Goal: Task Accomplishment & Management: Use online tool/utility

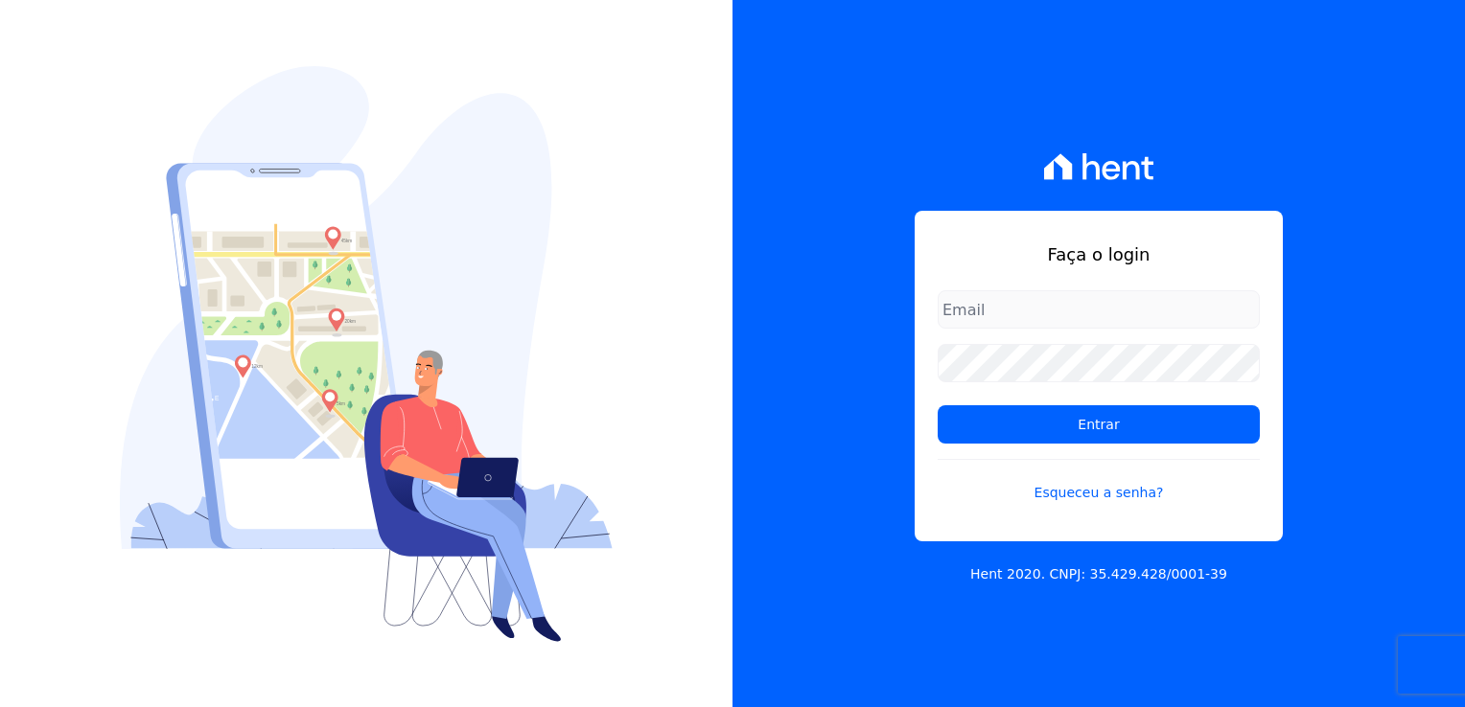
click at [1023, 296] on input "email" at bounding box center [1098, 309] width 322 height 38
type input "[EMAIL_ADDRESS][DOMAIN_NAME]"
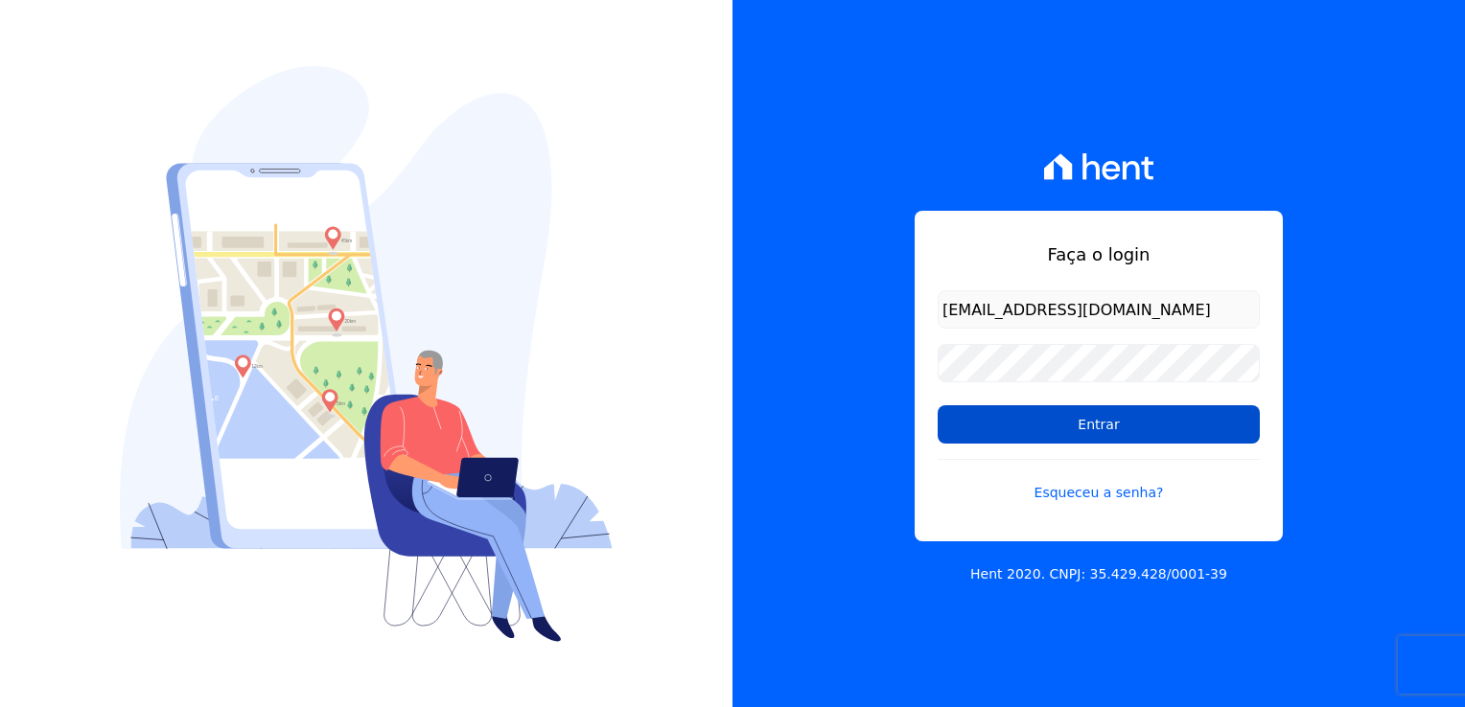
click at [1090, 443] on input "Entrar" at bounding box center [1098, 424] width 322 height 38
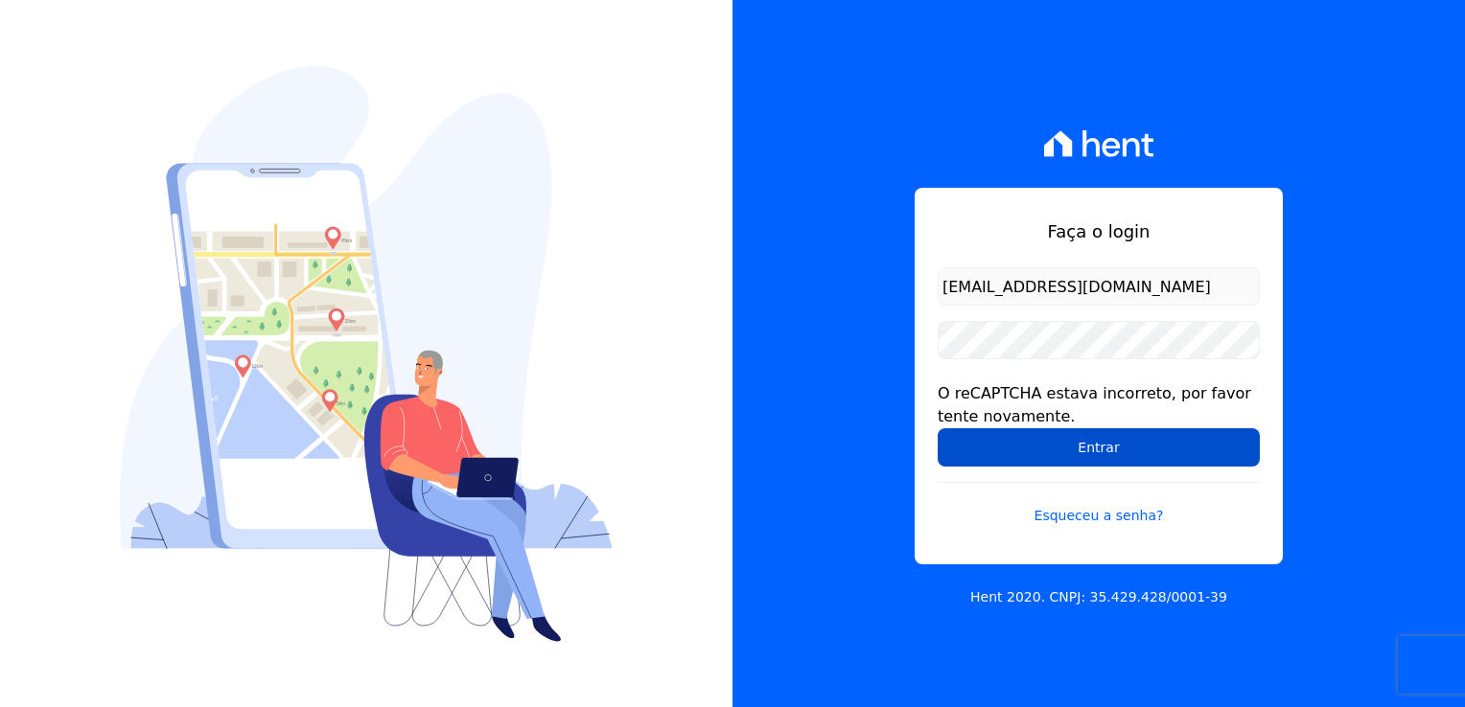
click at [1057, 443] on input "Entrar" at bounding box center [1098, 447] width 322 height 38
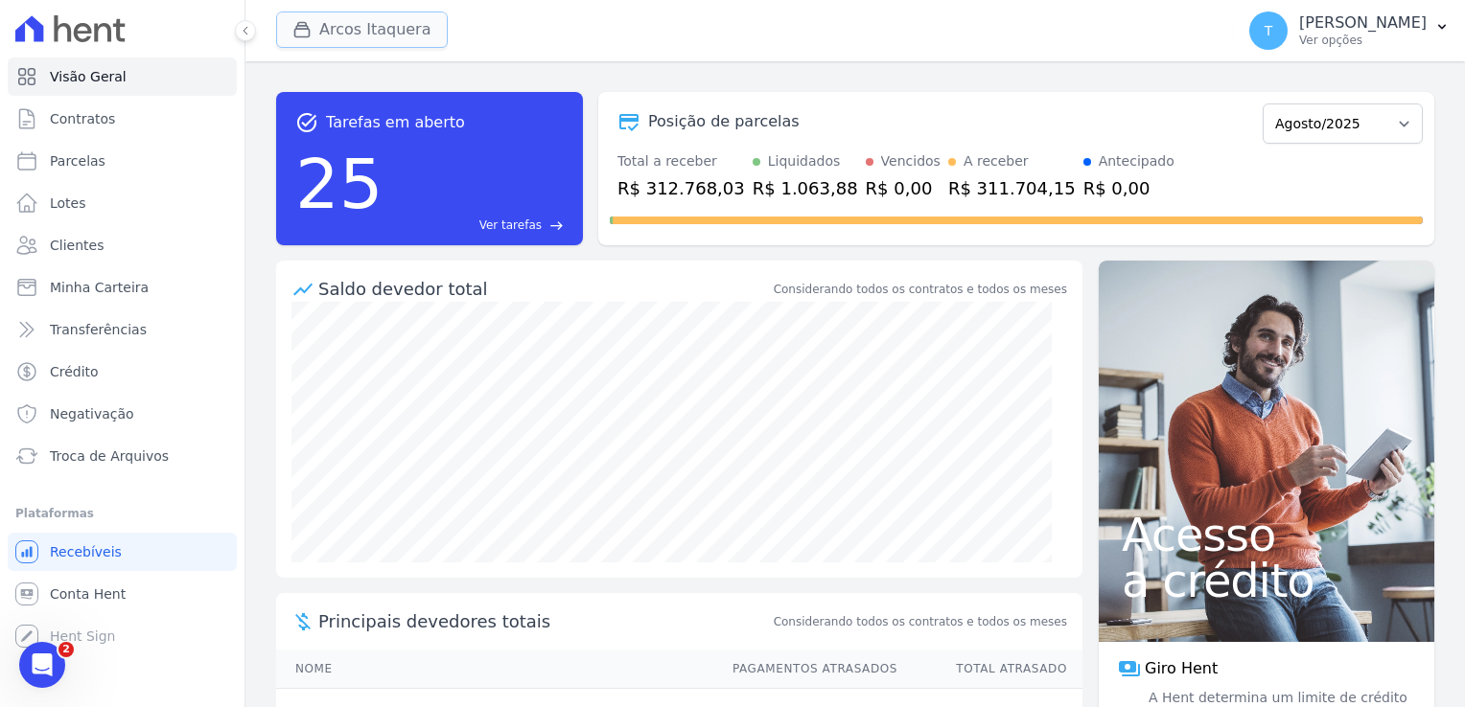
click at [344, 27] on button "Arcos Itaquera" at bounding box center [362, 30] width 172 height 36
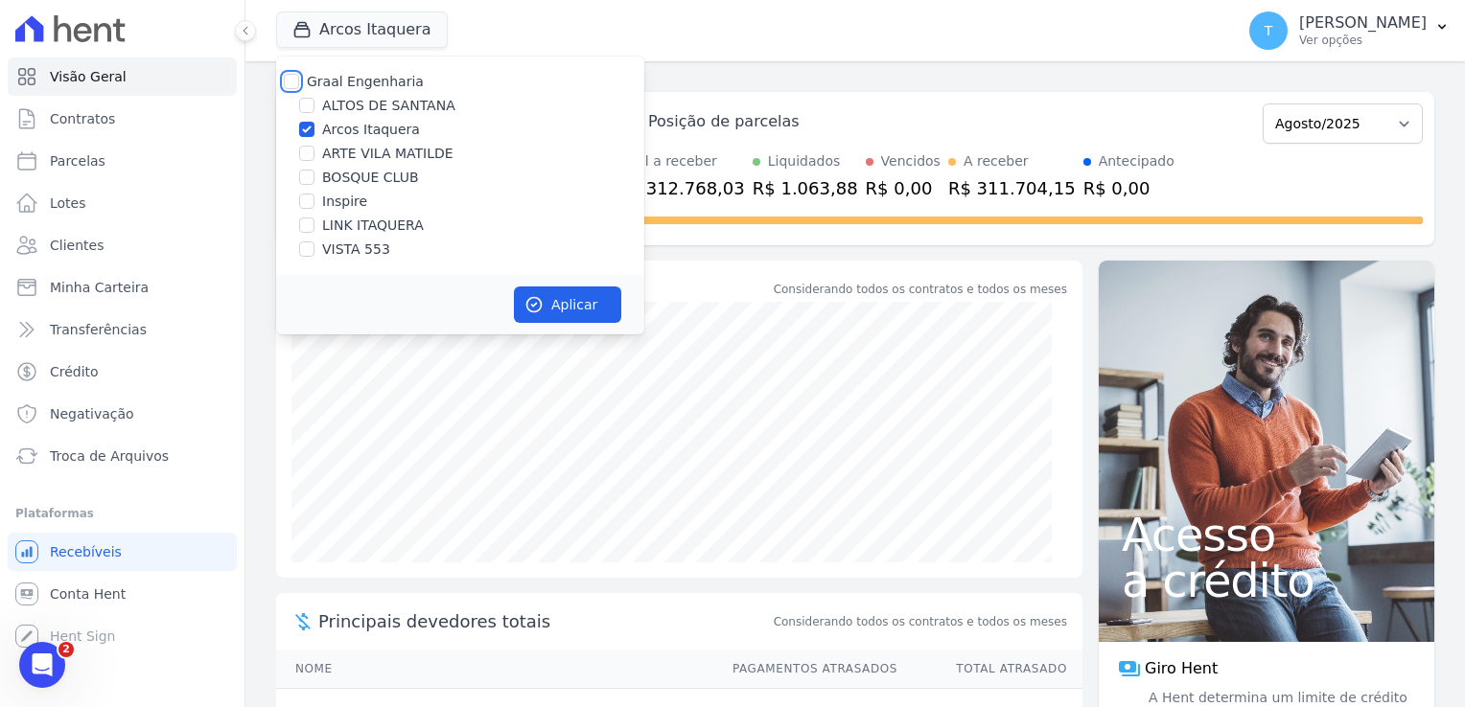
click at [289, 79] on input "Graal Engenharia" at bounding box center [291, 81] width 15 height 15
checkbox input "true"
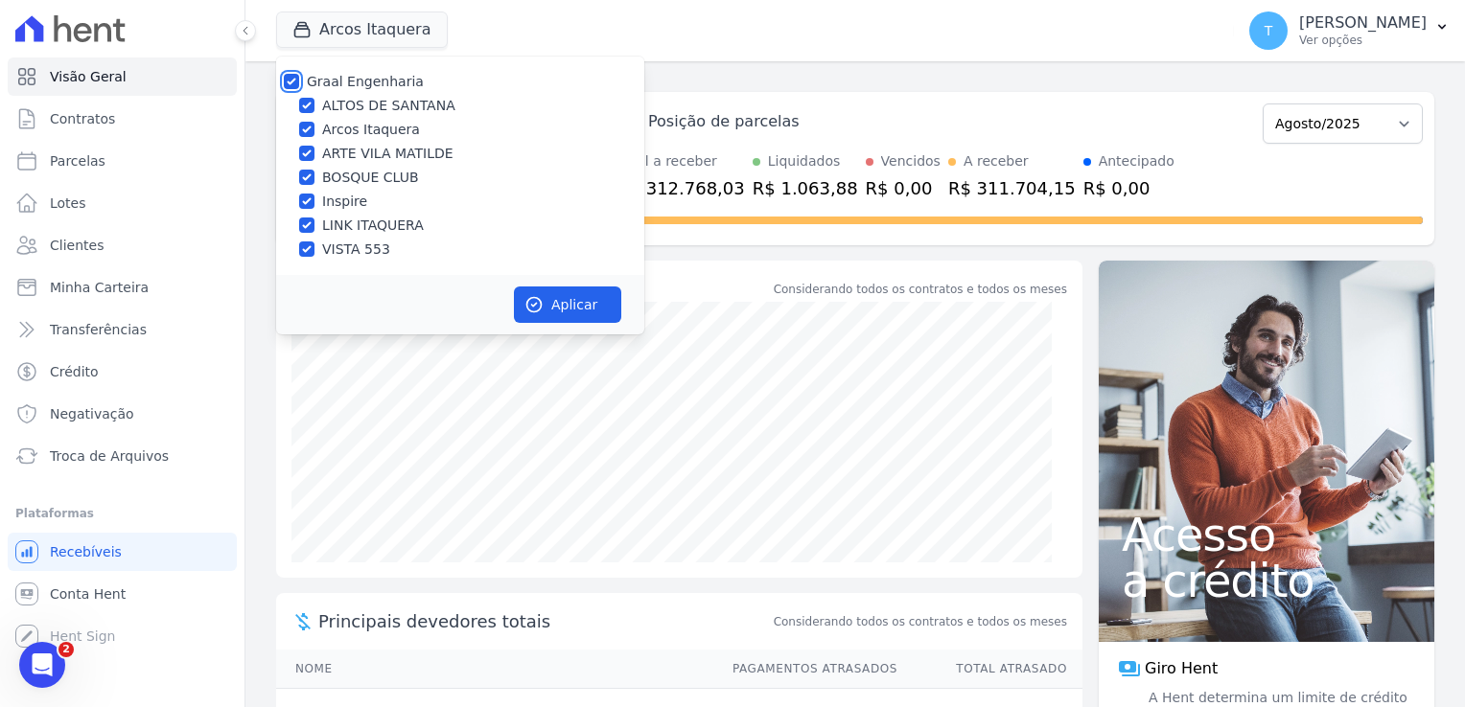
checkbox input "true"
click at [541, 312] on icon "button" at bounding box center [533, 304] width 19 height 19
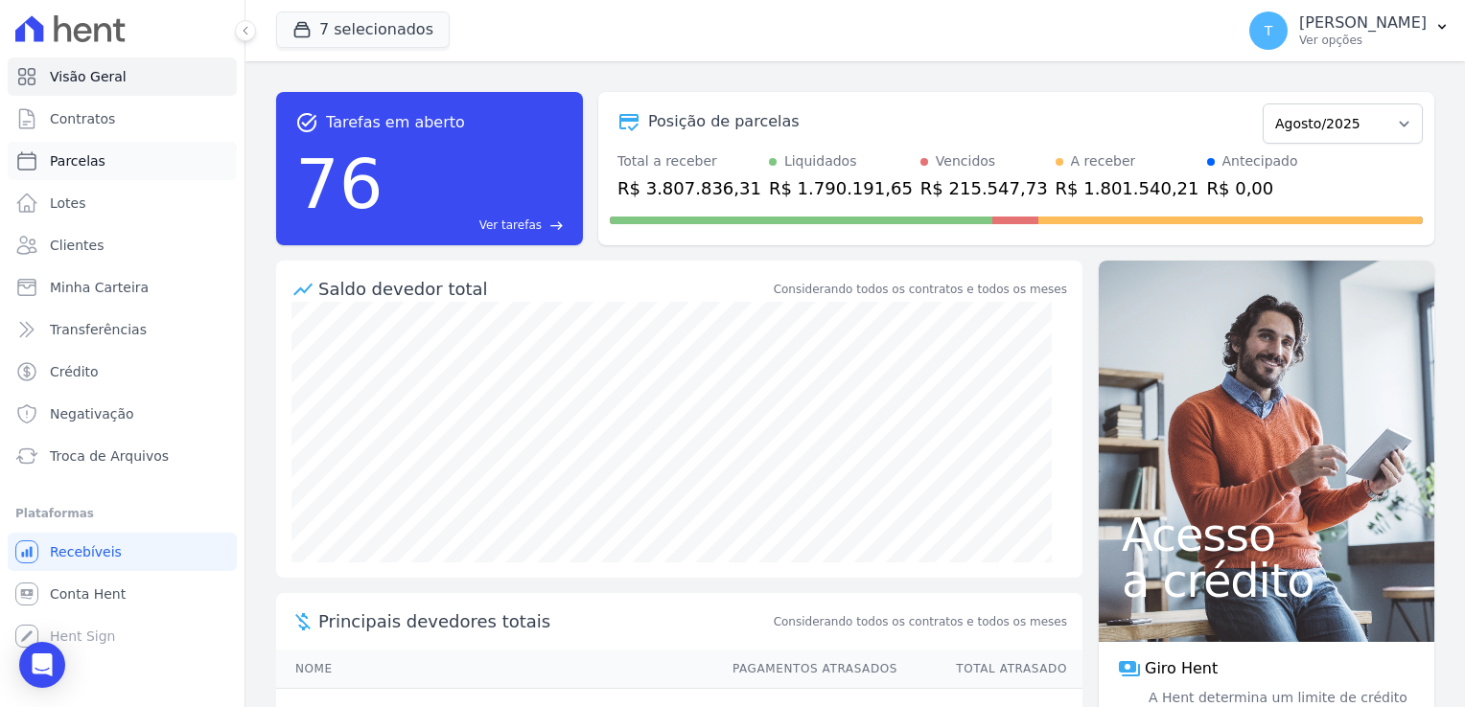
click at [87, 164] on span "Parcelas" at bounding box center [78, 160] width 56 height 19
select select
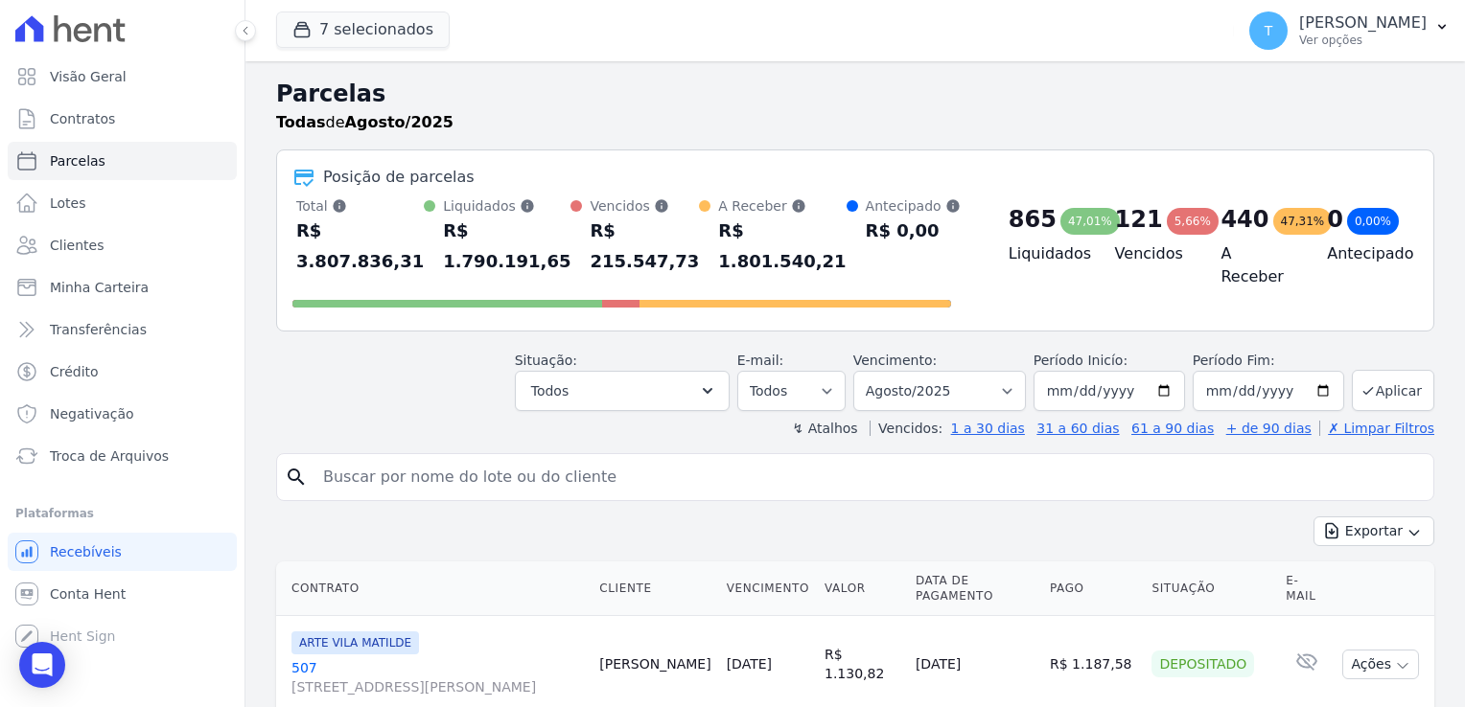
click at [418, 458] on input "search" at bounding box center [869, 477] width 1114 height 38
paste input "Geisiane Campos da Silva"
type input "Geisiane Campos da Silva"
select select
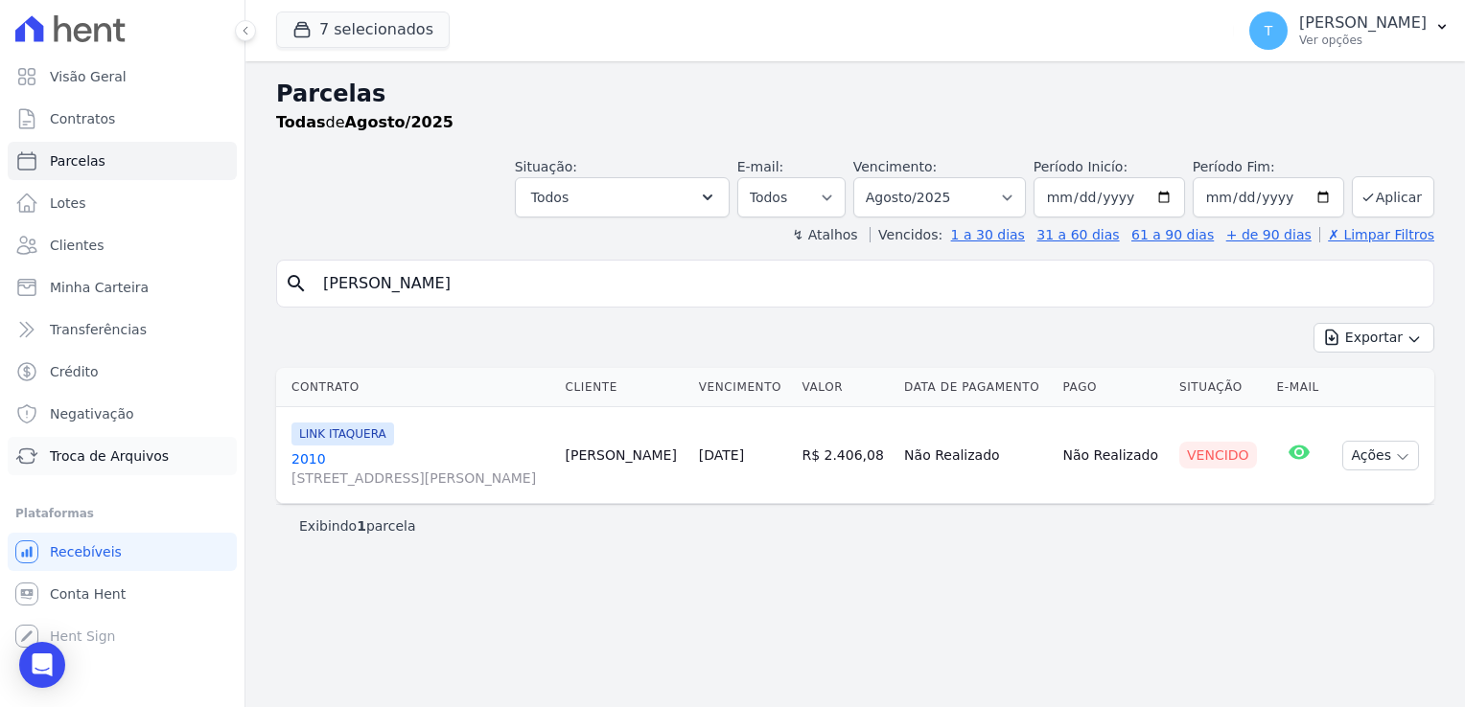
click at [115, 464] on span "Troca de Arquivos" at bounding box center [109, 456] width 119 height 19
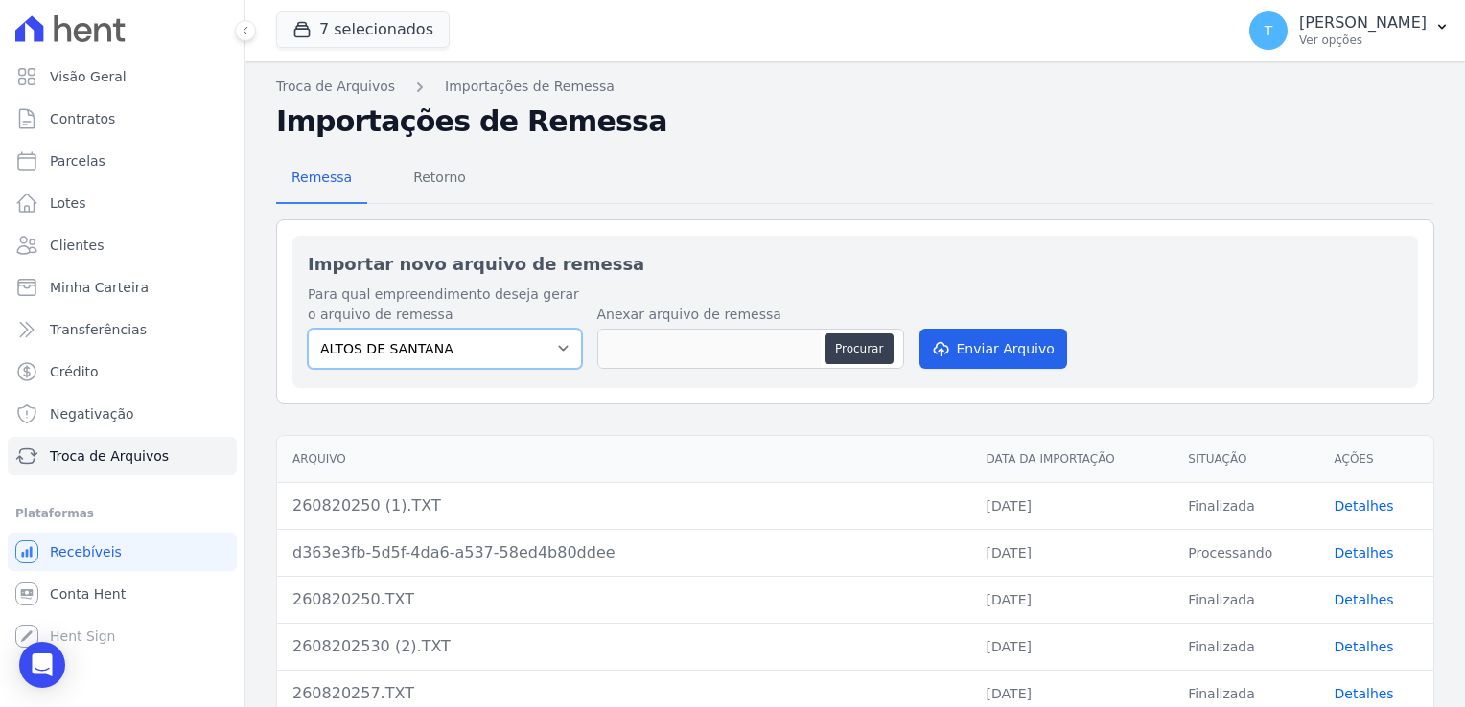
click at [528, 351] on select "ALTOS DE SANTANA Arcos Itaquera ARTE VILA MATILDE BOSQUE CLUB Inspire LINK ITAQ…" at bounding box center [445, 349] width 274 height 40
select select "798d34ef-1a76-4a01-aecd-278a2202ade3"
click at [308, 329] on select "ALTOS DE SANTANA Arcos Itaquera ARTE VILA MATILDE BOSQUE CLUB Inspire LINK ITAQ…" at bounding box center [445, 349] width 274 height 40
click at [838, 343] on button "Procurar" at bounding box center [858, 349] width 69 height 31
type input "270820257.TXT"
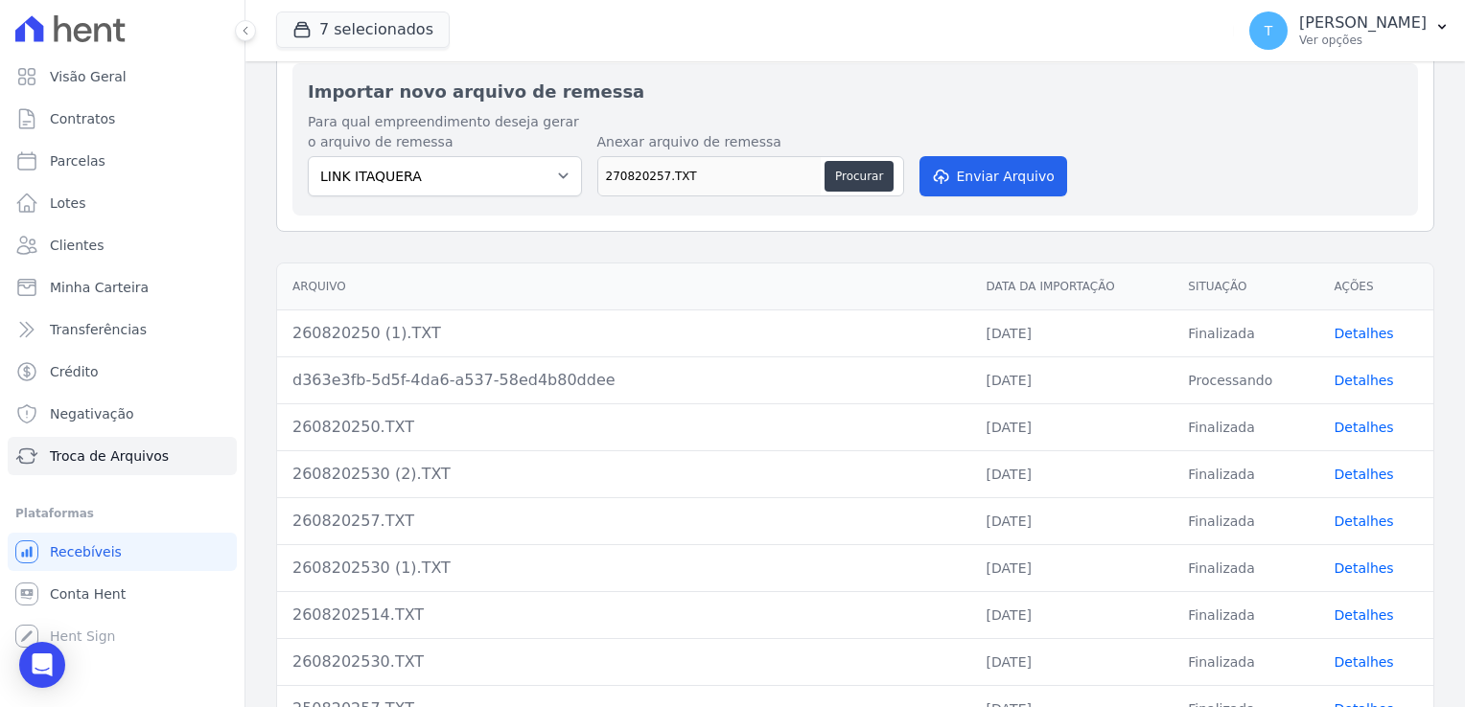
scroll to position [192, 0]
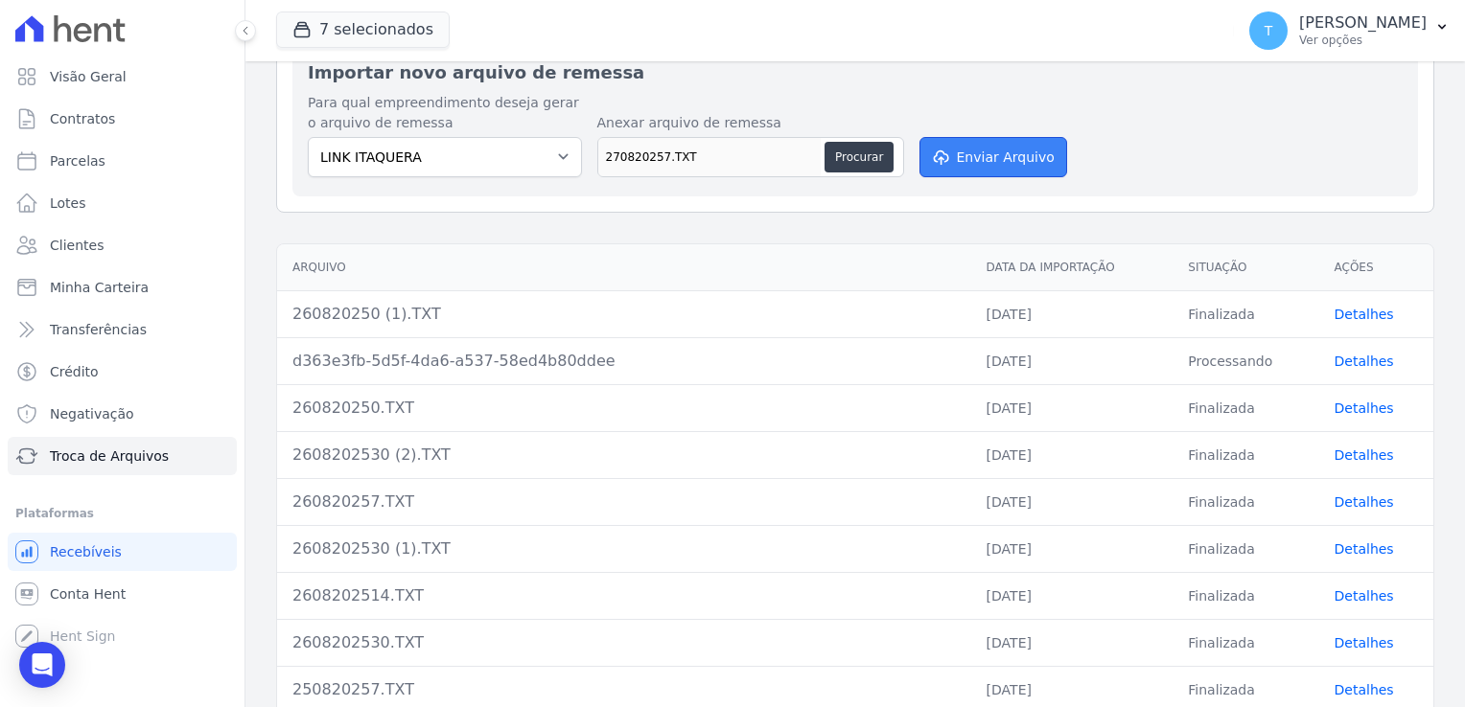
click at [1000, 152] on button "Enviar Arquivo" at bounding box center [993, 157] width 148 height 40
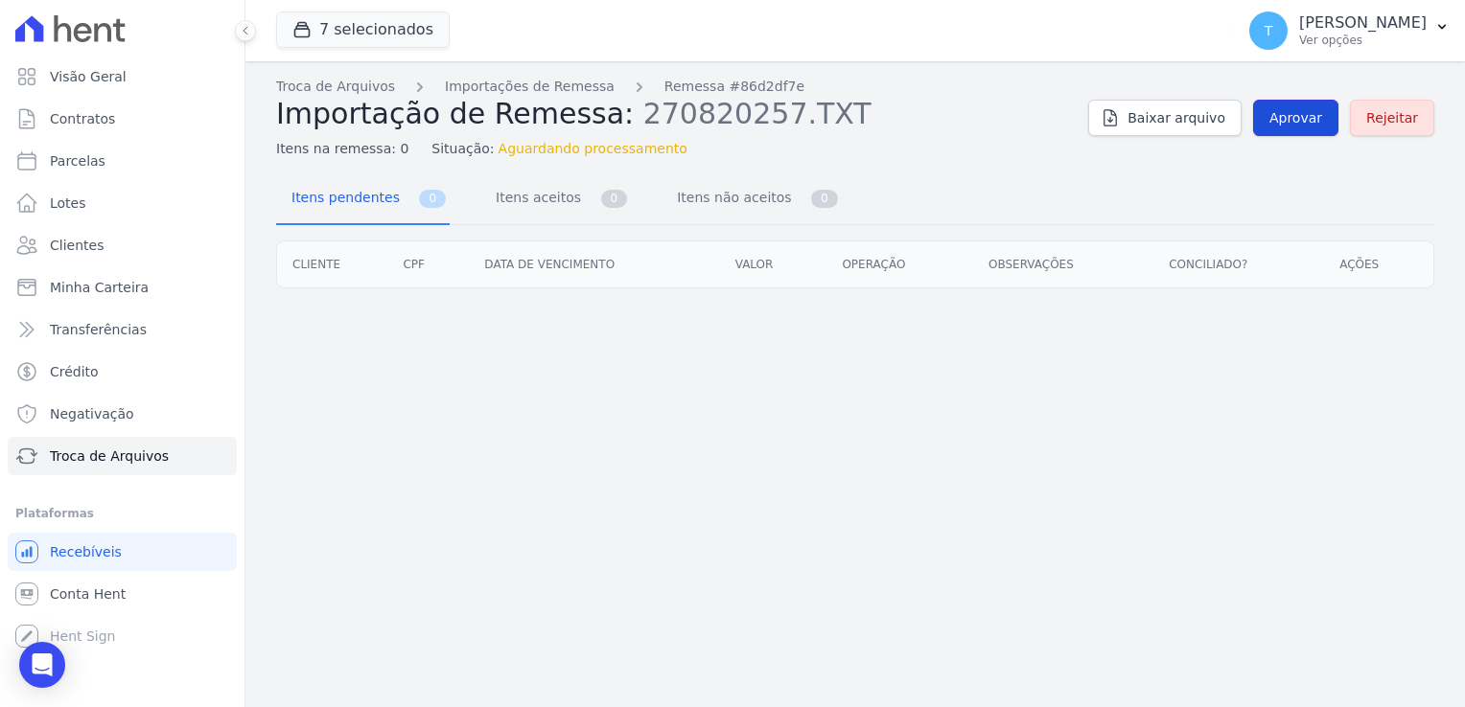
click at [1297, 125] on span "Aprovar" at bounding box center [1295, 117] width 53 height 19
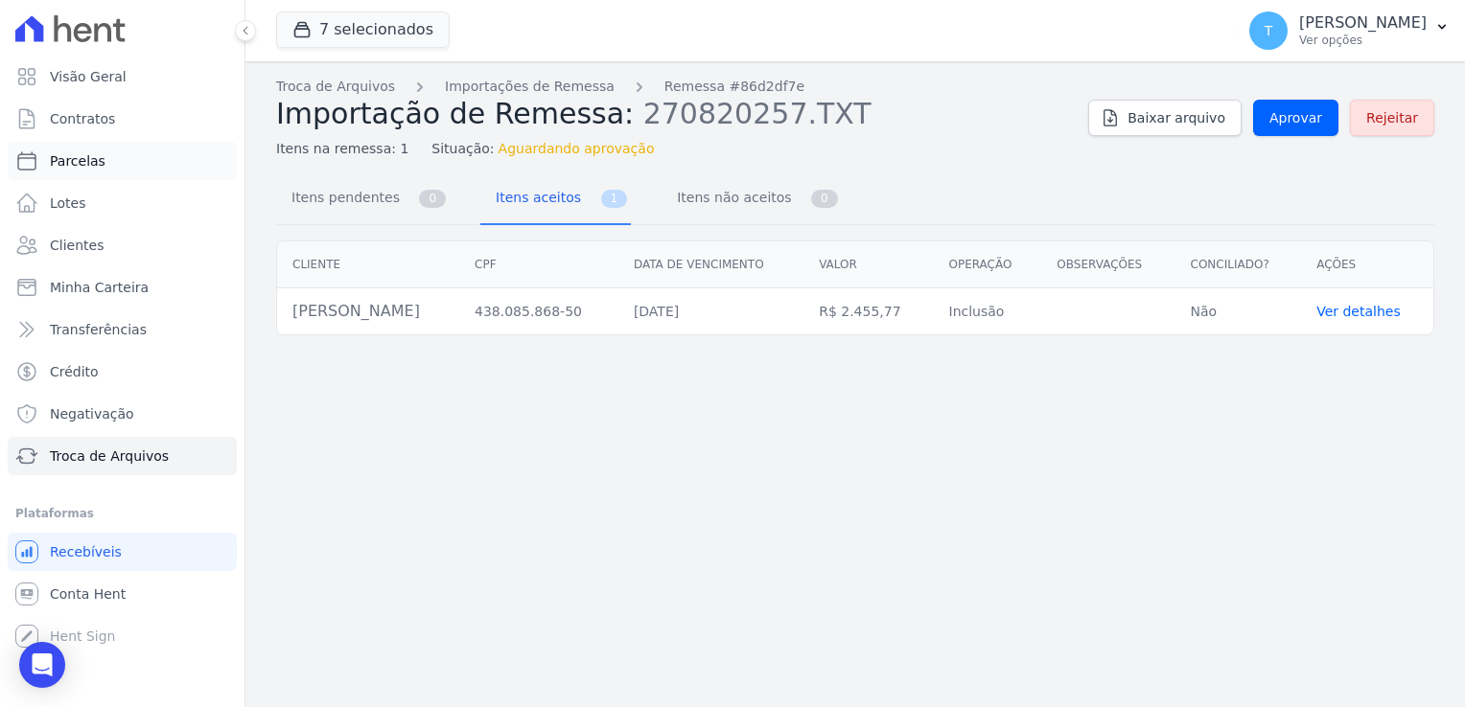
click at [63, 172] on link "Parcelas" at bounding box center [122, 161] width 229 height 38
select select
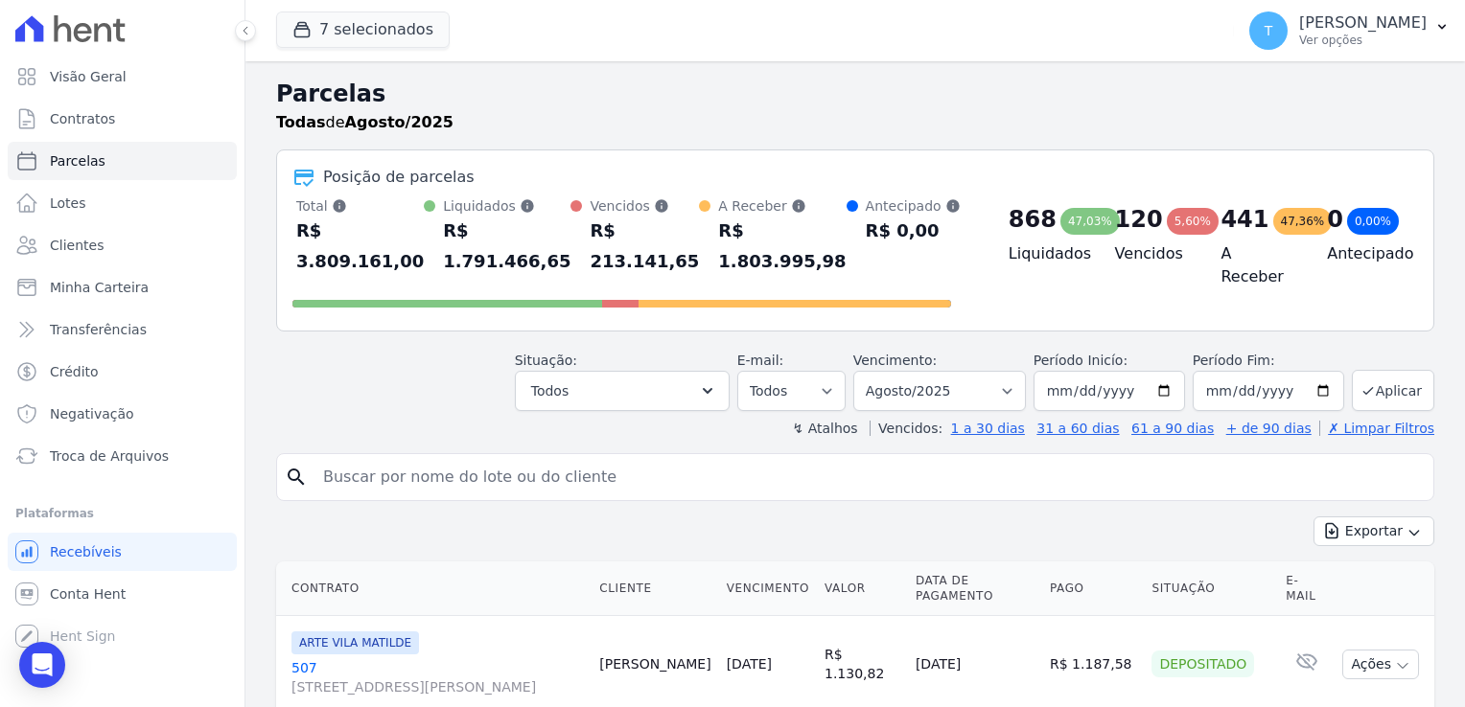
click at [341, 461] on input "search" at bounding box center [869, 477] width 1114 height 38
paste input "Geisiane Campos da Silva"
type input "Geisiane Campos da Silva"
select select
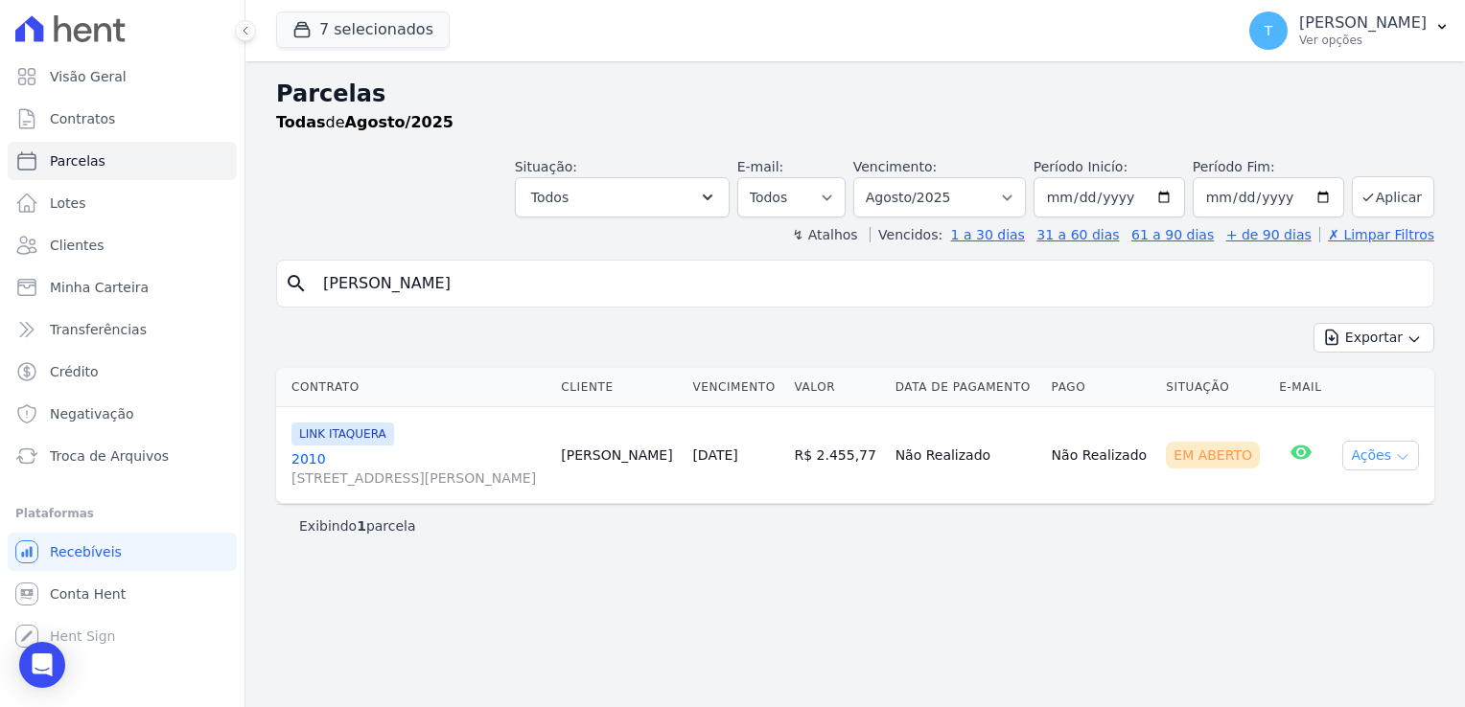
click at [1392, 453] on button "Ações" at bounding box center [1380, 456] width 77 height 30
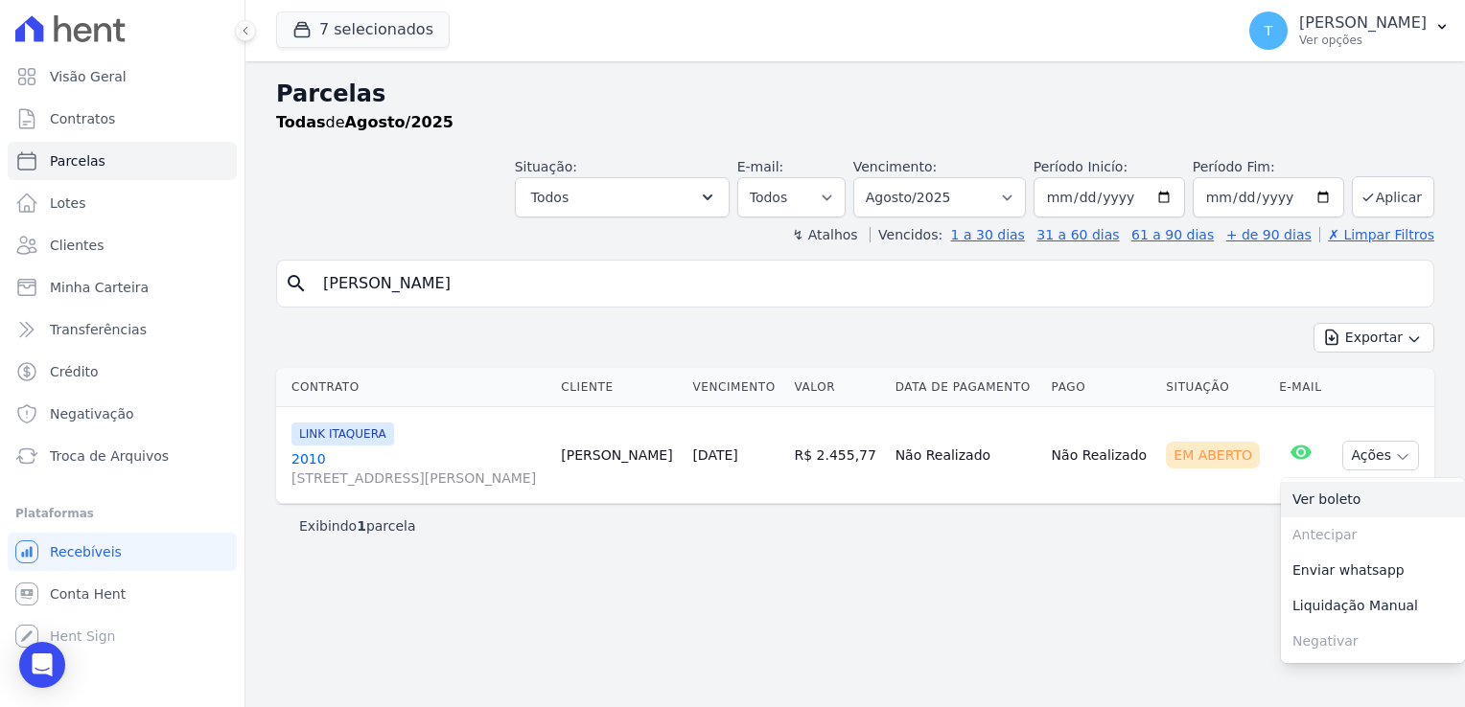
click at [1368, 493] on link "Ver boleto" at bounding box center [1373, 499] width 184 height 35
drag, startPoint x: 501, startPoint y: 284, endPoint x: 272, endPoint y: 287, distance: 229.1
click at [272, 287] on div "Parcelas Todas de Agosto/2025 Situação: Agendado Em Aberto Pago Processando Can…" at bounding box center [854, 384] width 1219 height 646
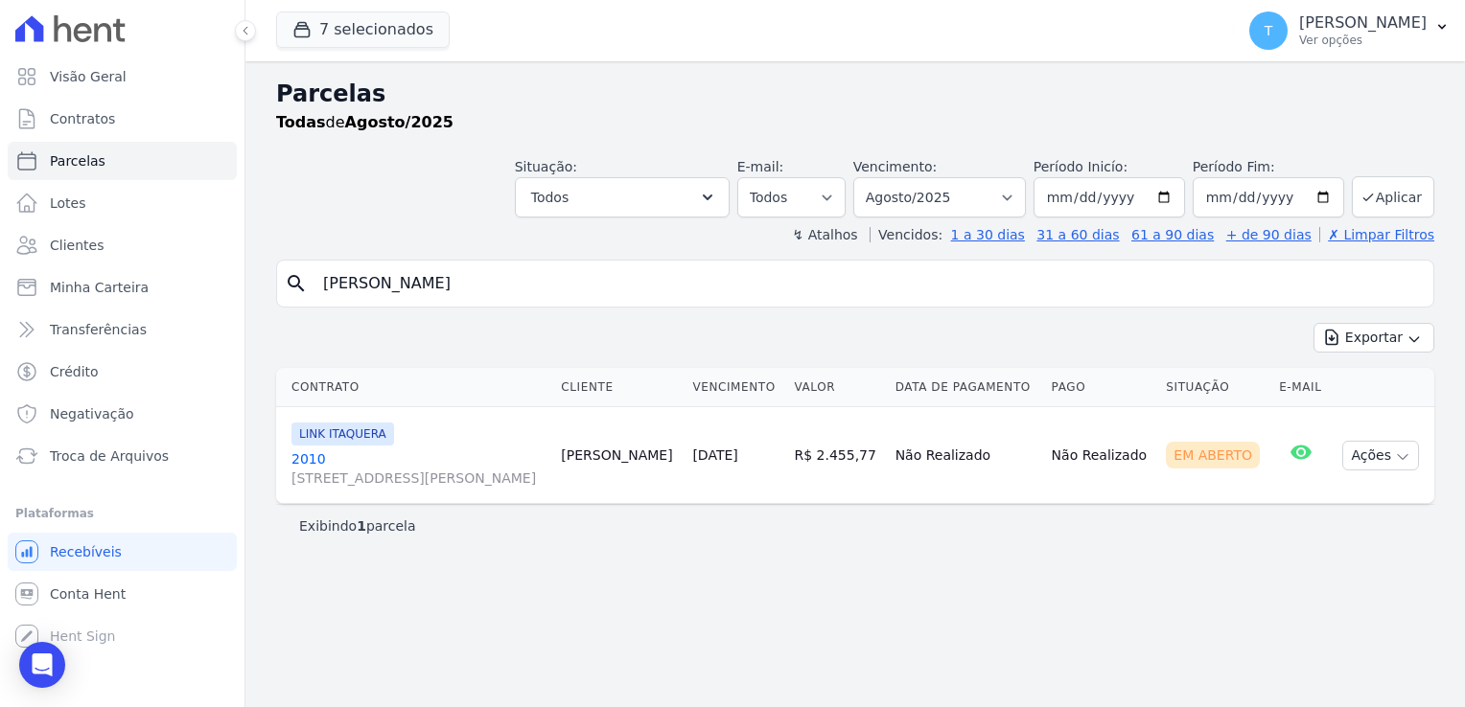
paste input "Edilson Rossi de Godoi"
type input "Edilson Rossi de Godoi"
click at [1178, 197] on input "[DATE]" at bounding box center [1108, 197] width 151 height 40
type input "2025-06-01"
click at [1373, 205] on button "Aplicar" at bounding box center [1393, 196] width 82 height 41
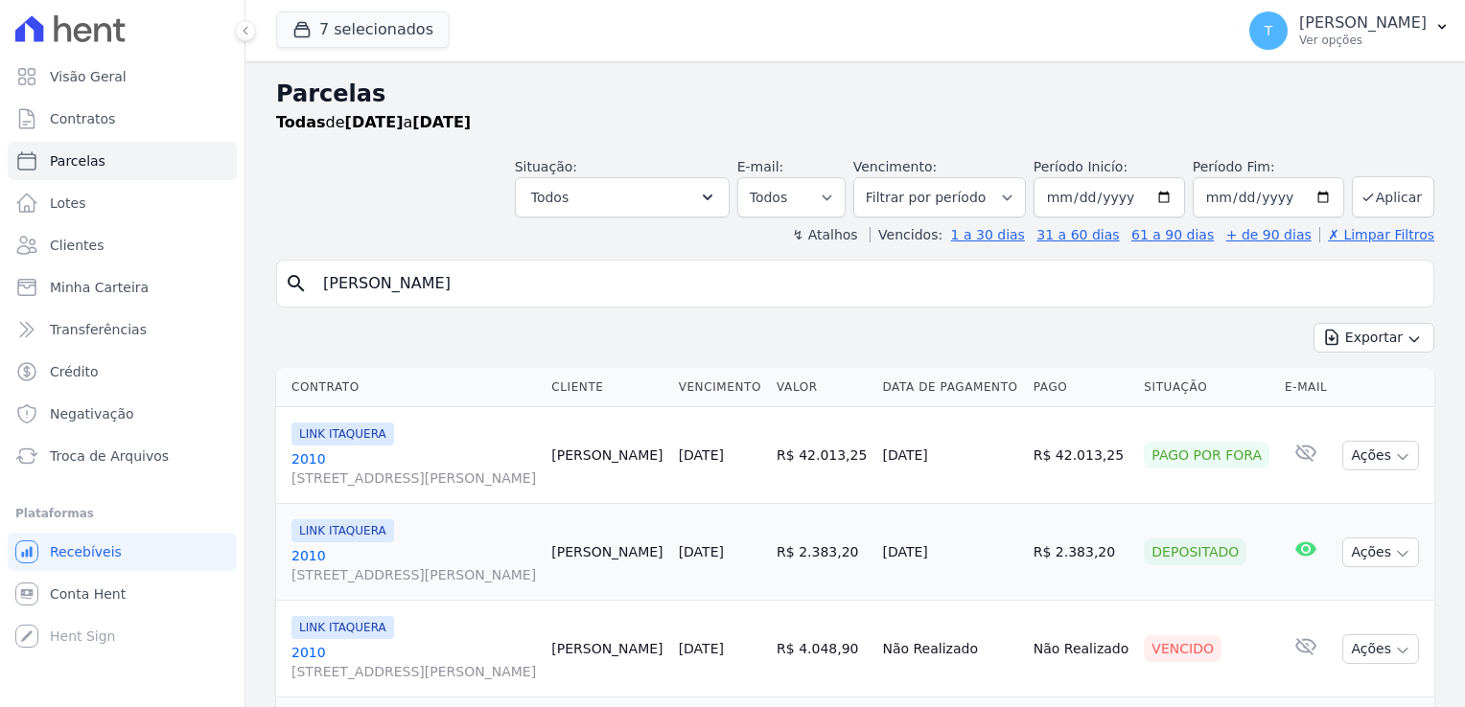
select select
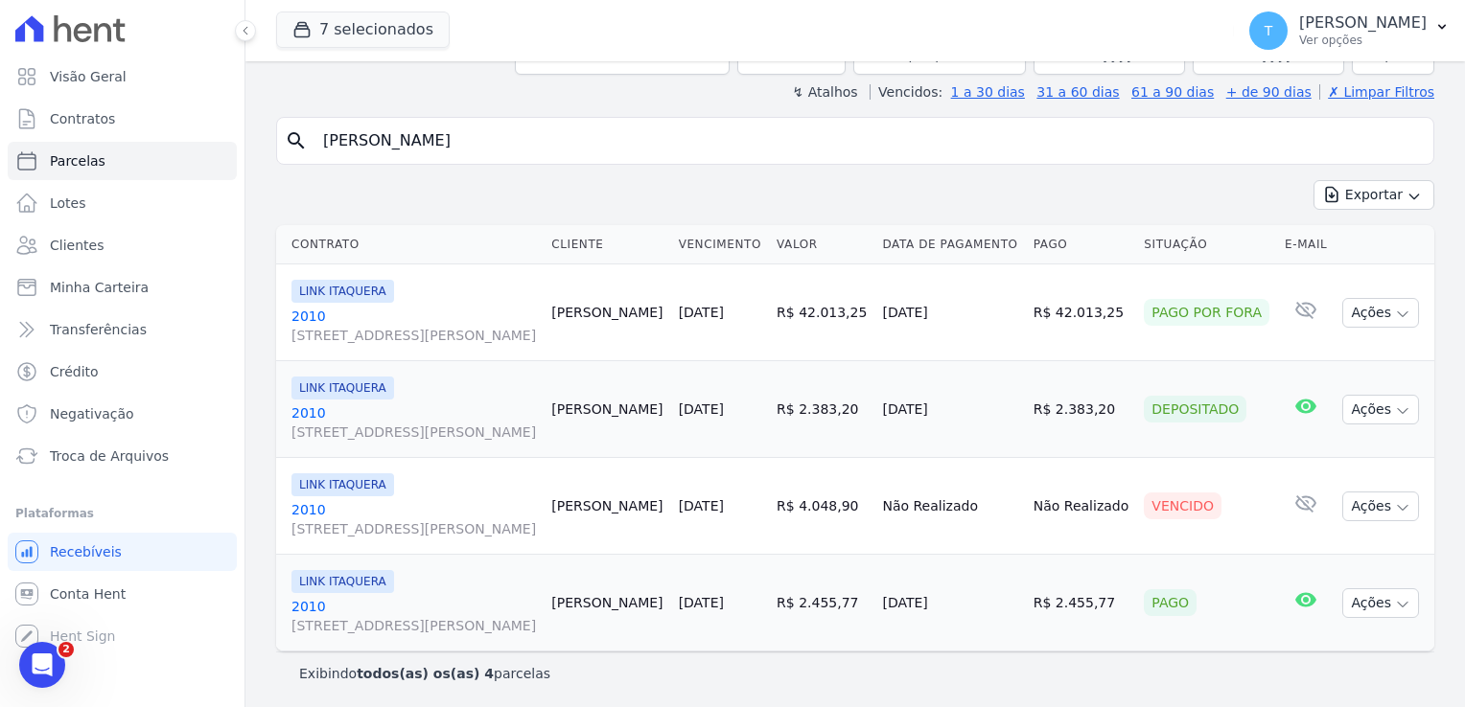
click at [357, 334] on span "Avenida Angélica, 2248, andar 11, Consolação" at bounding box center [413, 335] width 244 height 19
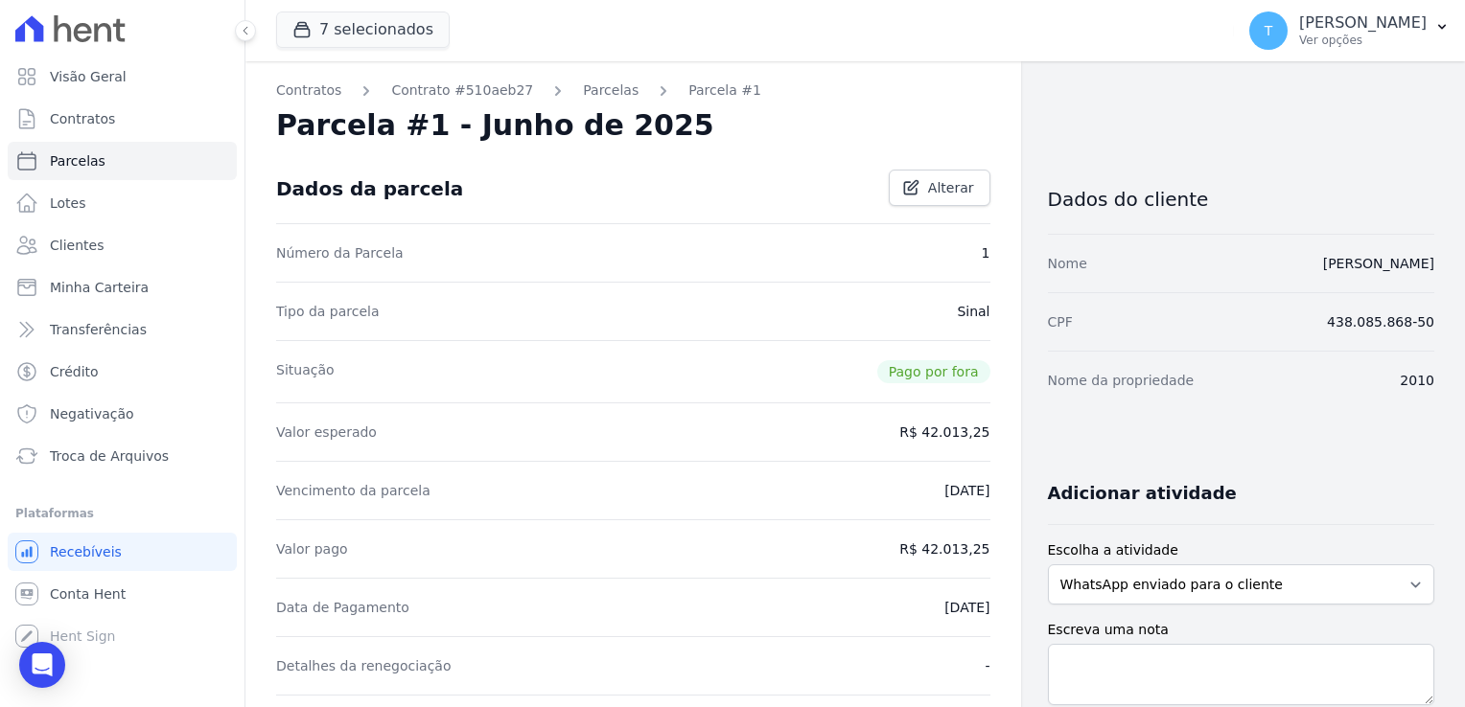
select select
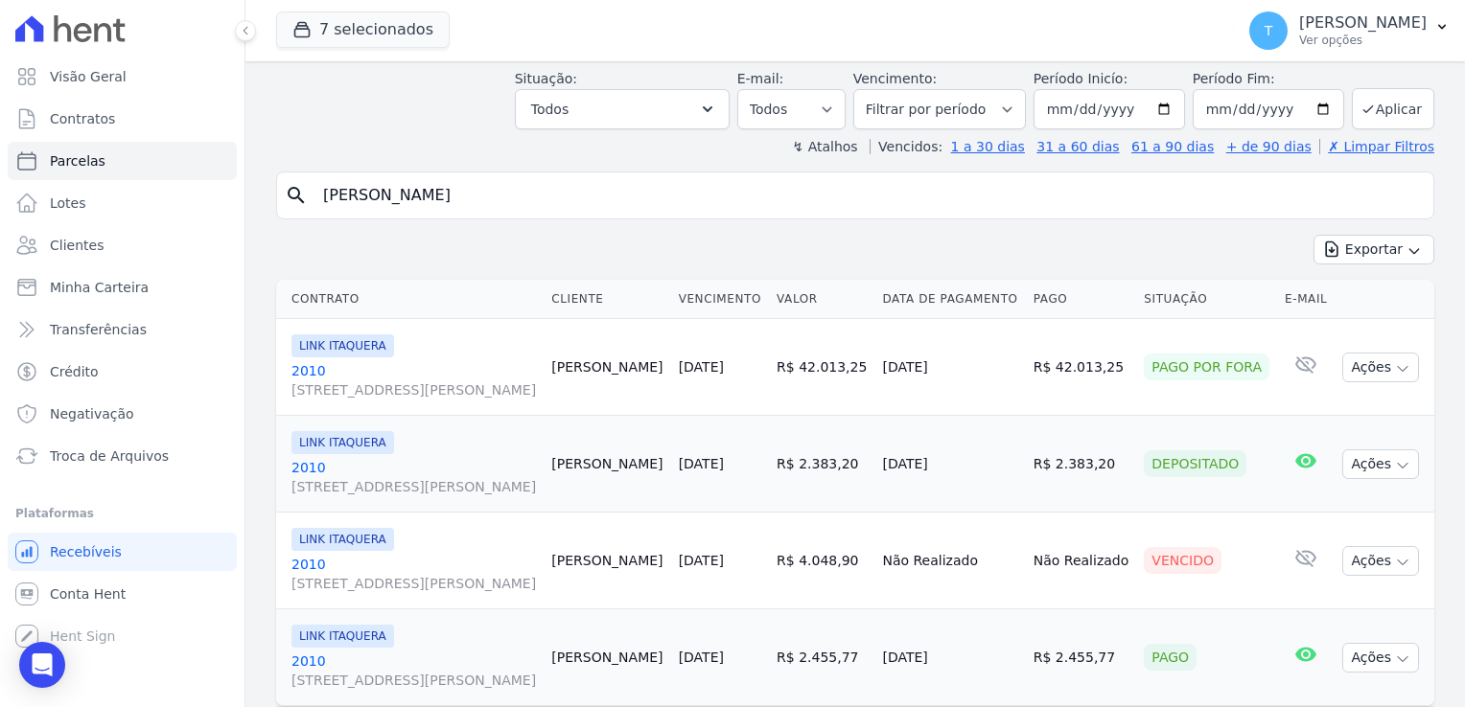
scroll to position [96, 0]
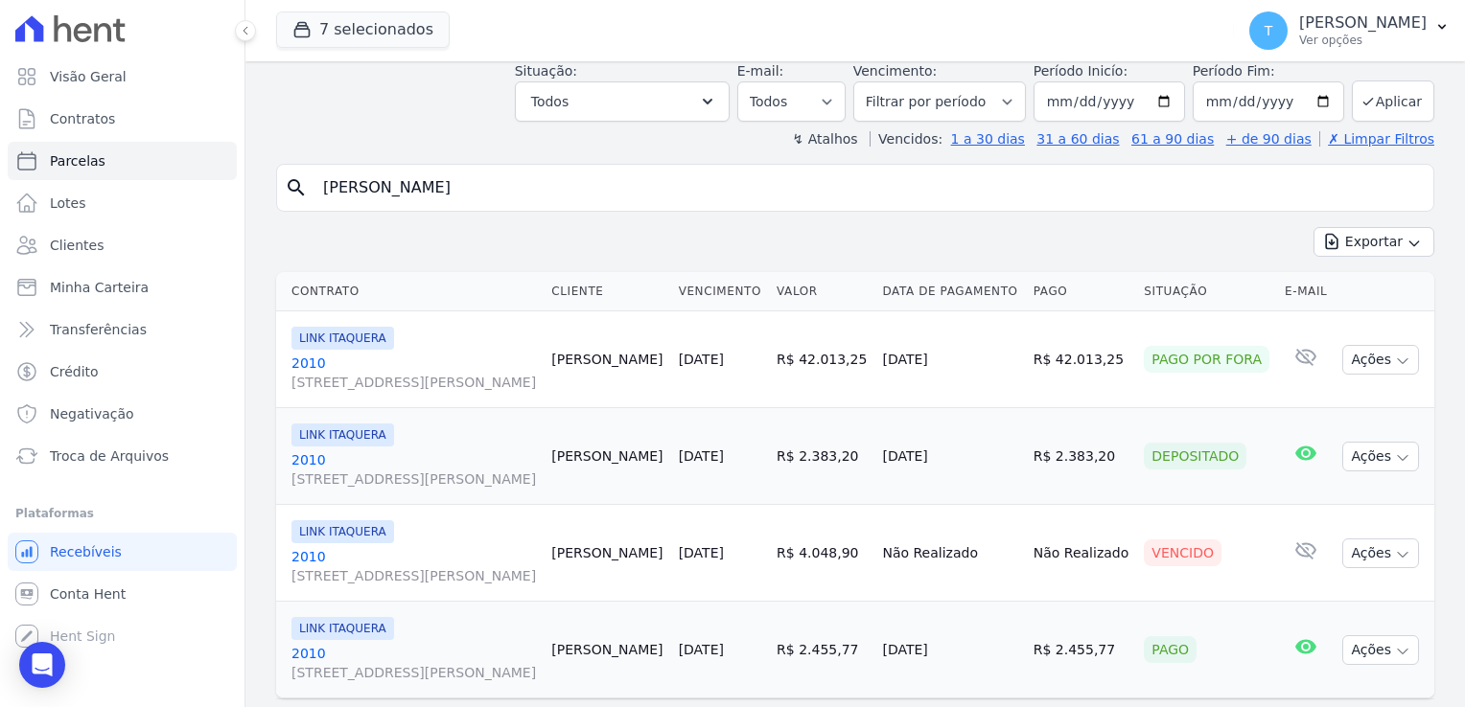
click at [376, 477] on span "Avenida Angélica, 2248, andar 11, Consolação" at bounding box center [413, 479] width 244 height 19
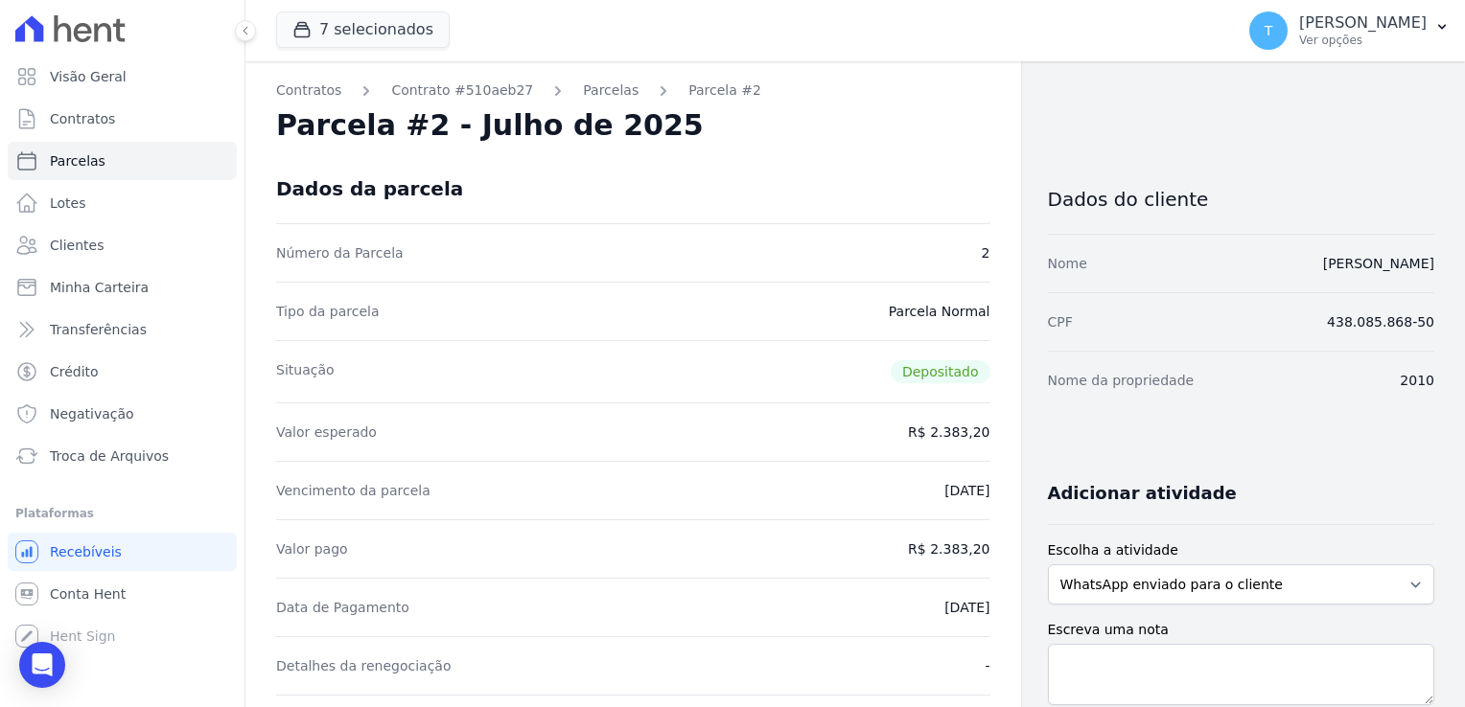
select select
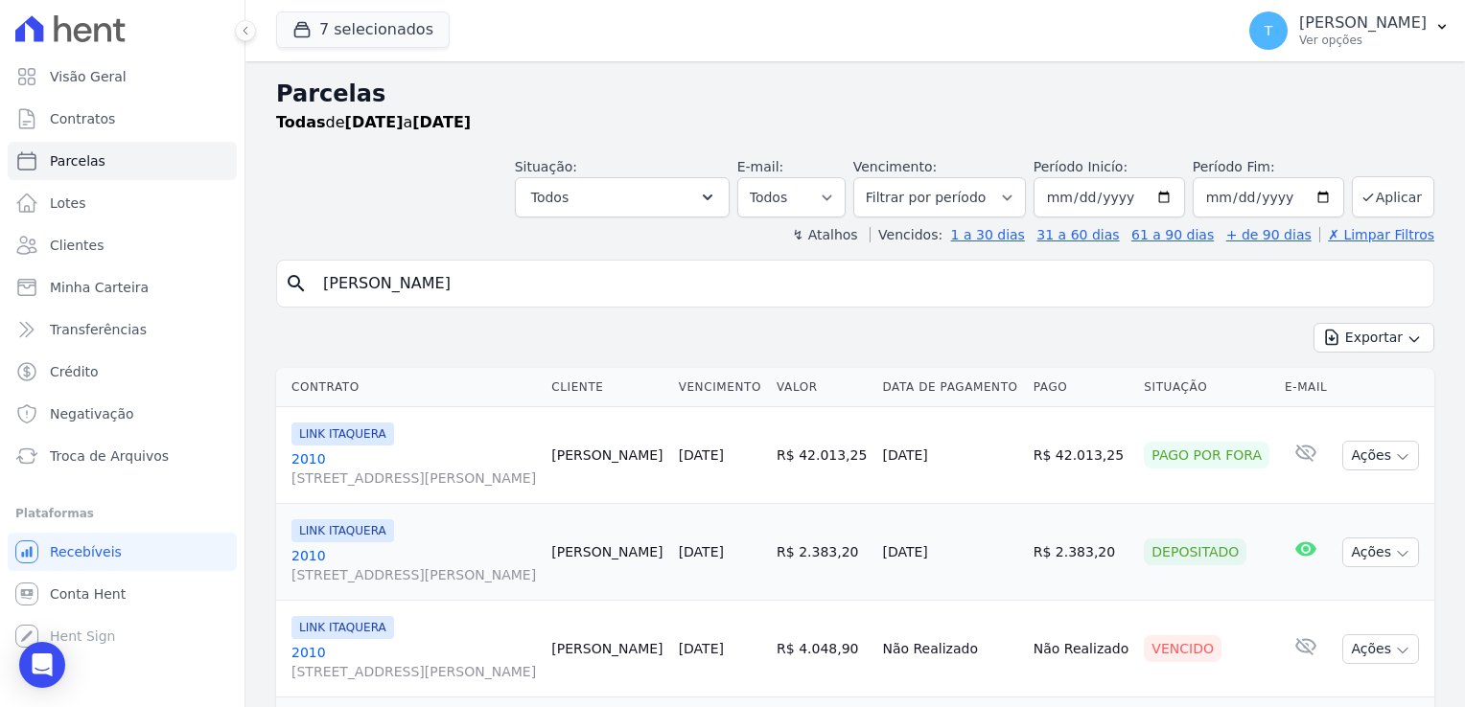
drag, startPoint x: 530, startPoint y: 285, endPoint x: 307, endPoint y: 288, distance: 223.4
click at [307, 288] on div "search Geisiane Campos da Silva" at bounding box center [855, 284] width 1158 height 48
paste input "[PERSON_NAME] [PERSON_NAME]"
type input "[PERSON_NAME] [PERSON_NAME]"
select select
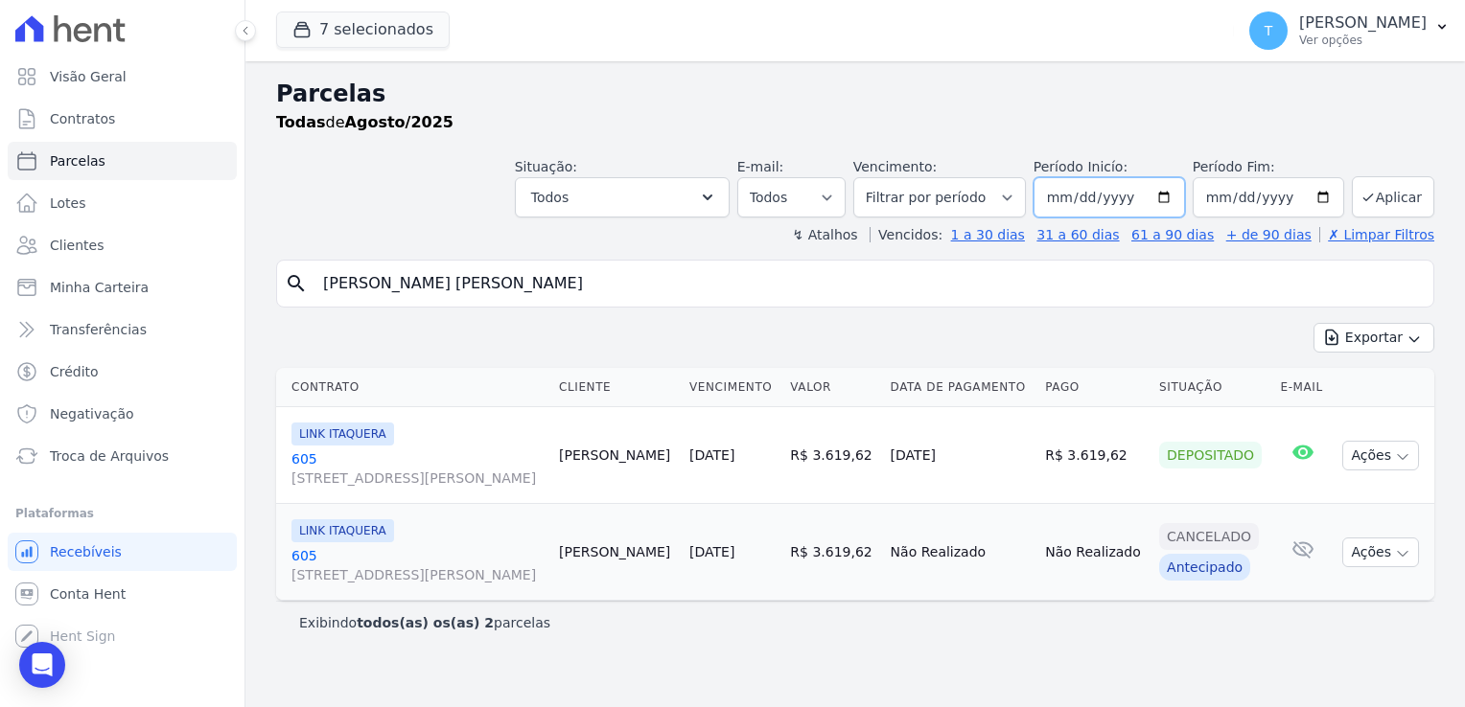
click at [1169, 198] on input "[DATE]" at bounding box center [1108, 197] width 151 height 40
type input "2025-06-01"
click at [1396, 190] on button "Aplicar" at bounding box center [1393, 196] width 82 height 41
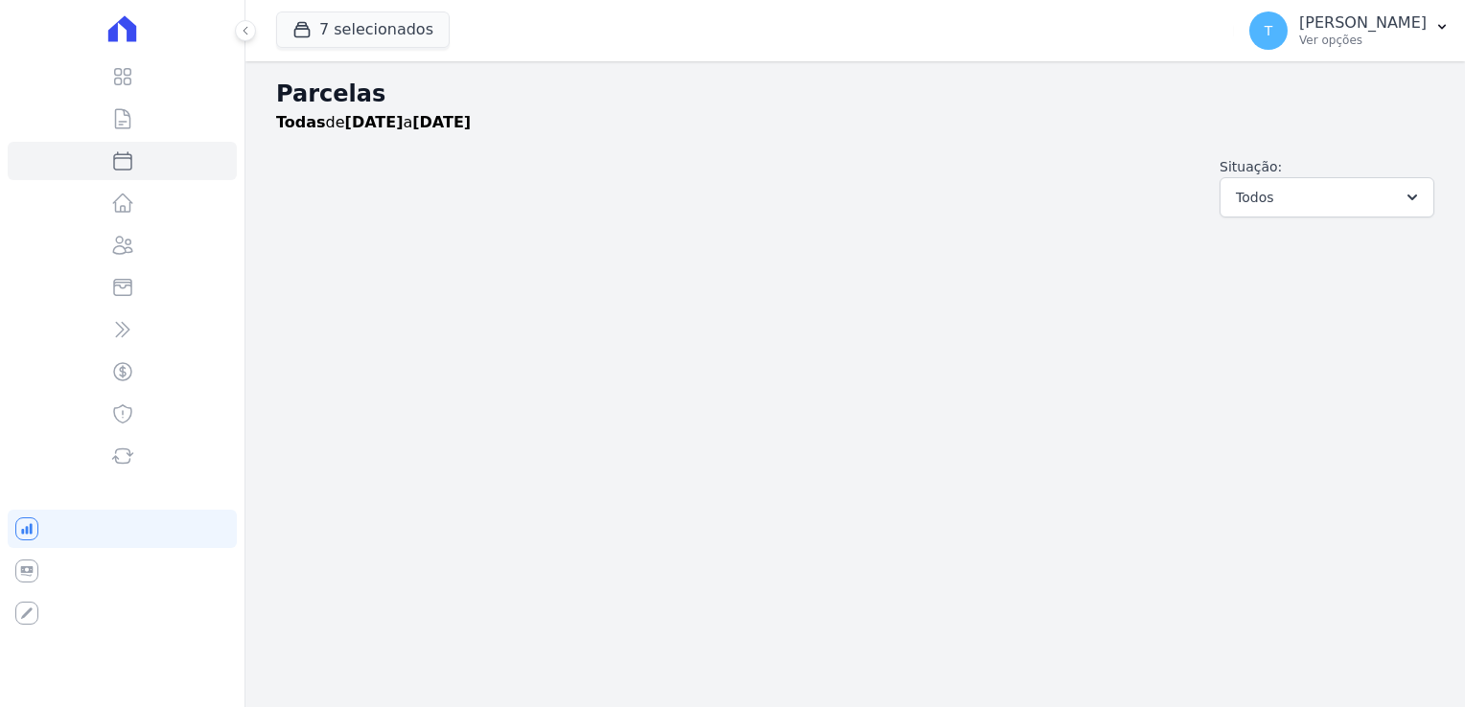
select select
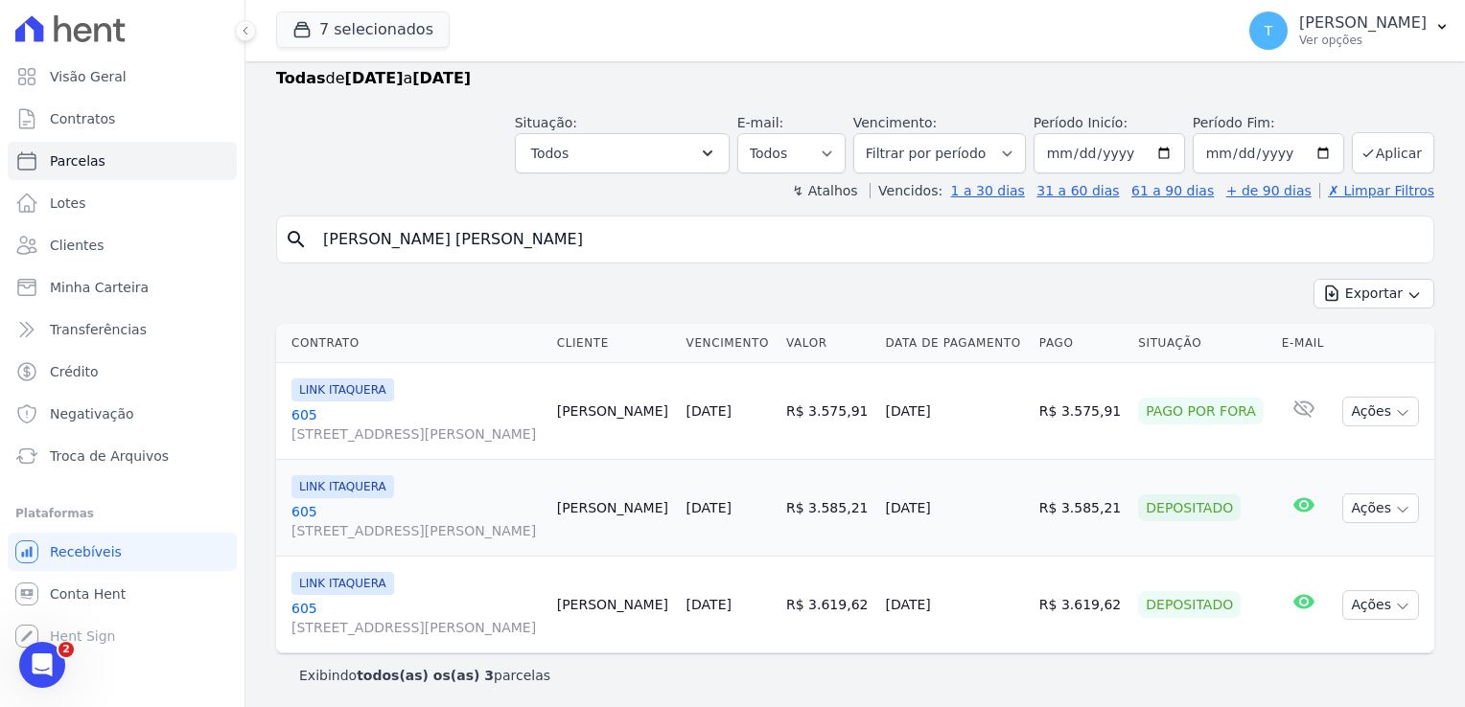
scroll to position [46, 0]
click at [427, 426] on span "Avenida Angélica, 2248, andar 11, Consolação" at bounding box center [416, 432] width 250 height 19
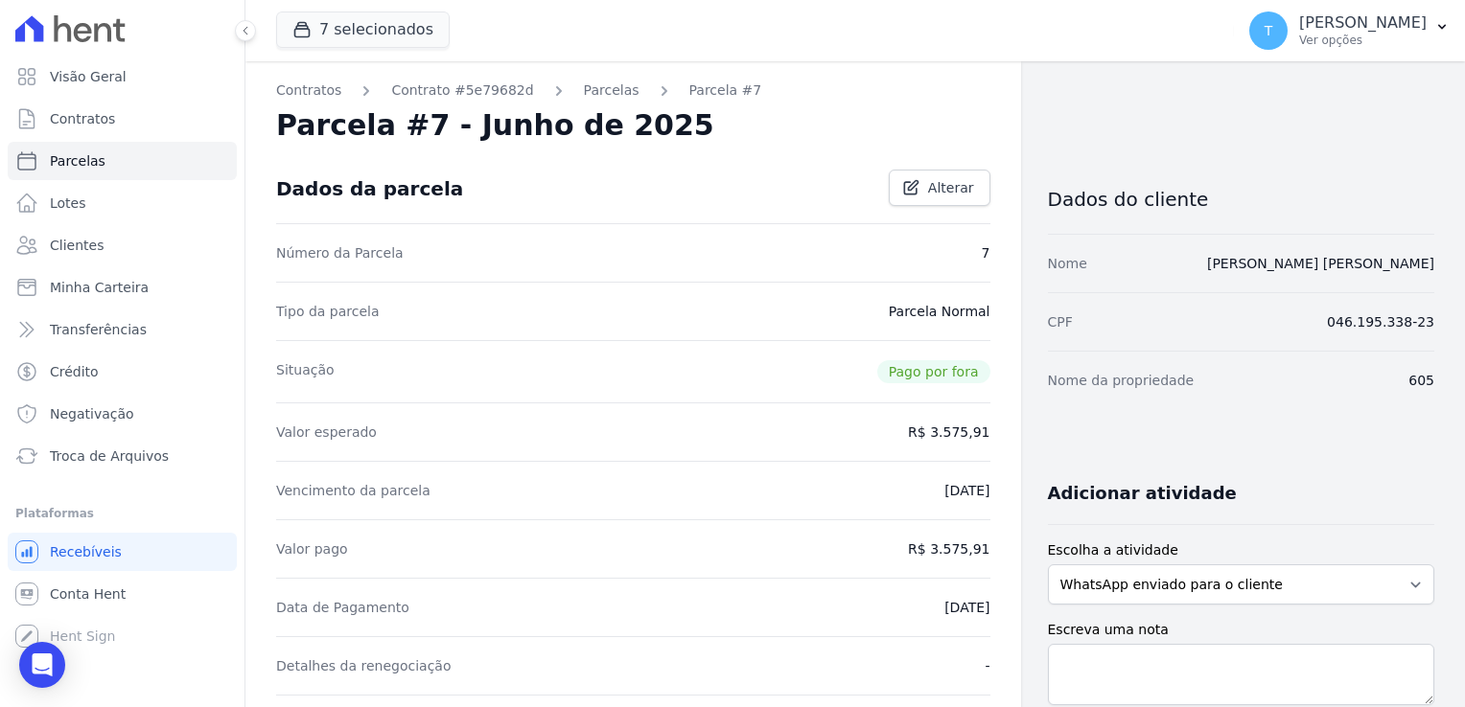
select select
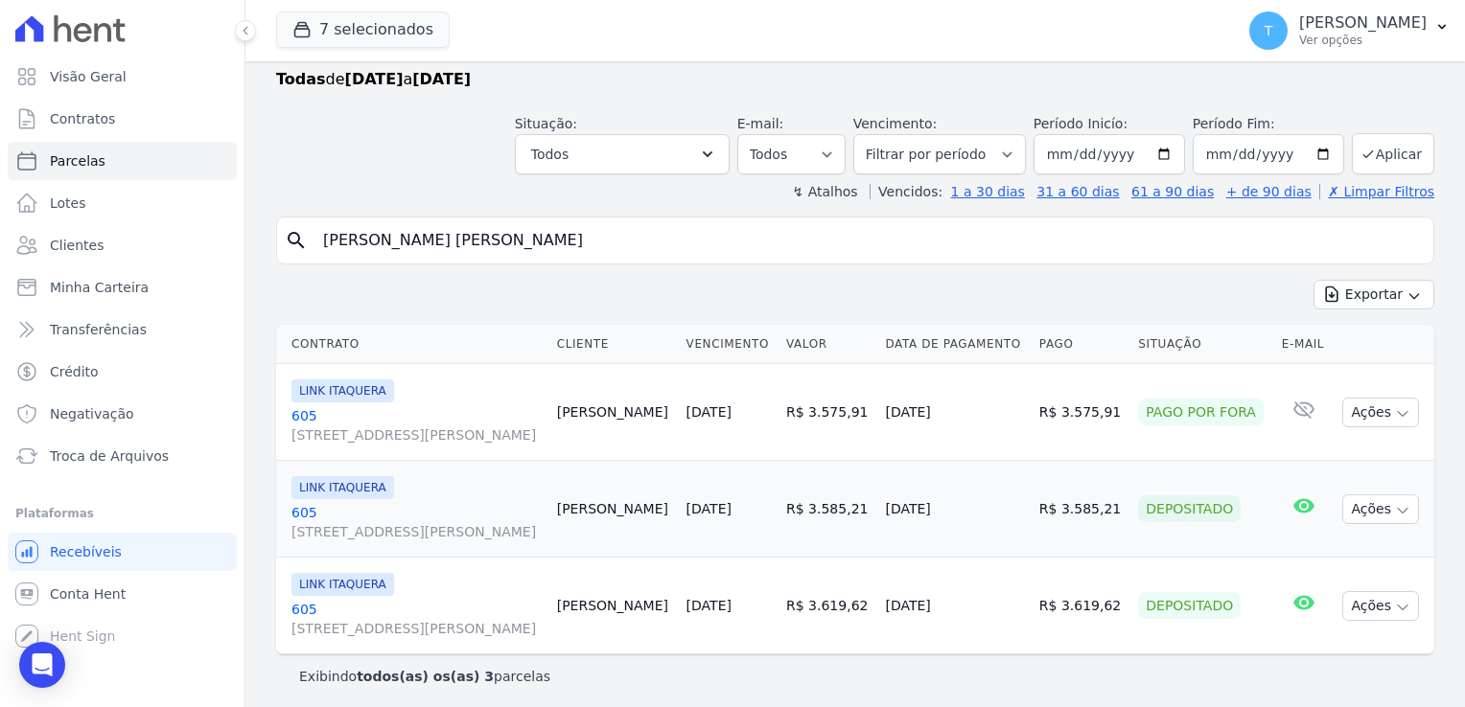
scroll to position [46, 0]
click at [377, 527] on span "Avenida Angélica, 2248, andar 11, Consolação" at bounding box center [416, 529] width 250 height 19
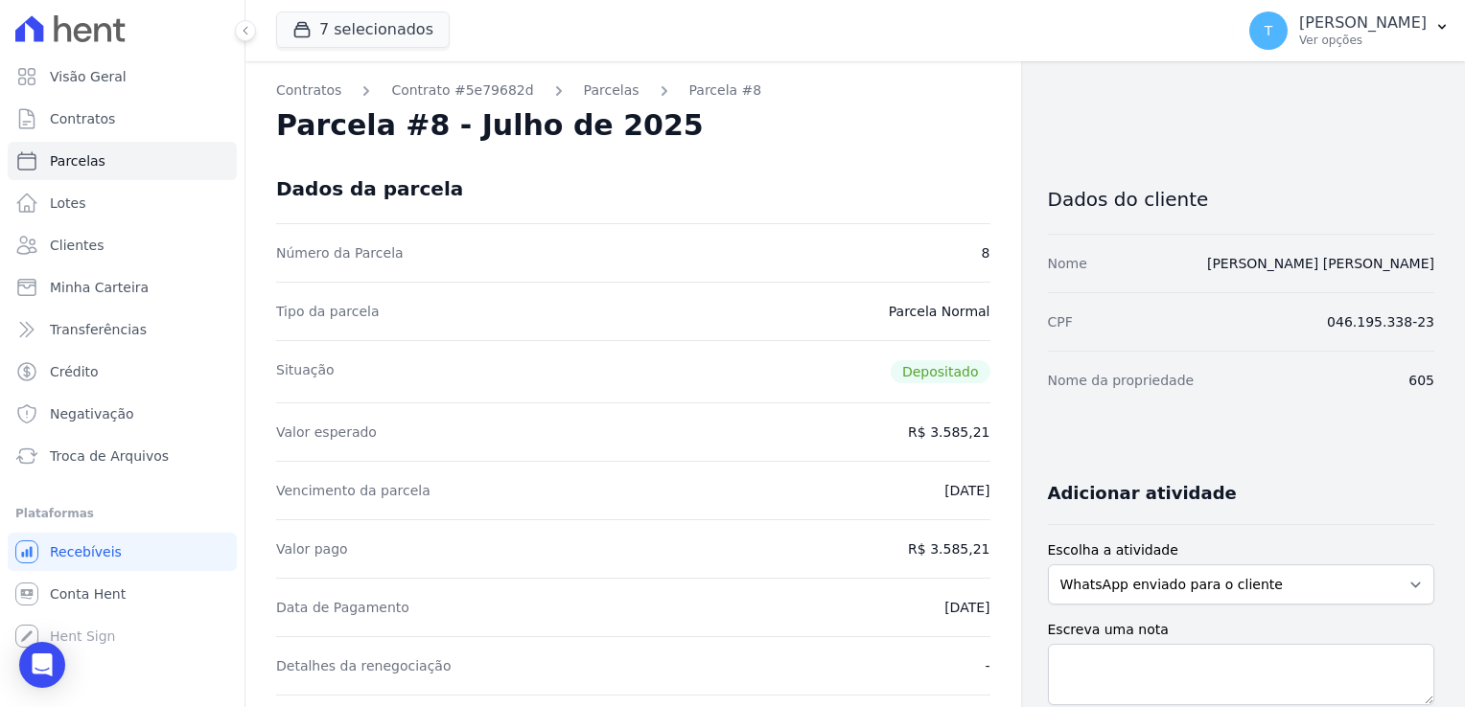
select select
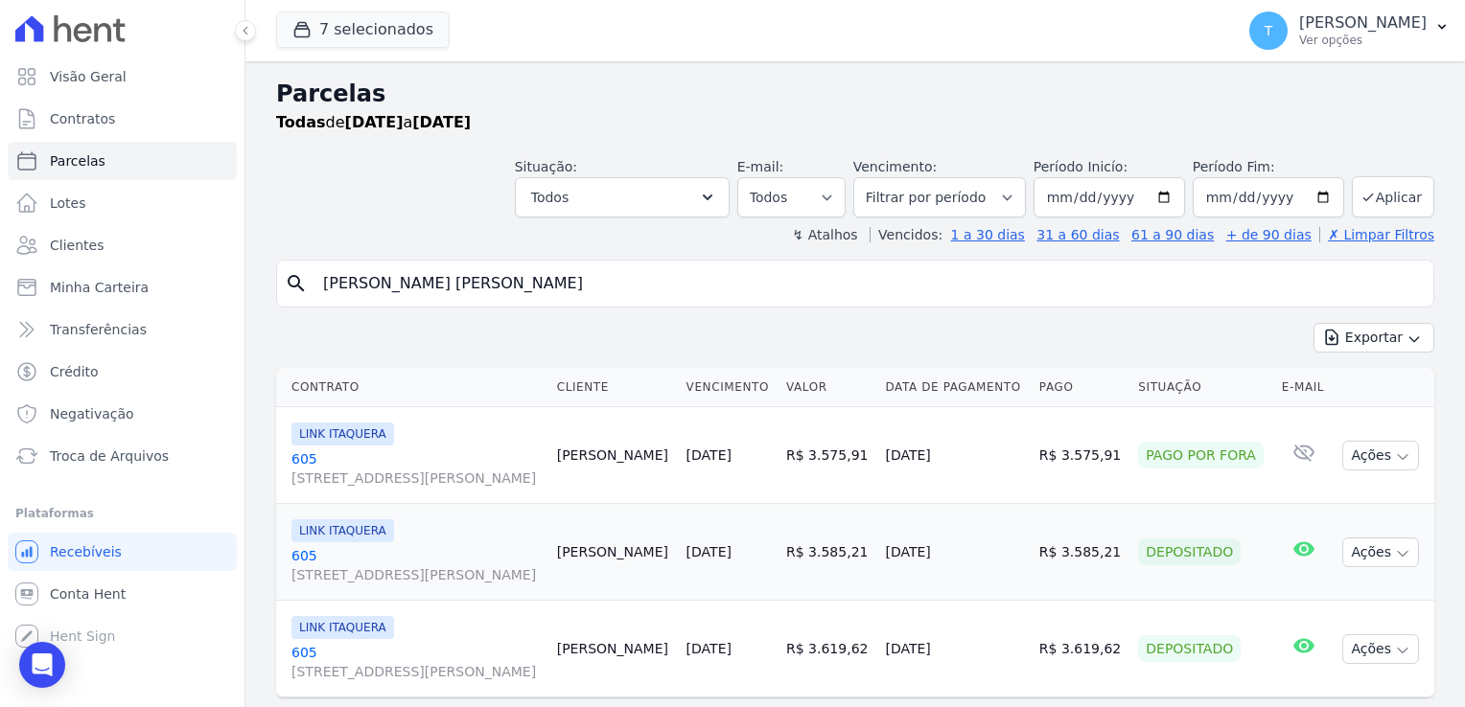
click at [411, 662] on span "Avenida Angélica, 2248, andar 11, Consolação" at bounding box center [416, 671] width 250 height 19
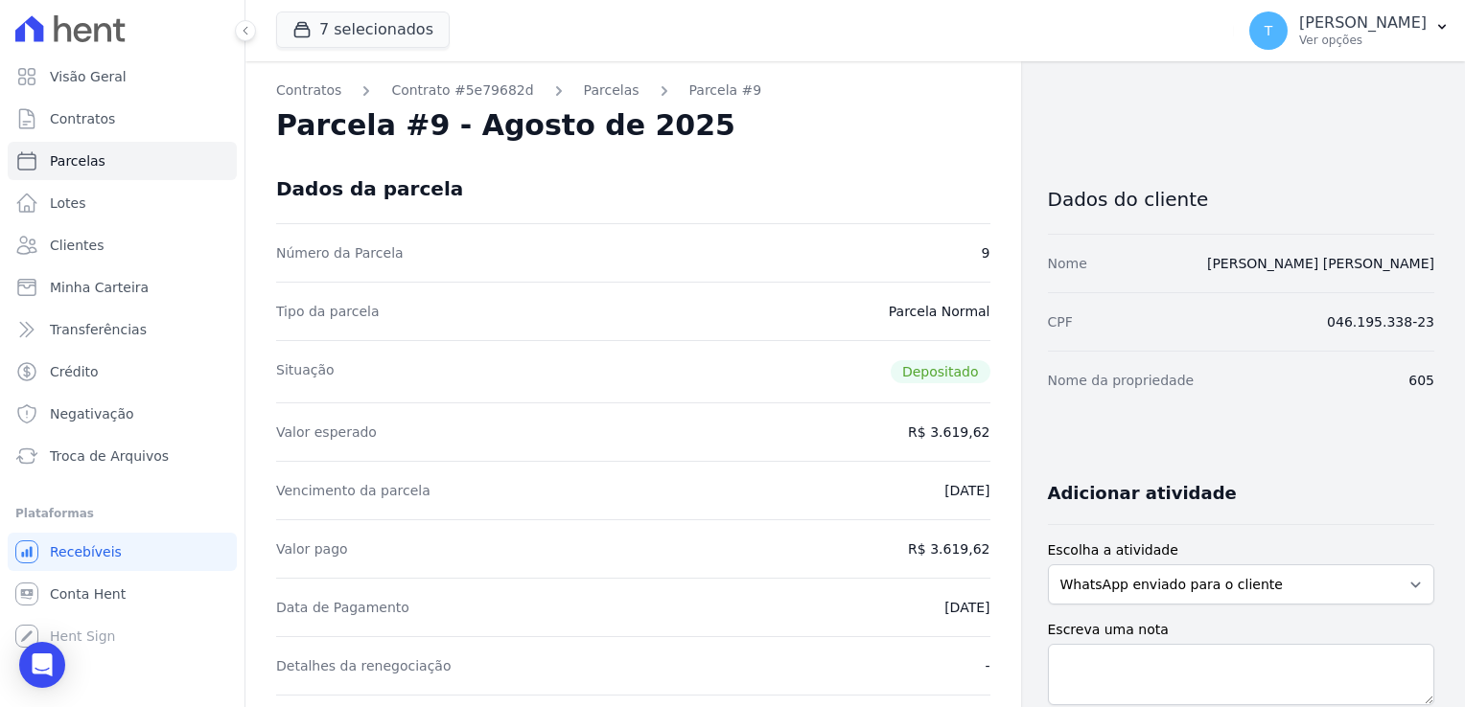
select select
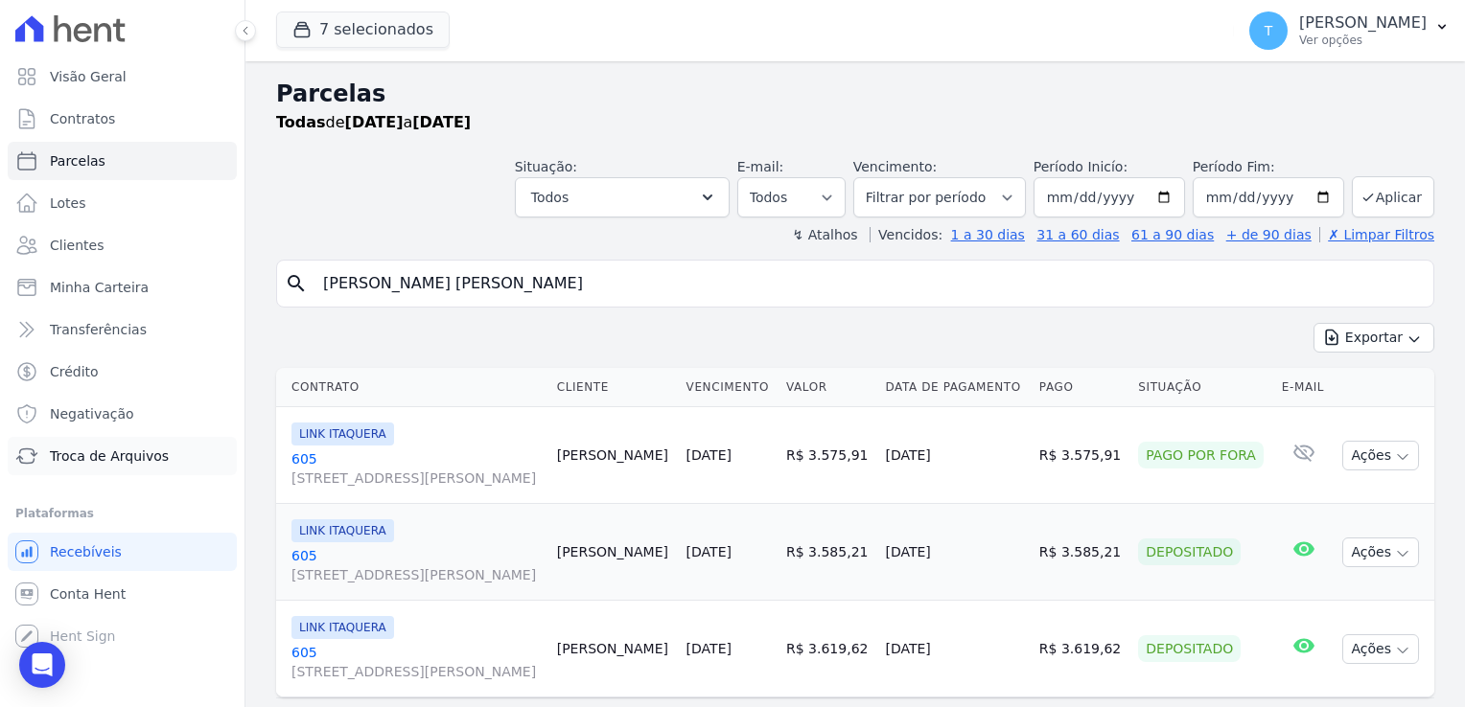
click at [146, 462] on span "Troca de Arquivos" at bounding box center [109, 456] width 119 height 19
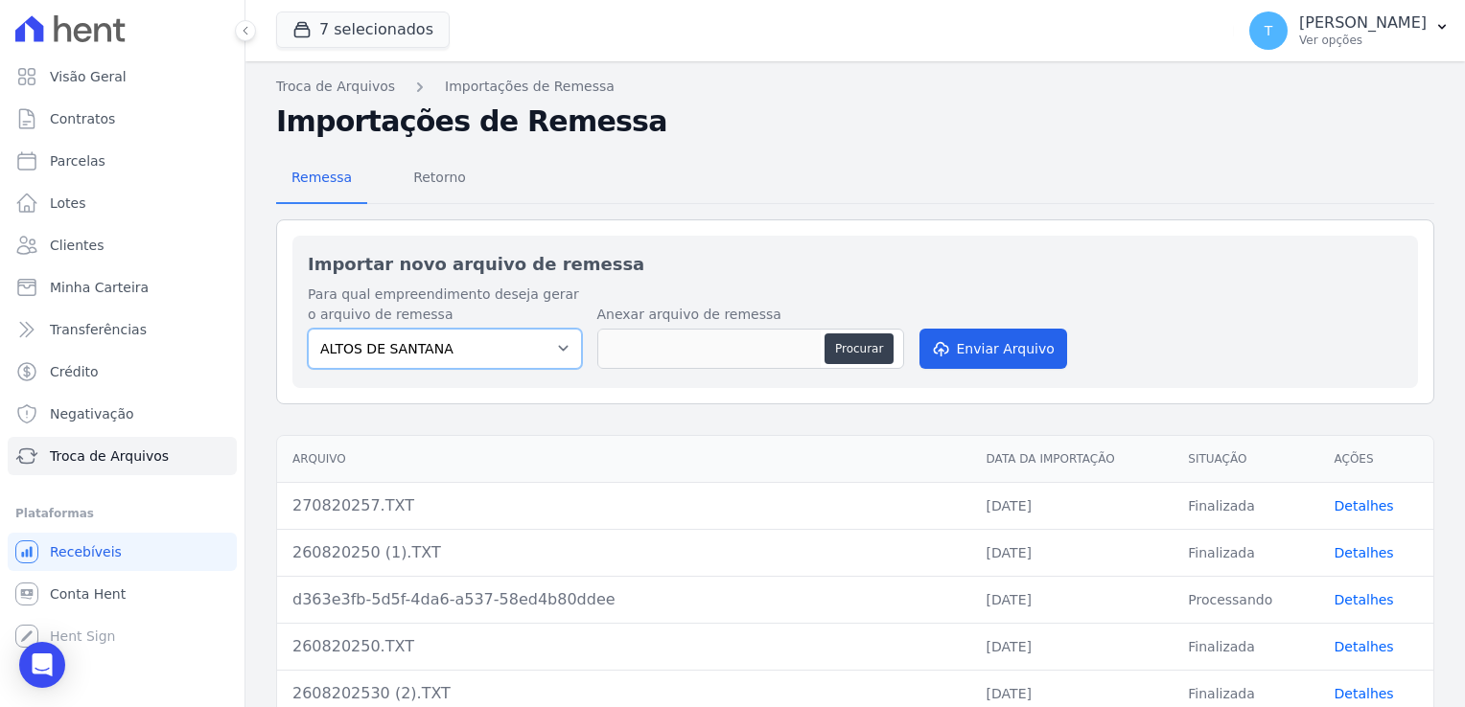
click at [558, 349] on select "ALTOS DE SANTANA Arcos Itaquera ARTE VILA MATILDE BOSQUE CLUB Inspire LINK ITAQ…" at bounding box center [445, 349] width 274 height 40
select select "798d34ef-1a76-4a01-aecd-278a2202ade3"
click at [308, 329] on select "ALTOS DE SANTANA Arcos Itaquera ARTE VILA MATILDE BOSQUE CLUB Inspire LINK ITAQ…" at bounding box center [445, 349] width 274 height 40
click at [856, 351] on button "Procurar" at bounding box center [858, 349] width 69 height 31
type input "270820257 (1).TXT"
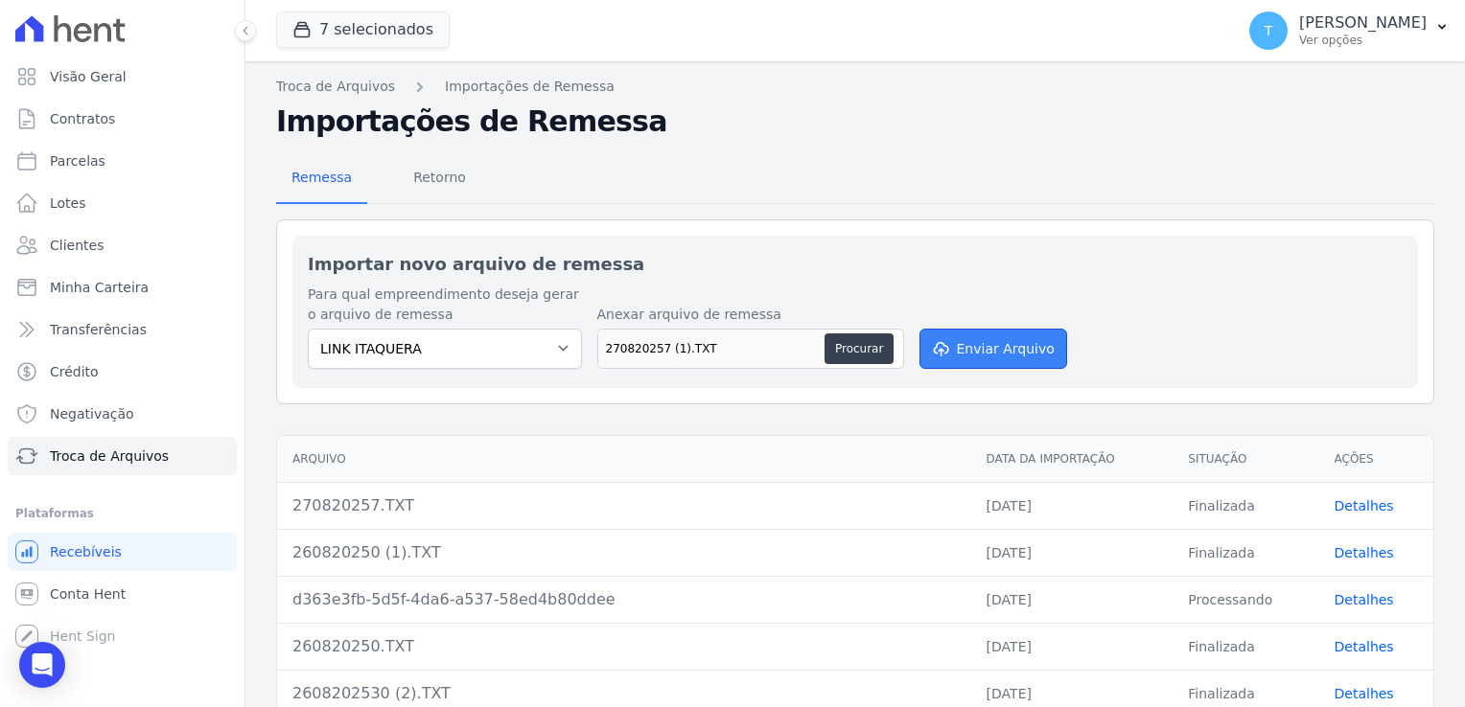
click at [977, 352] on button "Enviar Arquivo" at bounding box center [993, 349] width 148 height 40
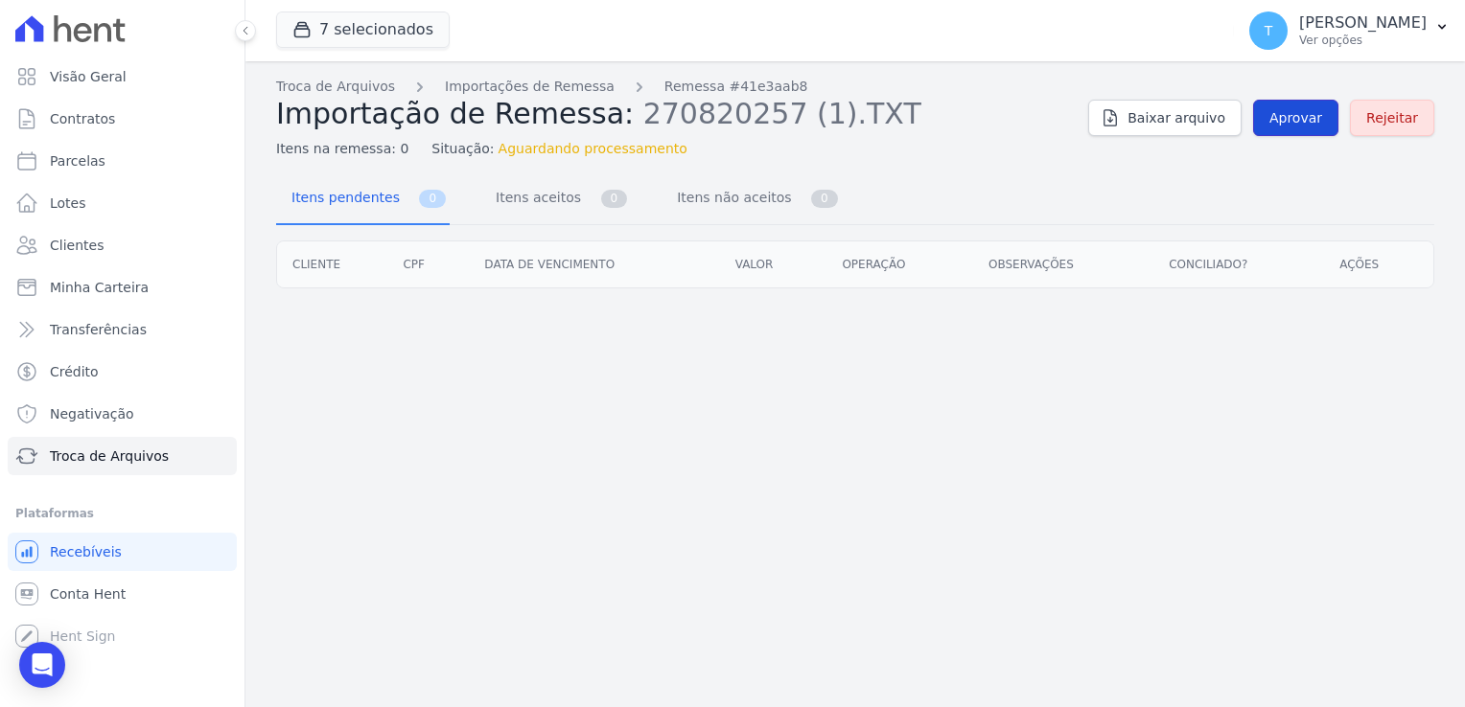
click at [1313, 120] on span "Aprovar" at bounding box center [1295, 117] width 53 height 19
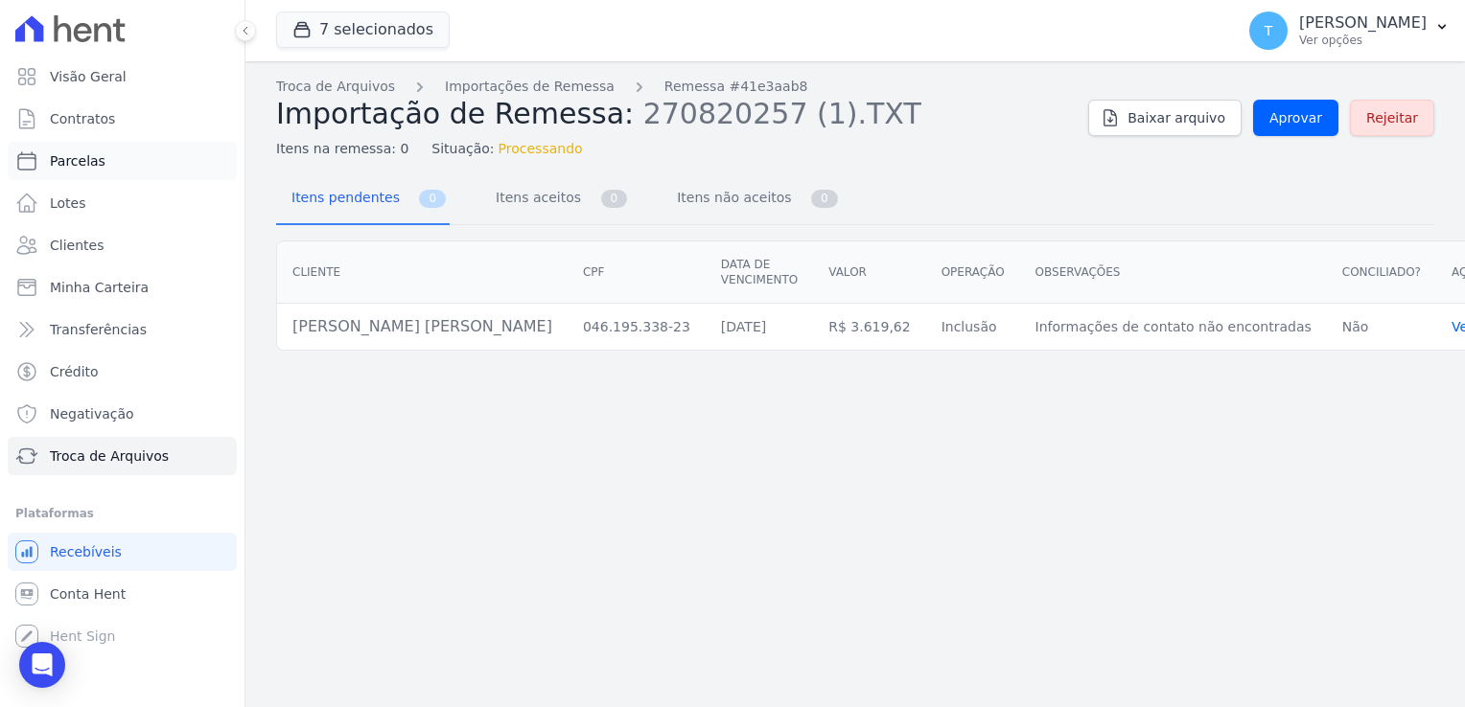
click at [92, 166] on span "Parcelas" at bounding box center [78, 160] width 56 height 19
select select
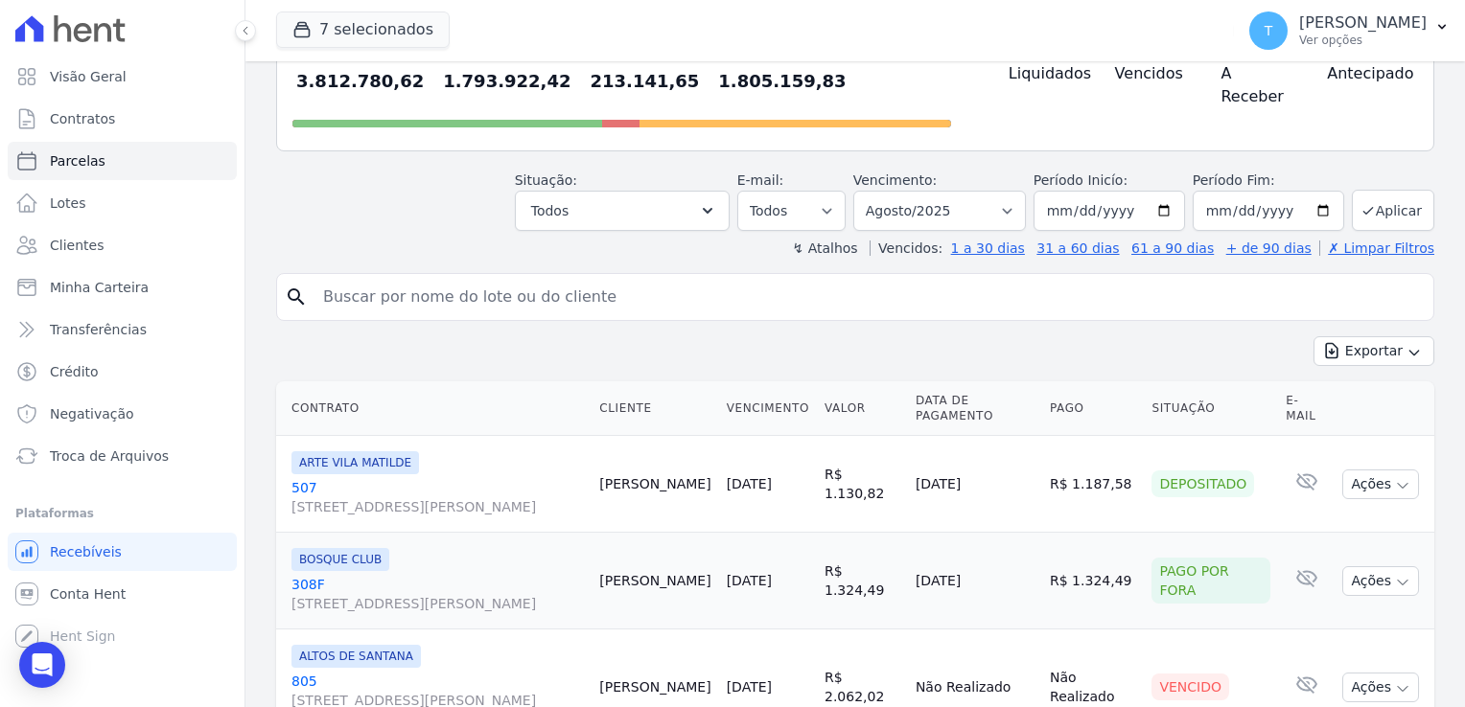
scroll to position [192, 0]
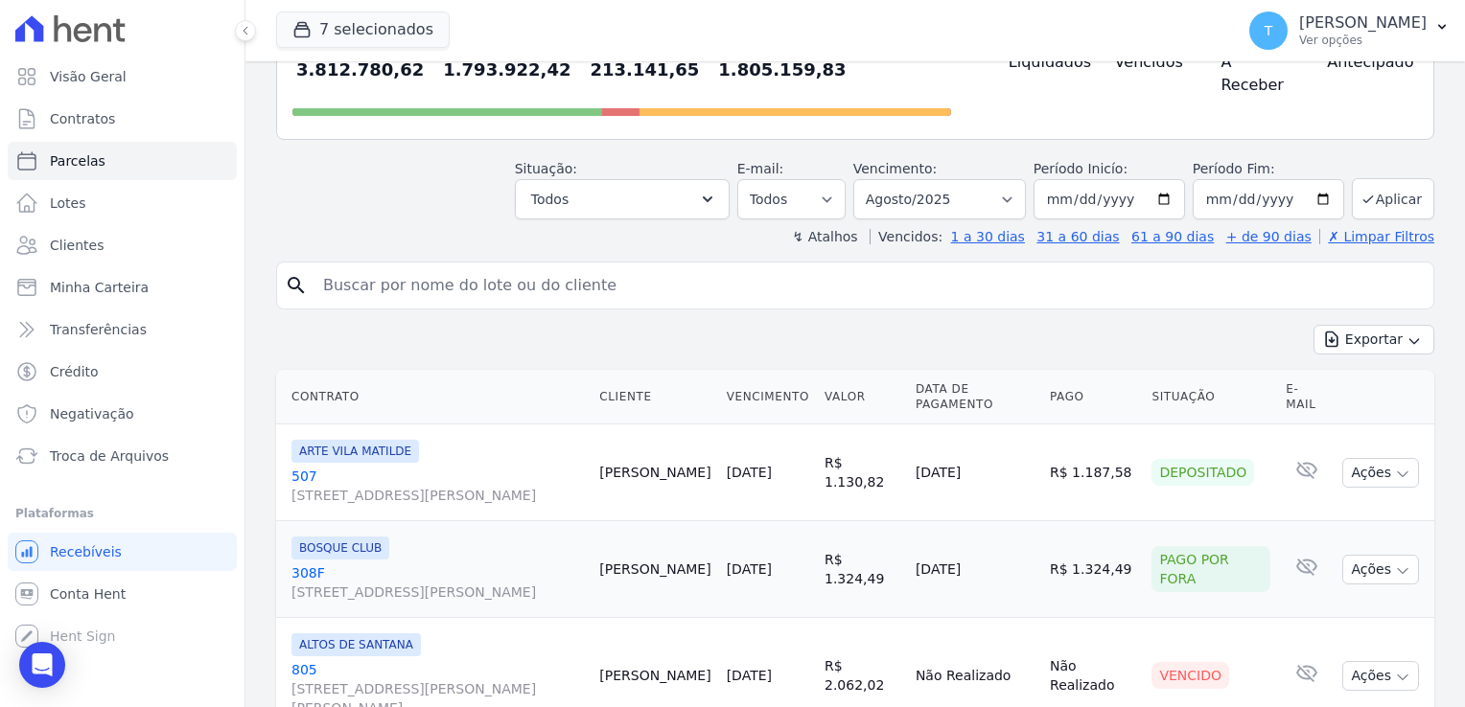
click at [413, 266] on input "search" at bounding box center [869, 285] width 1114 height 38
paste input "Edilson Rossi de Godoi"
type input "Edilson Rossi de Godoi"
select select
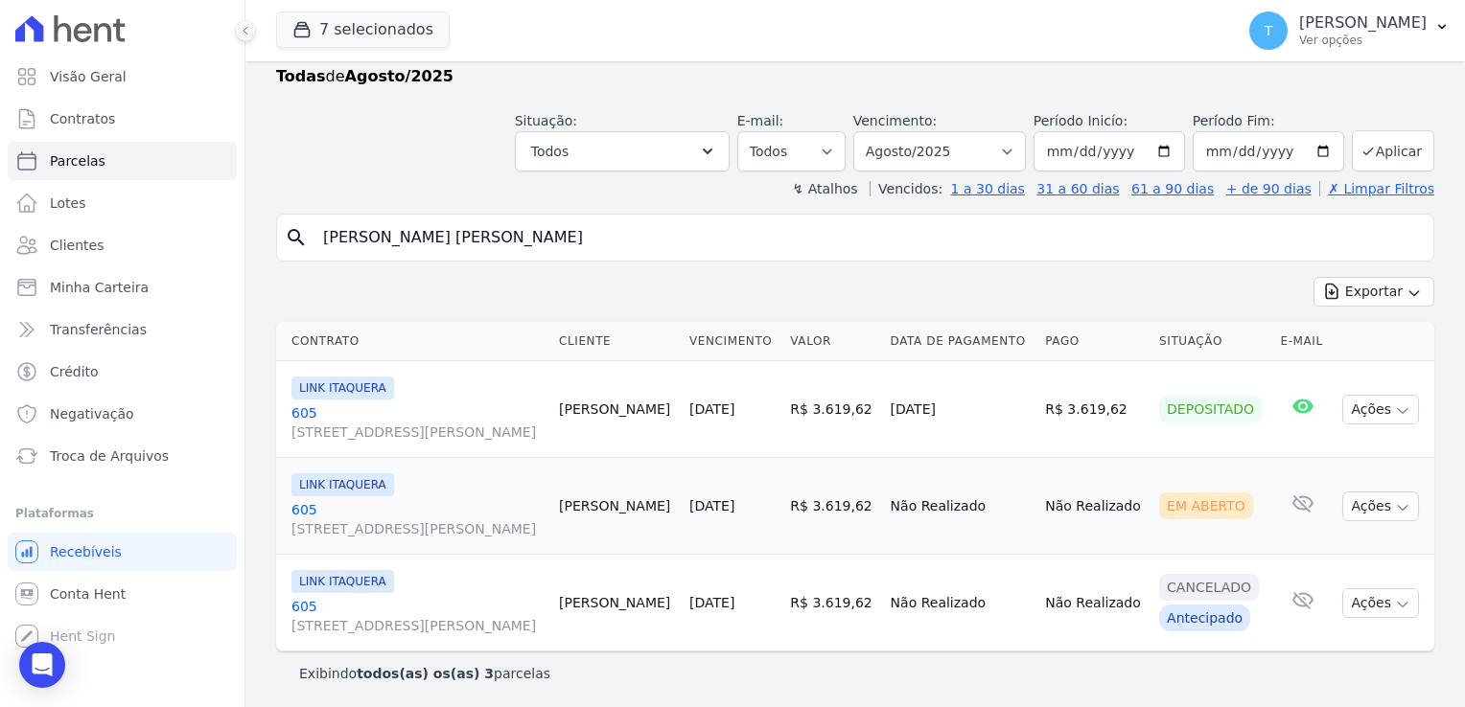
scroll to position [46, 0]
click at [312, 503] on link "605 Avenida Angélica, 2248, andar 11, Consolação" at bounding box center [417, 519] width 252 height 38
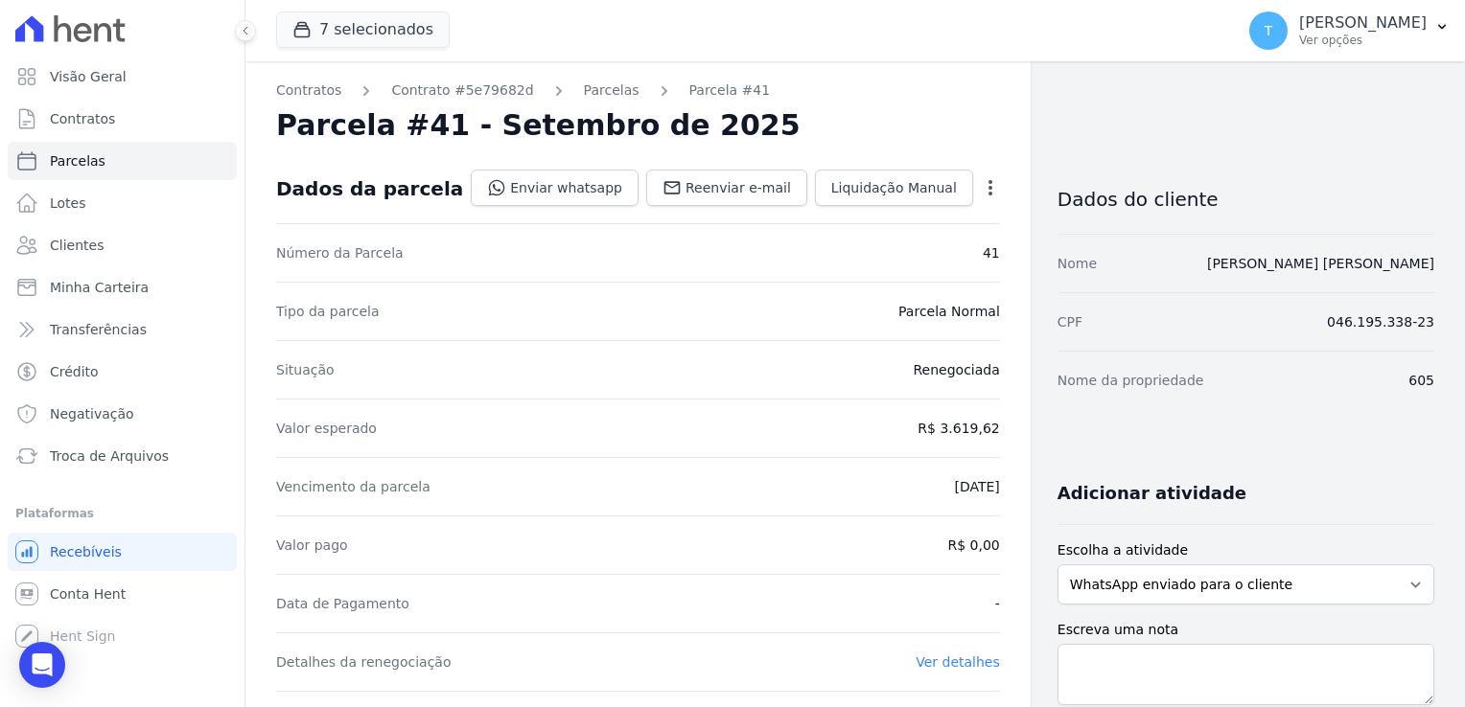
select select
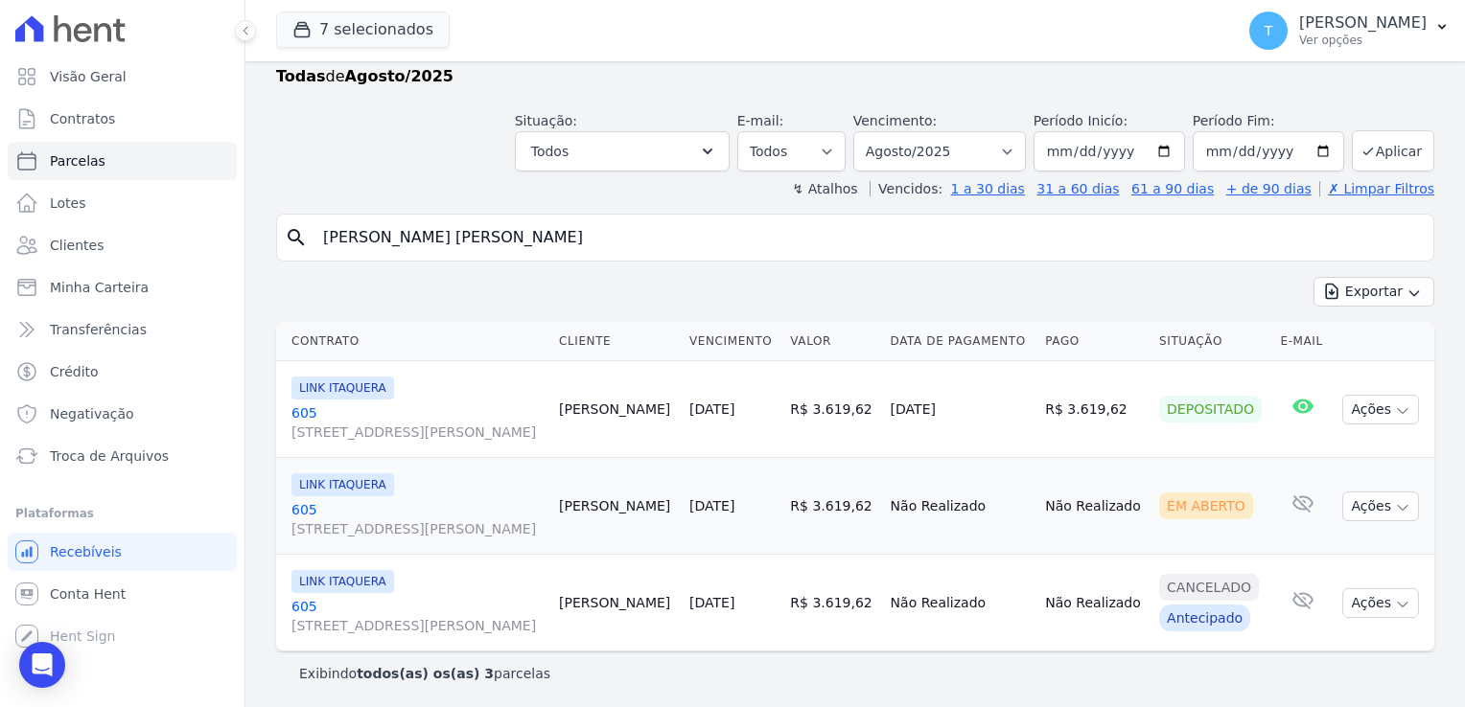
scroll to position [46, 0]
click at [1395, 510] on icon "button" at bounding box center [1402, 507] width 15 height 15
click at [1350, 550] on link "Ver boleto" at bounding box center [1373, 550] width 184 height 35
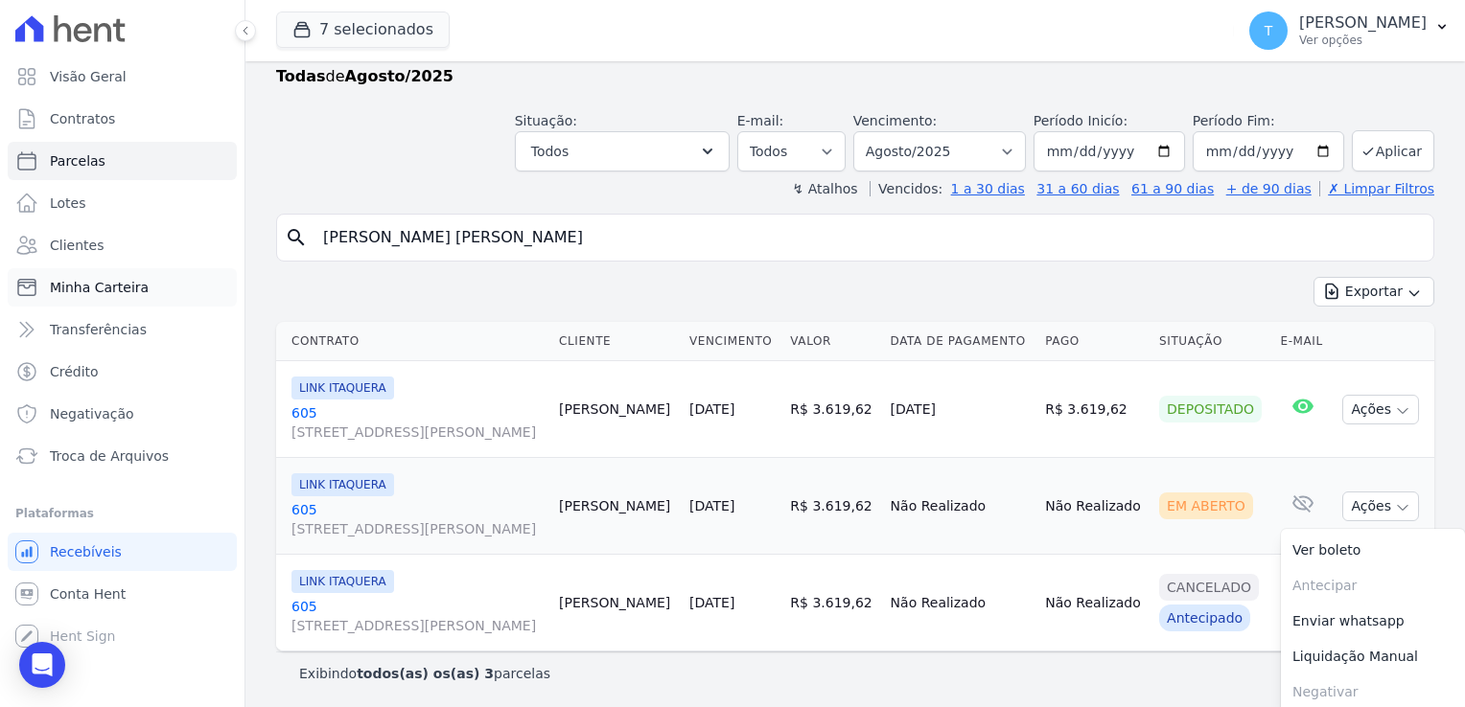
click at [140, 298] on link "Minha Carteira" at bounding box center [122, 287] width 229 height 38
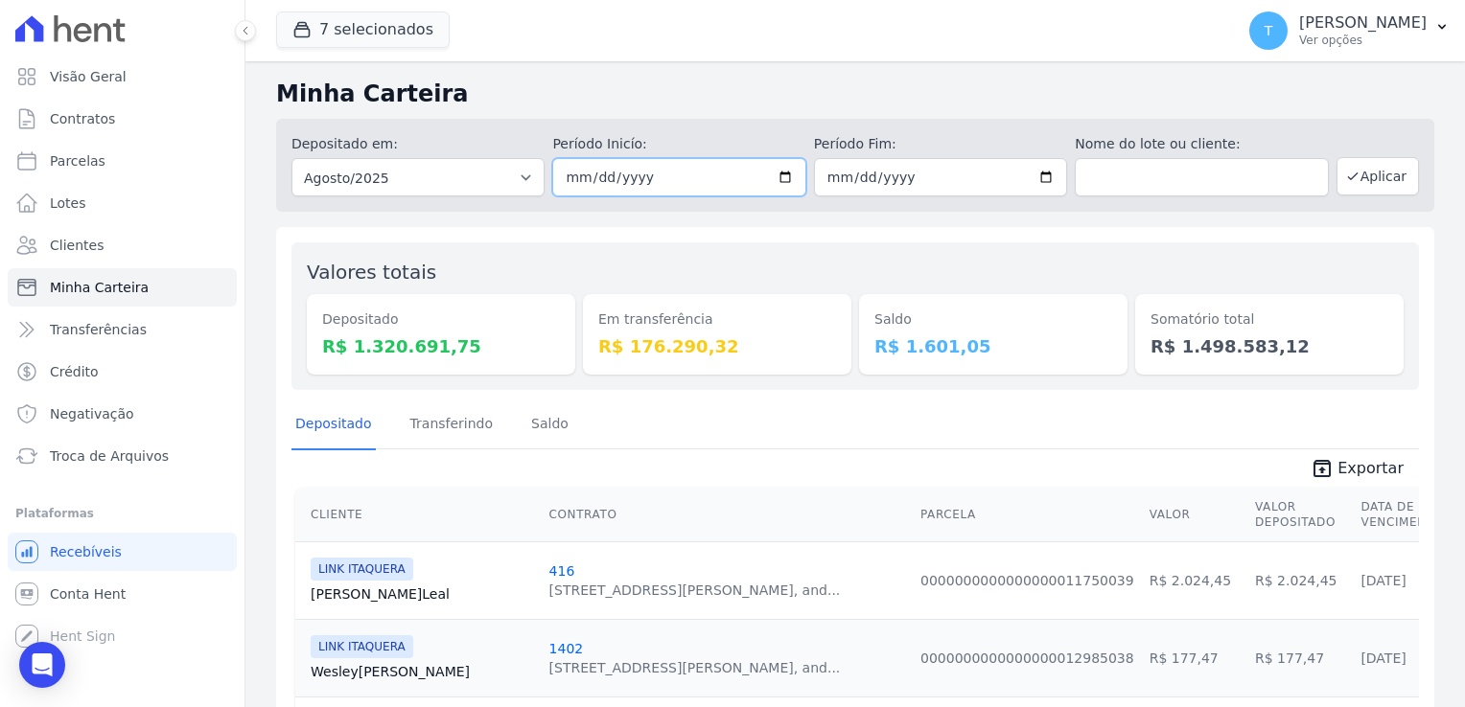
click at [778, 181] on input "[DATE]" at bounding box center [678, 177] width 253 height 38
type input "2025-08-26"
click at [1044, 178] on input "[DATE]" at bounding box center [940, 177] width 253 height 38
type input "[DATE]"
click at [352, 25] on button "7 selecionados" at bounding box center [363, 30] width 174 height 36
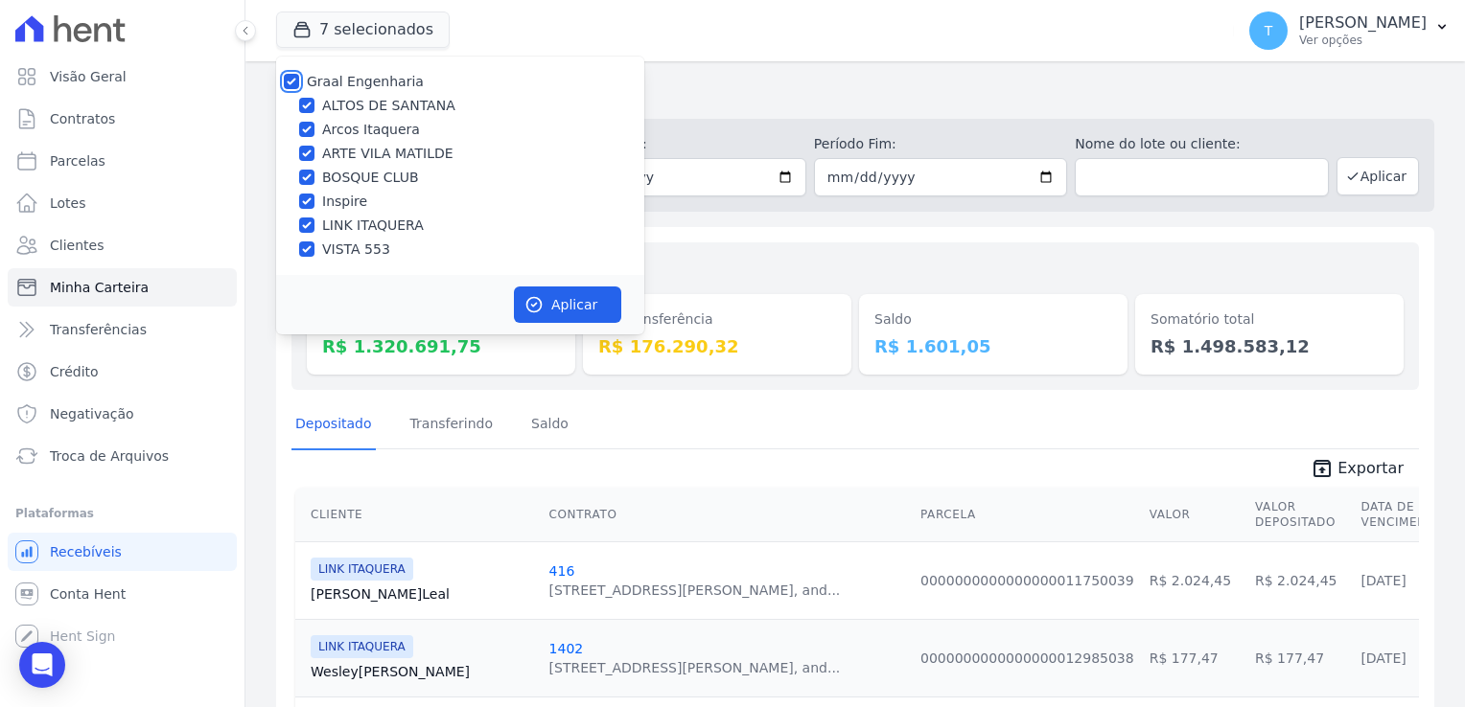
click at [290, 81] on input "Graal Engenharia" at bounding box center [291, 81] width 15 height 15
checkbox input "false"
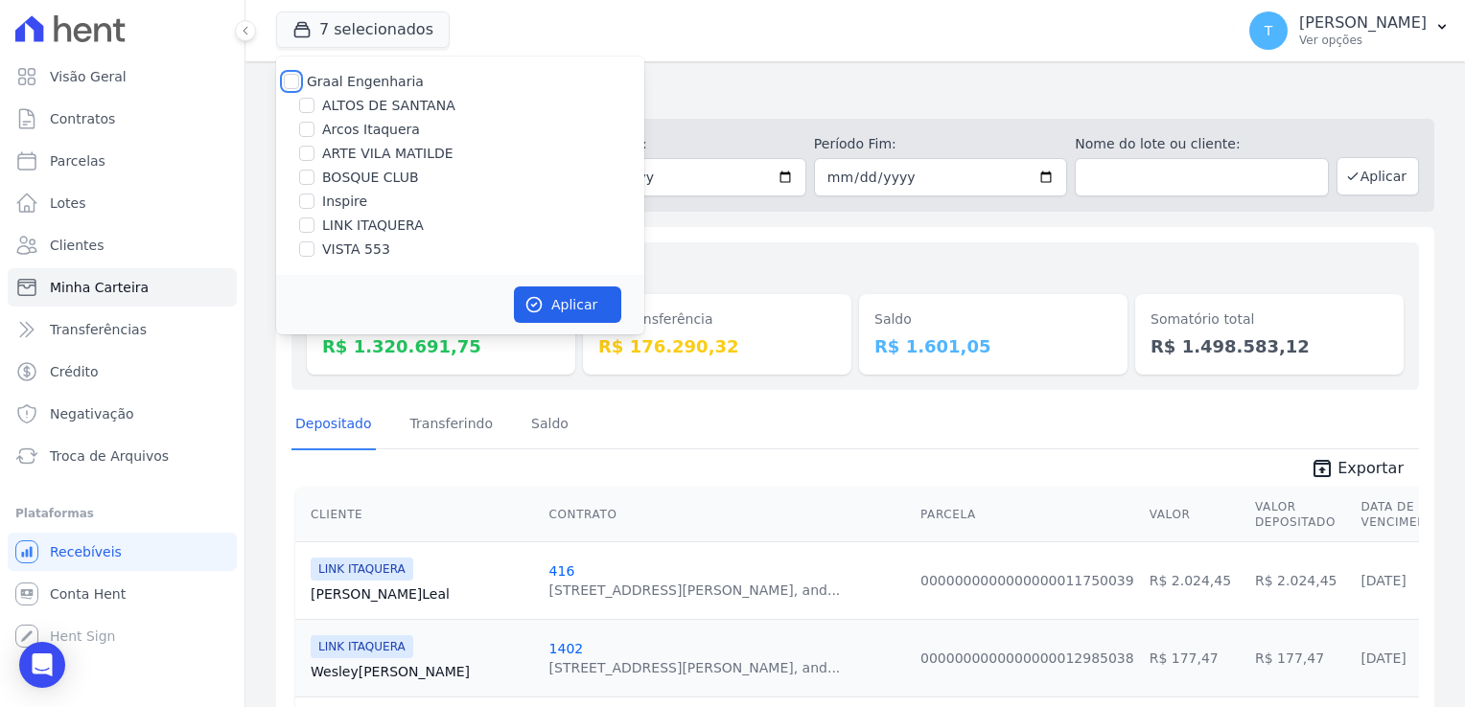
checkbox input "false"
click at [310, 222] on input "LINK ITAQUERA" at bounding box center [306, 225] width 15 height 15
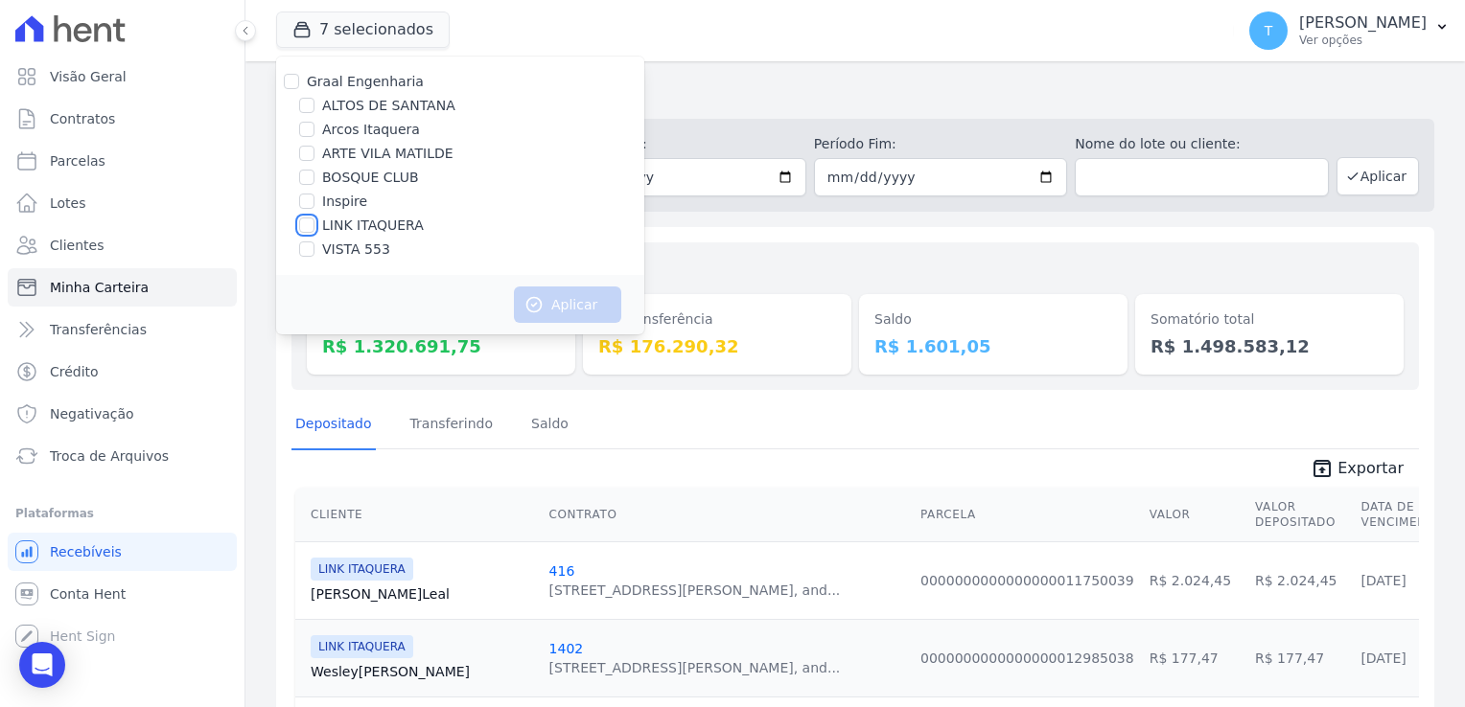
checkbox input "true"
click at [550, 314] on button "Aplicar" at bounding box center [567, 305] width 107 height 36
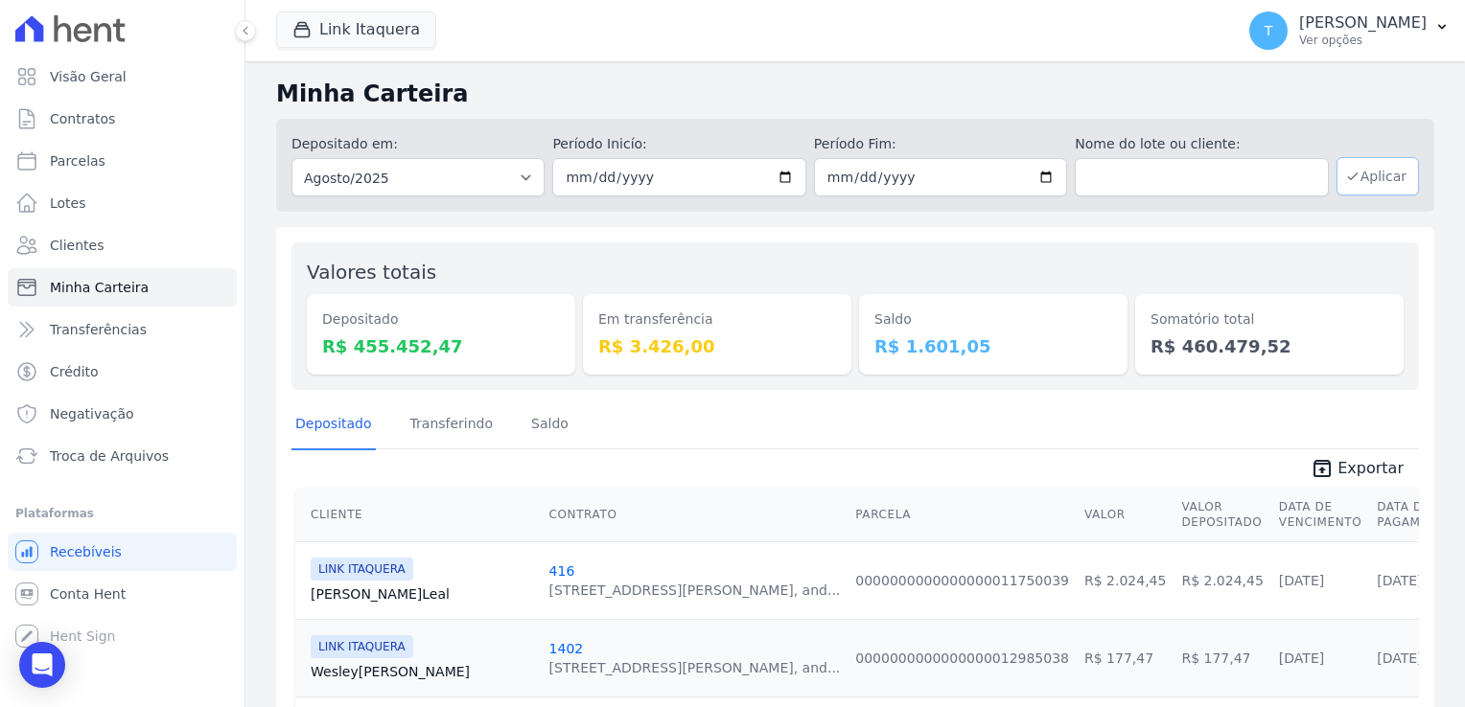
click at [1376, 180] on button "Aplicar" at bounding box center [1377, 176] width 82 height 38
click at [777, 174] on input "[DATE]" at bounding box center [678, 177] width 253 height 38
type input "[DATE]"
click at [1028, 175] on input "[DATE]" at bounding box center [940, 177] width 253 height 38
click at [1042, 174] on input "[DATE]" at bounding box center [940, 177] width 253 height 38
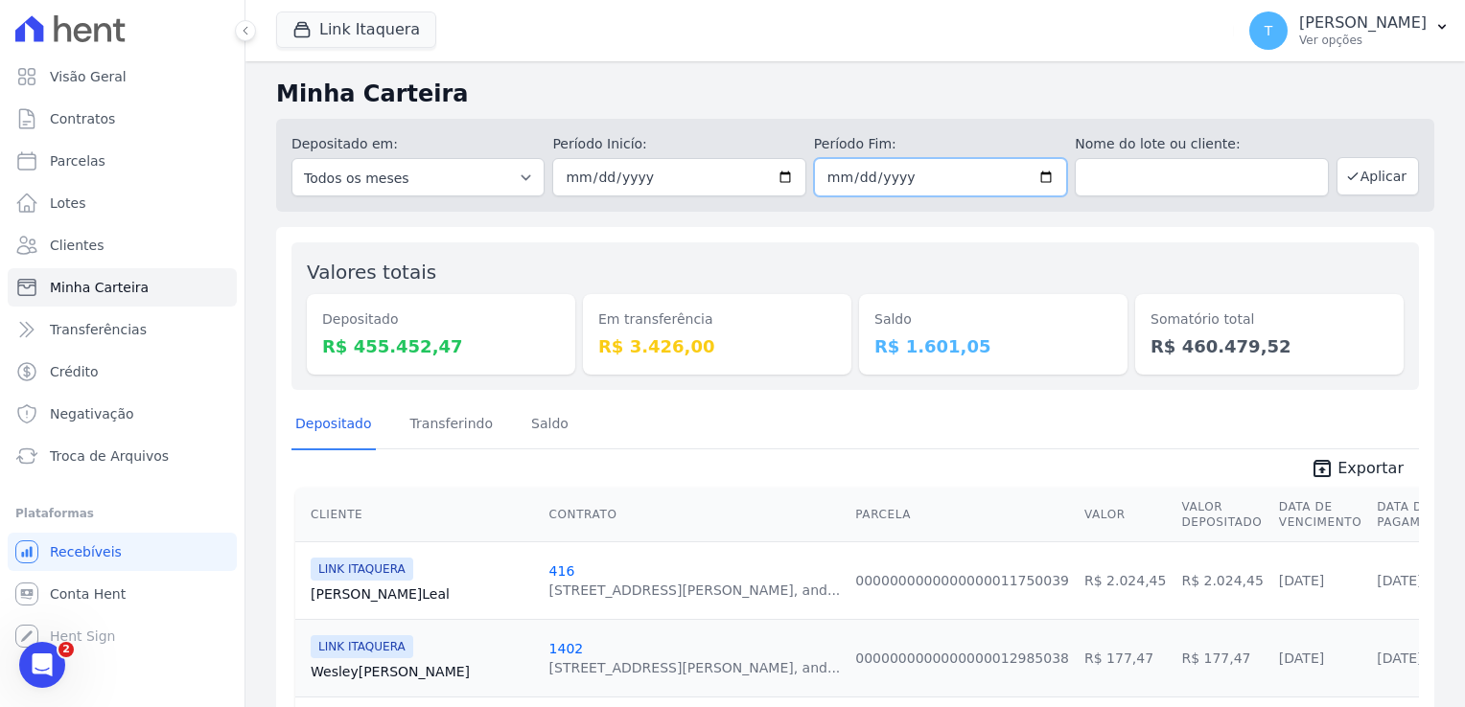
type input "[DATE]"
click at [1355, 174] on button "Aplicar" at bounding box center [1377, 176] width 82 height 38
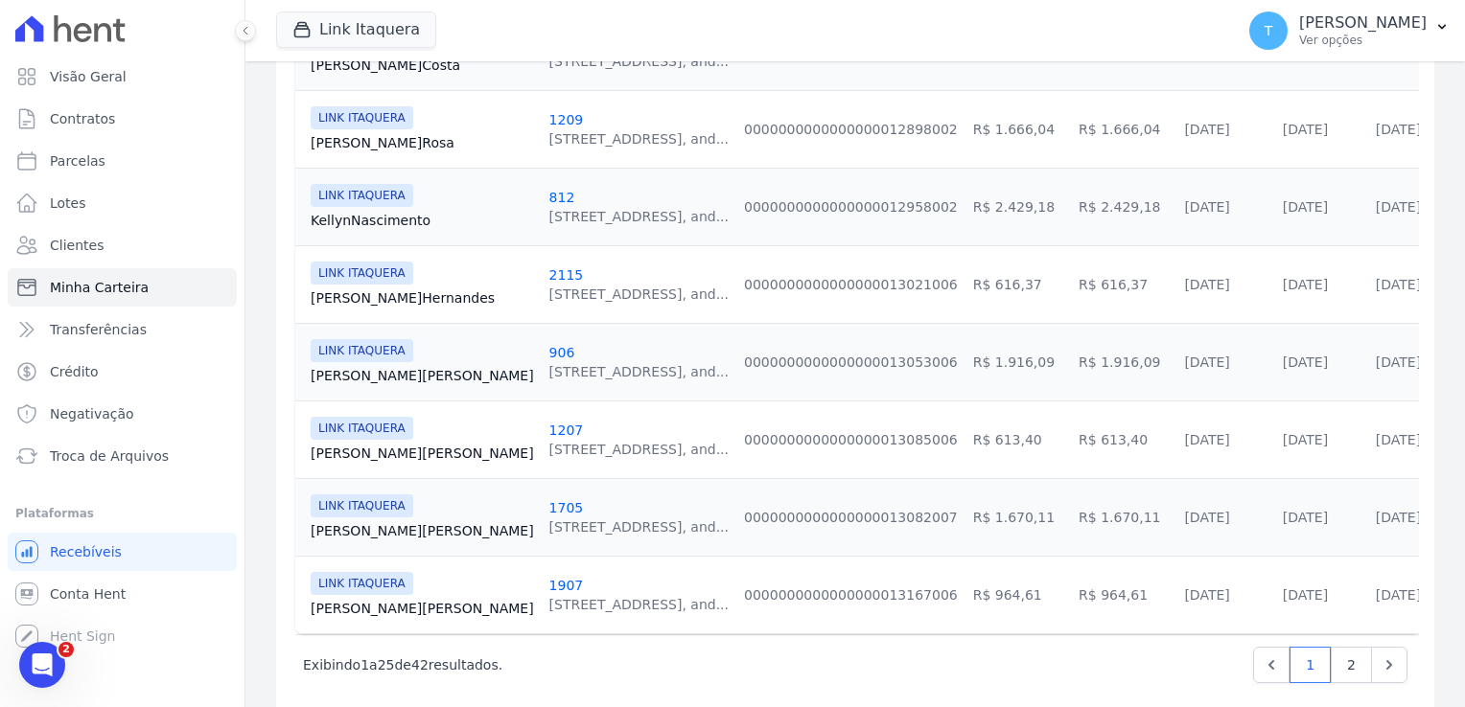
scroll to position [1871, 0]
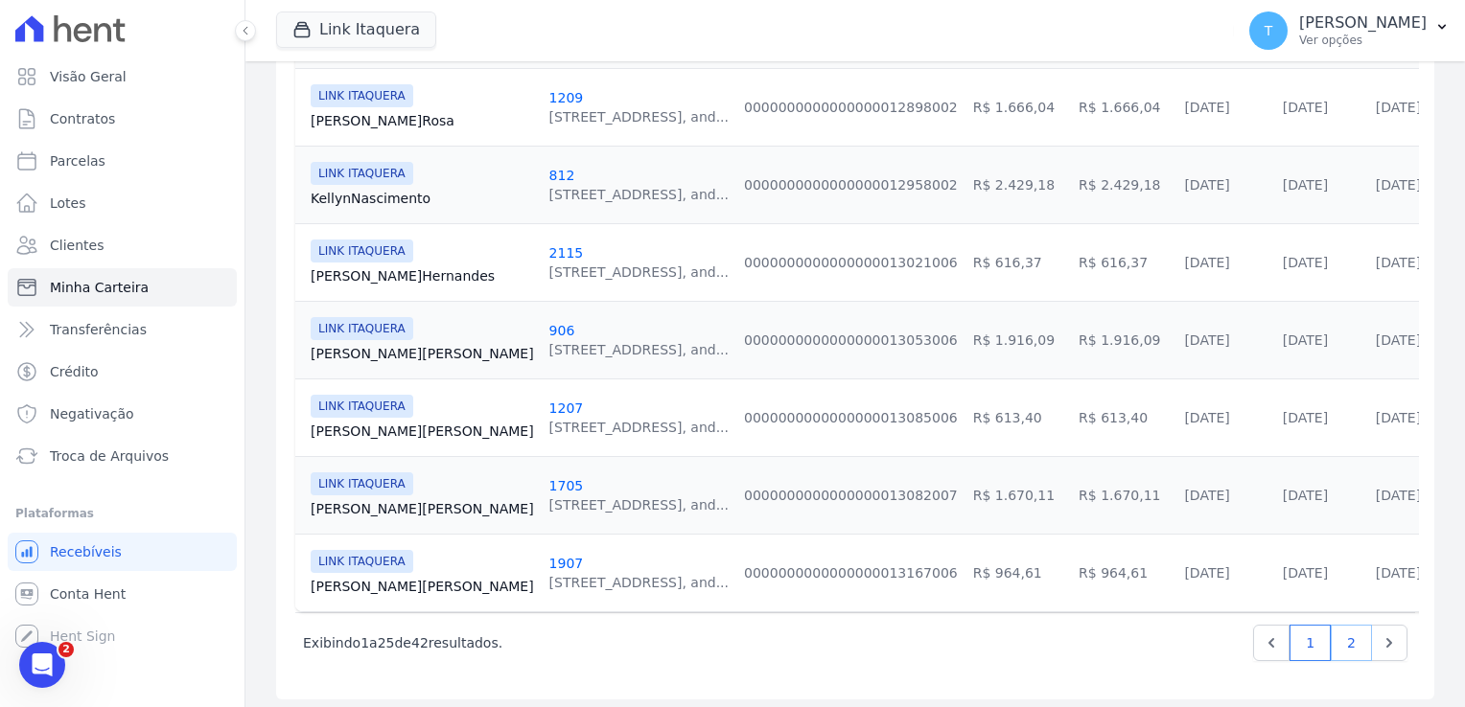
click at [1342, 635] on link "2" at bounding box center [1350, 643] width 41 height 36
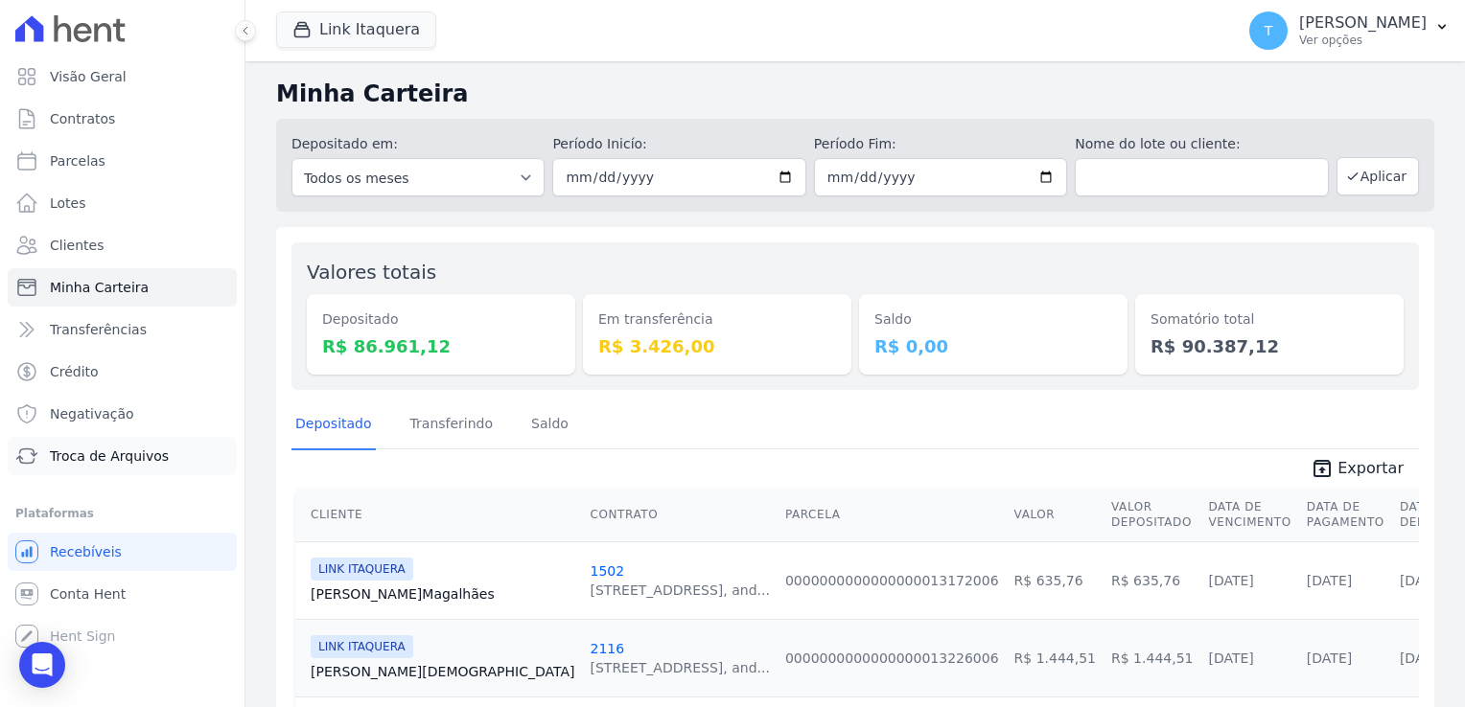
click at [136, 462] on span "Troca de Arquivos" at bounding box center [109, 456] width 119 height 19
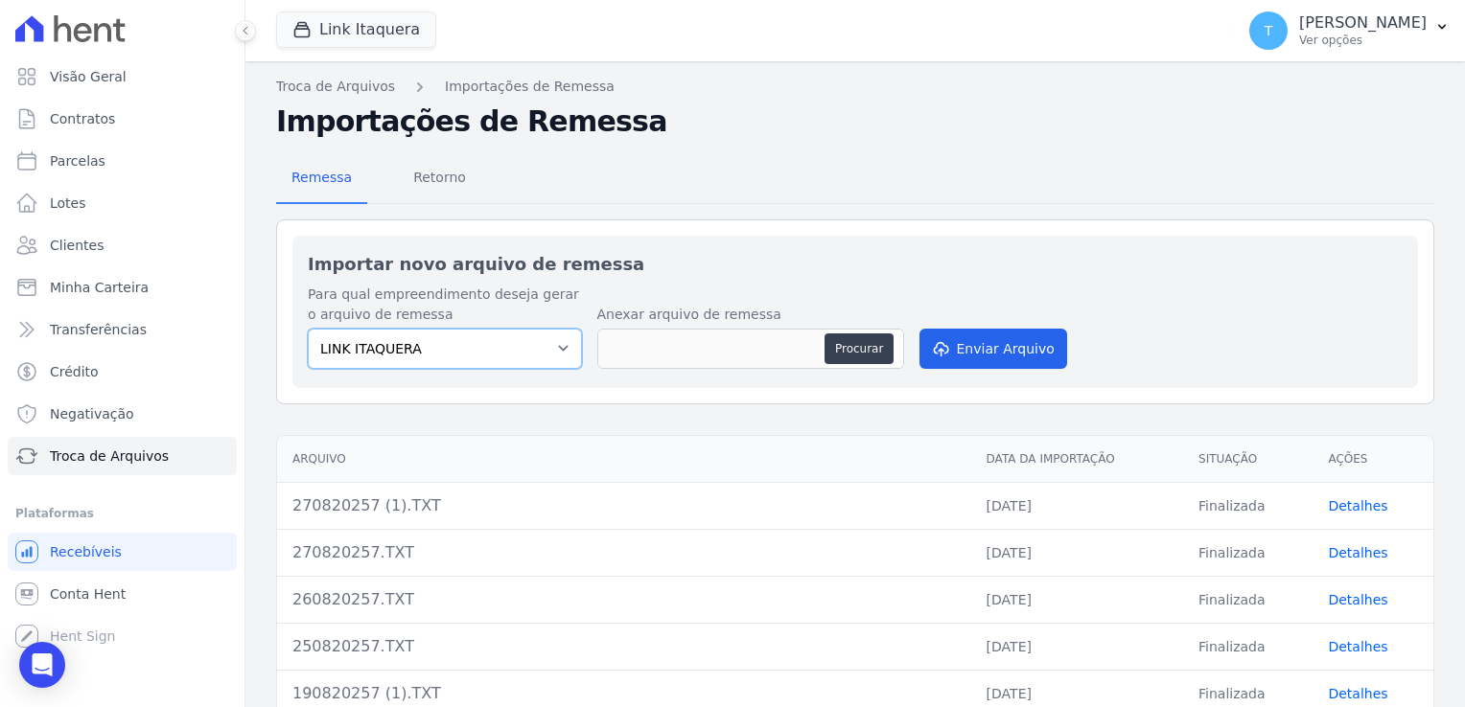
click at [530, 352] on select "LINK ITAQUERA" at bounding box center [445, 349] width 274 height 40
click at [308, 329] on select "LINK ITAQUERA" at bounding box center [445, 349] width 274 height 40
click at [336, 33] on button "Link Itaquera" at bounding box center [356, 30] width 160 height 36
click at [313, 33] on div "button" at bounding box center [305, 29] width 27 height 19
click at [345, 24] on button "Link Itaquera" at bounding box center [356, 30] width 160 height 36
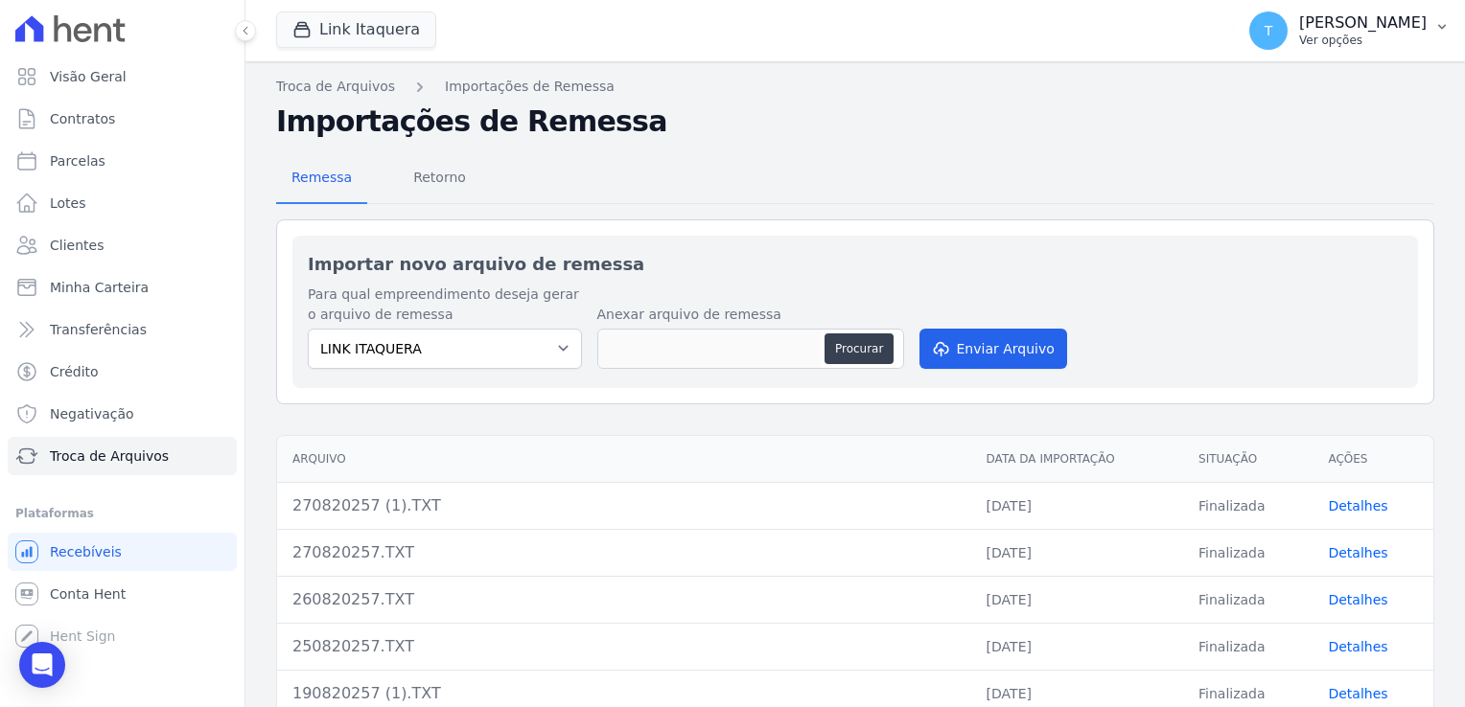
click at [1434, 33] on icon "button" at bounding box center [1441, 26] width 15 height 15
click at [1299, 31] on p "[PERSON_NAME]" at bounding box center [1362, 22] width 127 height 19
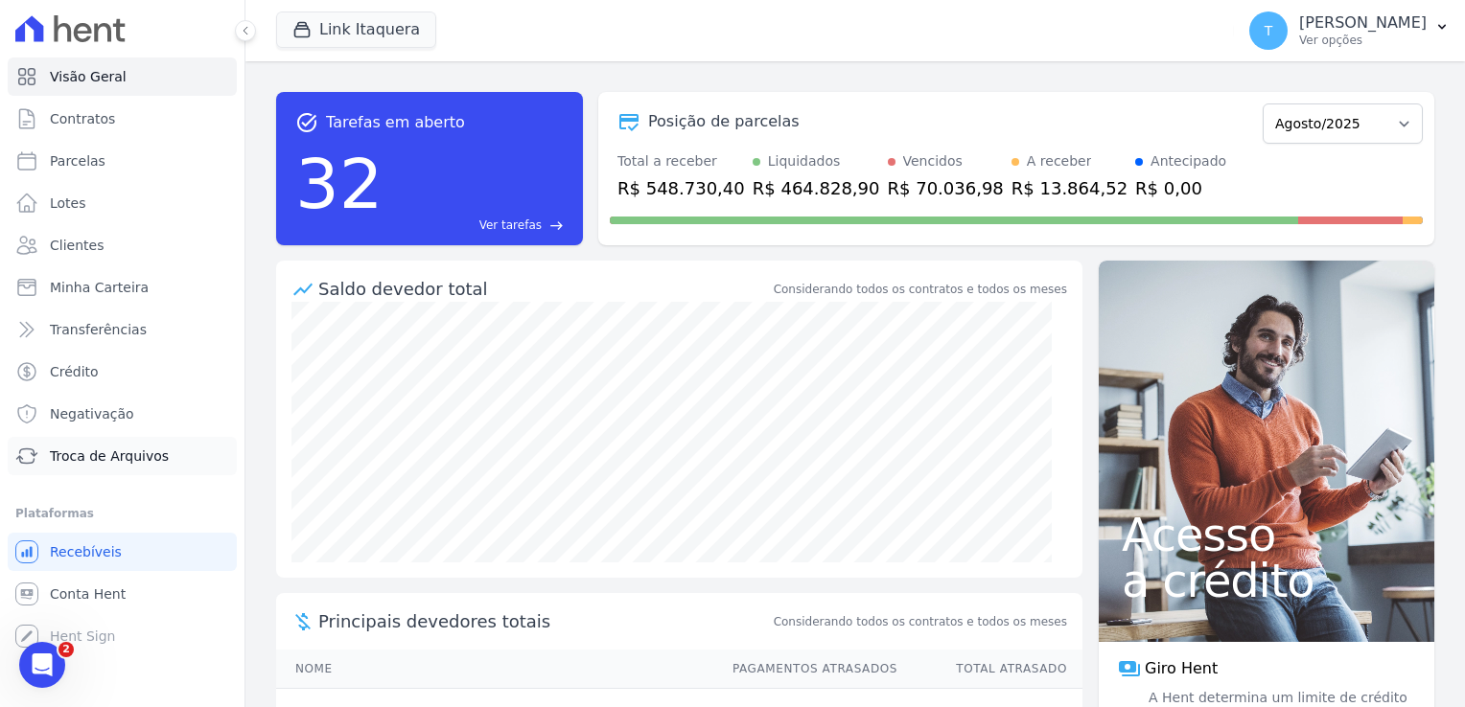
click at [107, 458] on span "Troca de Arquivos" at bounding box center [109, 456] width 119 height 19
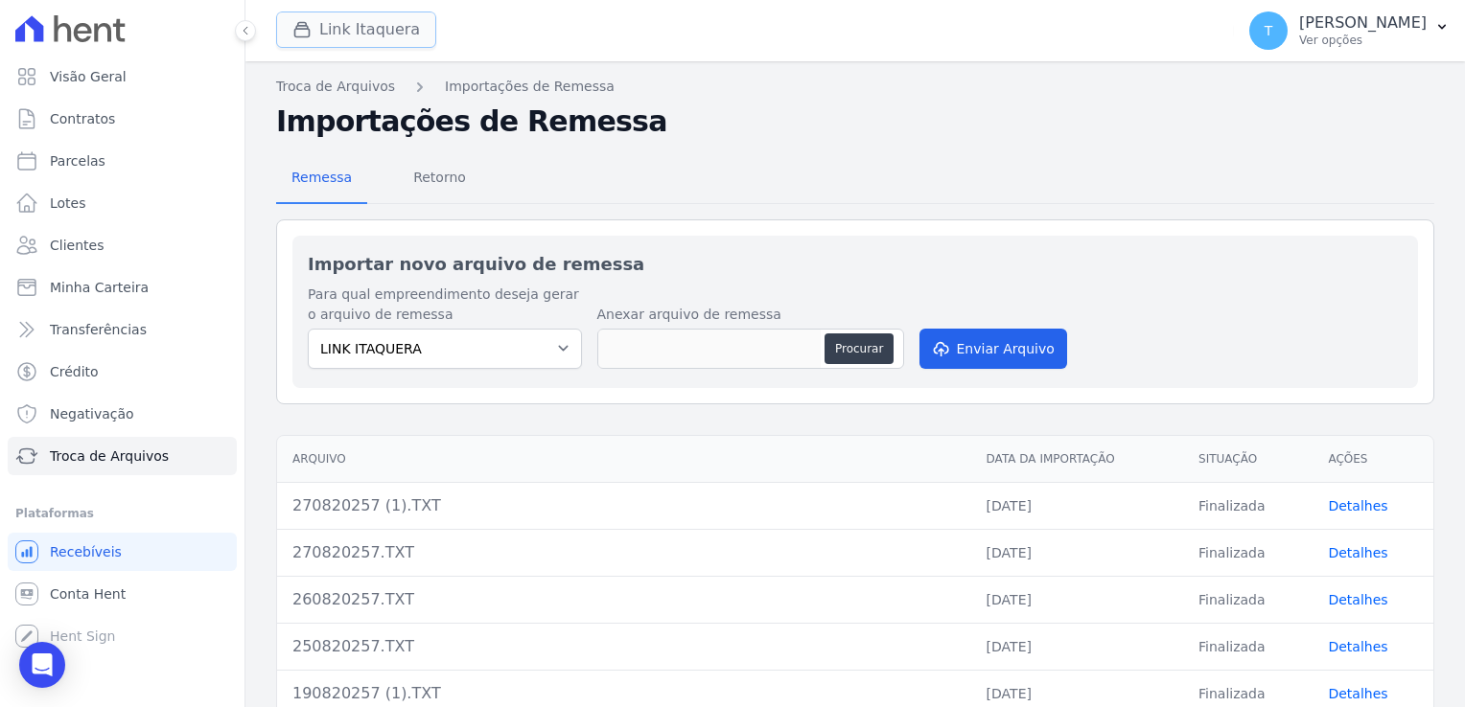
click at [399, 33] on button "Link Itaquera" at bounding box center [356, 30] width 160 height 36
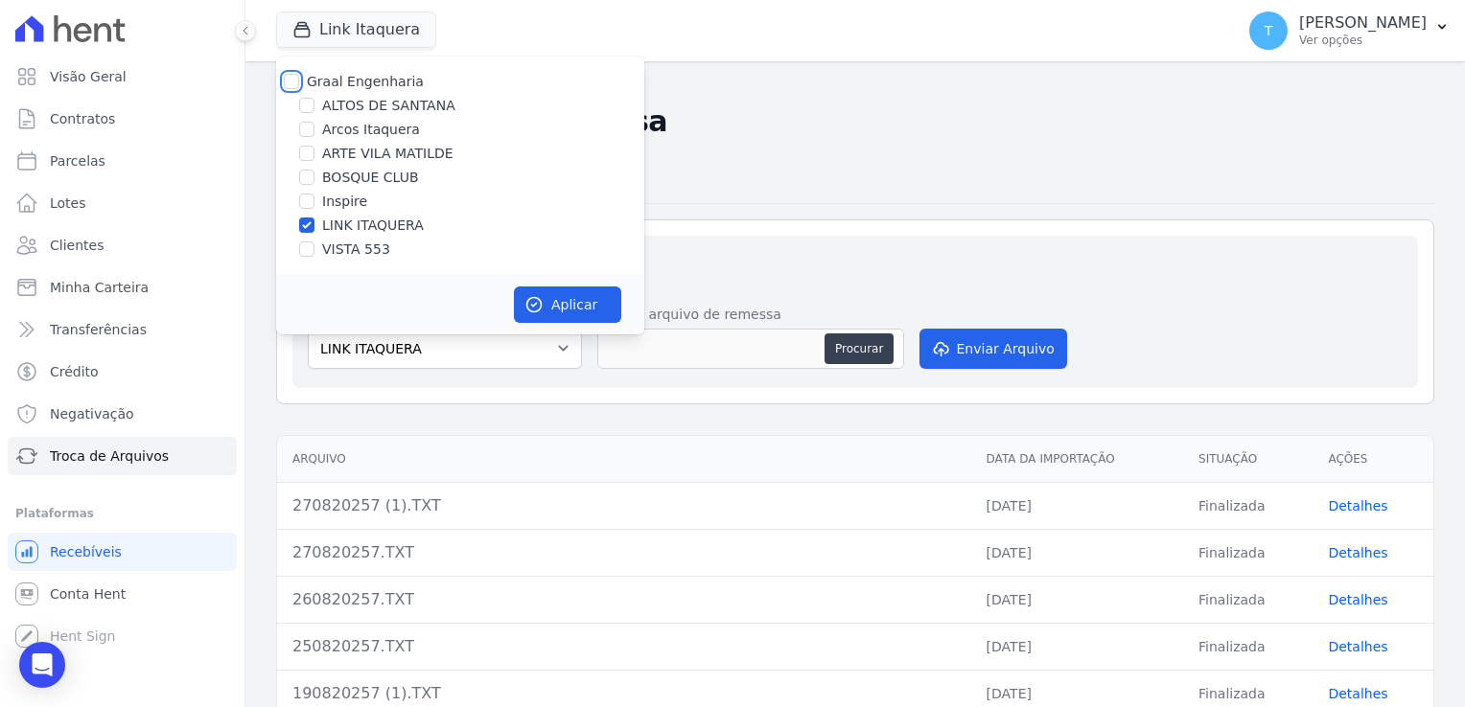
click at [289, 77] on input "Graal Engenharia" at bounding box center [291, 81] width 15 height 15
checkbox input "true"
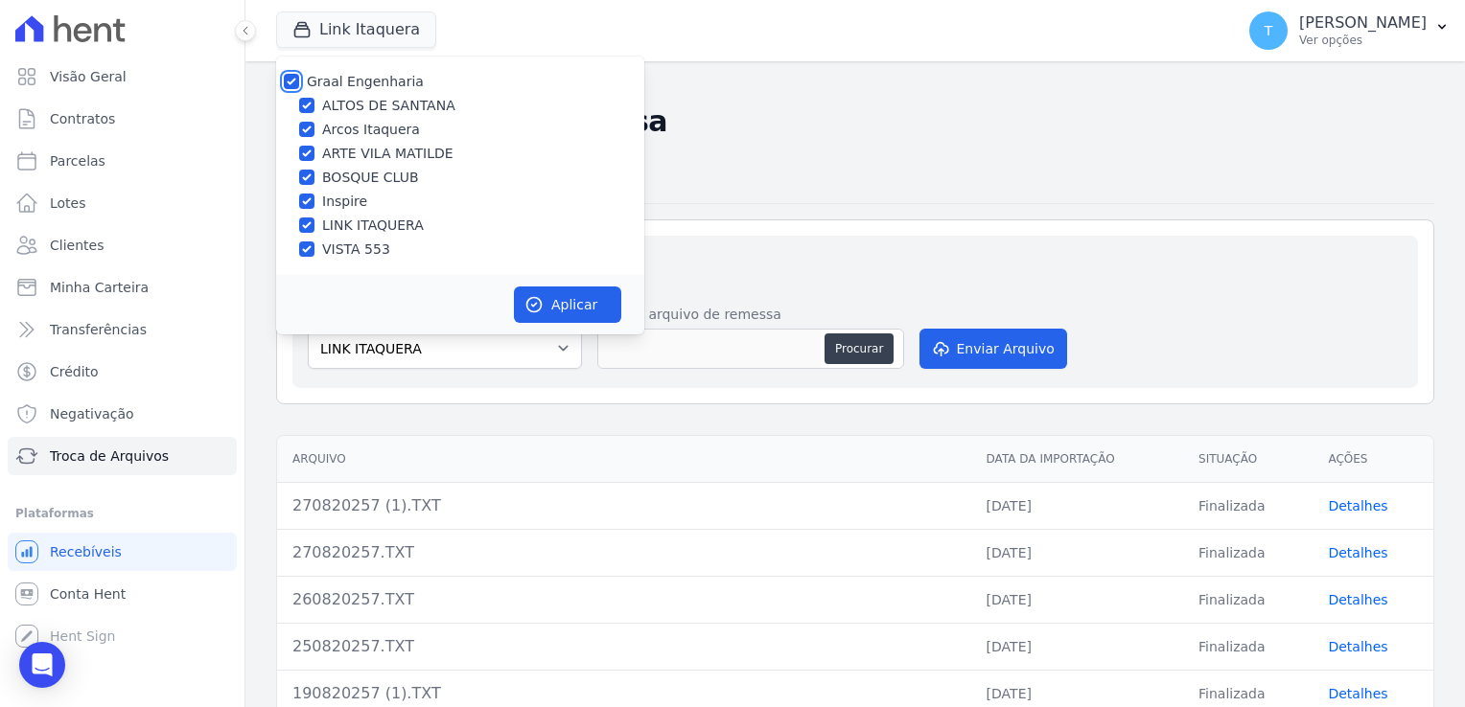
checkbox input "true"
click at [550, 298] on button "Aplicar" at bounding box center [567, 305] width 107 height 36
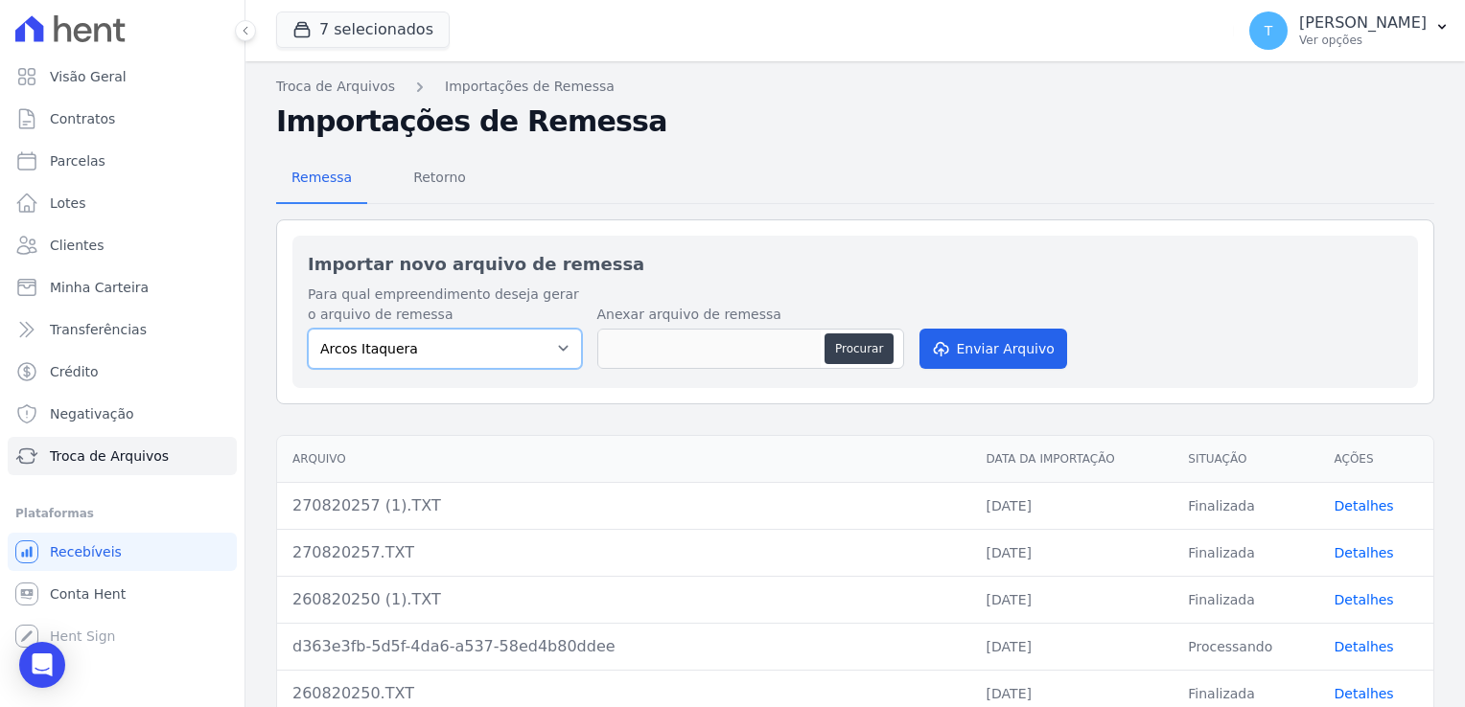
click at [518, 340] on select "[PERSON_NAME] Itaquera [GEOGRAPHIC_DATA][PERSON_NAME] Inspire BOSQUE CLUB ARTE …" at bounding box center [445, 349] width 274 height 40
select select "798d34ef-1a76-4a01-aecd-278a2202ade3"
click at [308, 329] on select "[PERSON_NAME] Itaquera [GEOGRAPHIC_DATA][PERSON_NAME] Inspire BOSQUE CLUB ARTE …" at bounding box center [445, 349] width 274 height 40
click at [864, 350] on button "Procurar" at bounding box center [858, 349] width 69 height 31
type input "270820257 (2).TXT"
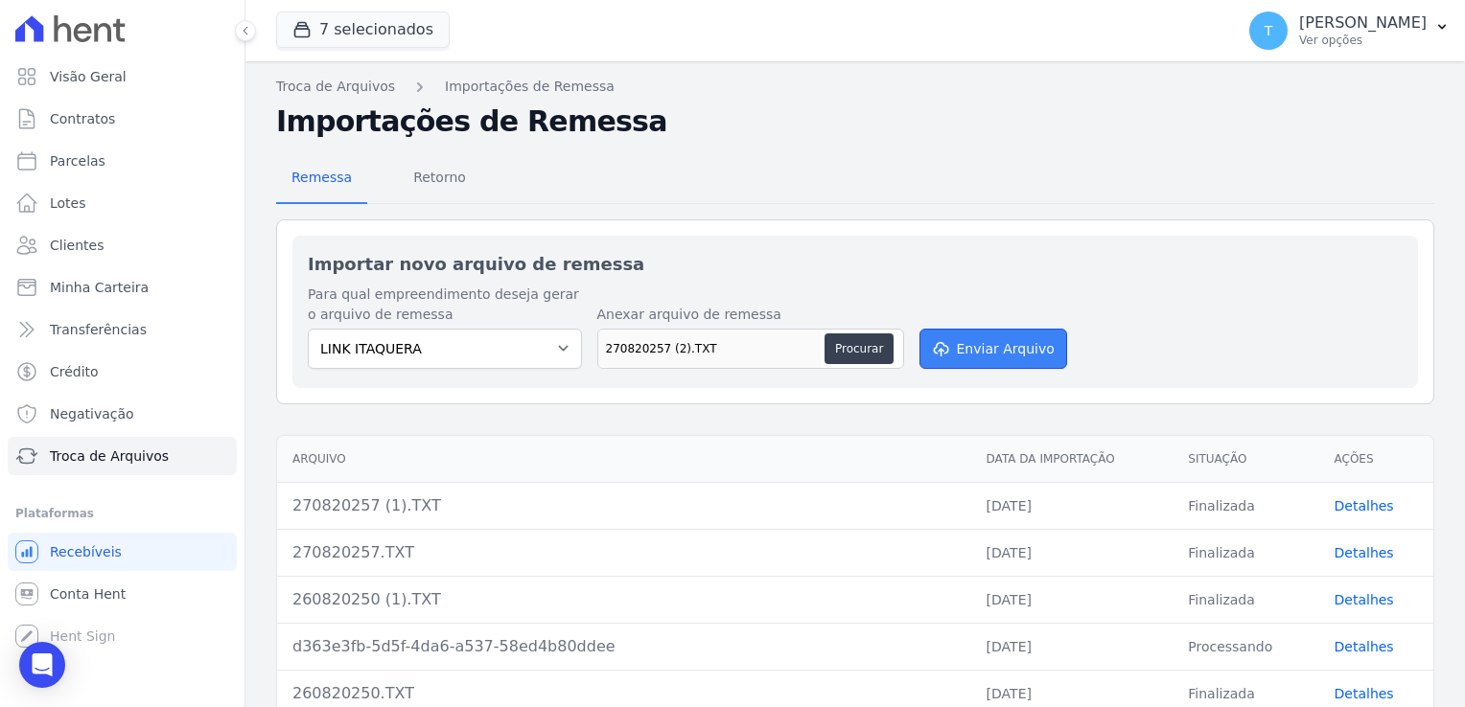
click at [982, 360] on button "Enviar Arquivo" at bounding box center [993, 349] width 148 height 40
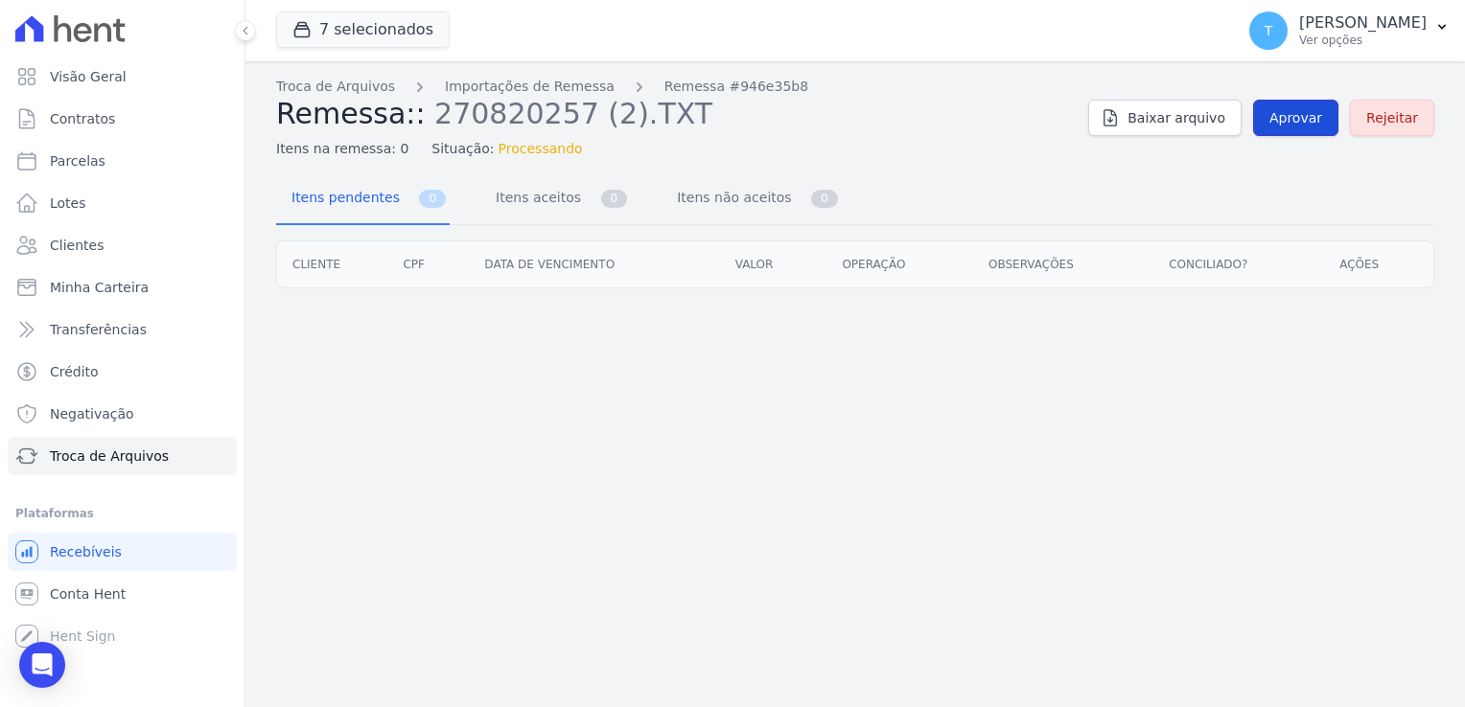
click at [1307, 121] on span "Aprovar" at bounding box center [1295, 117] width 53 height 19
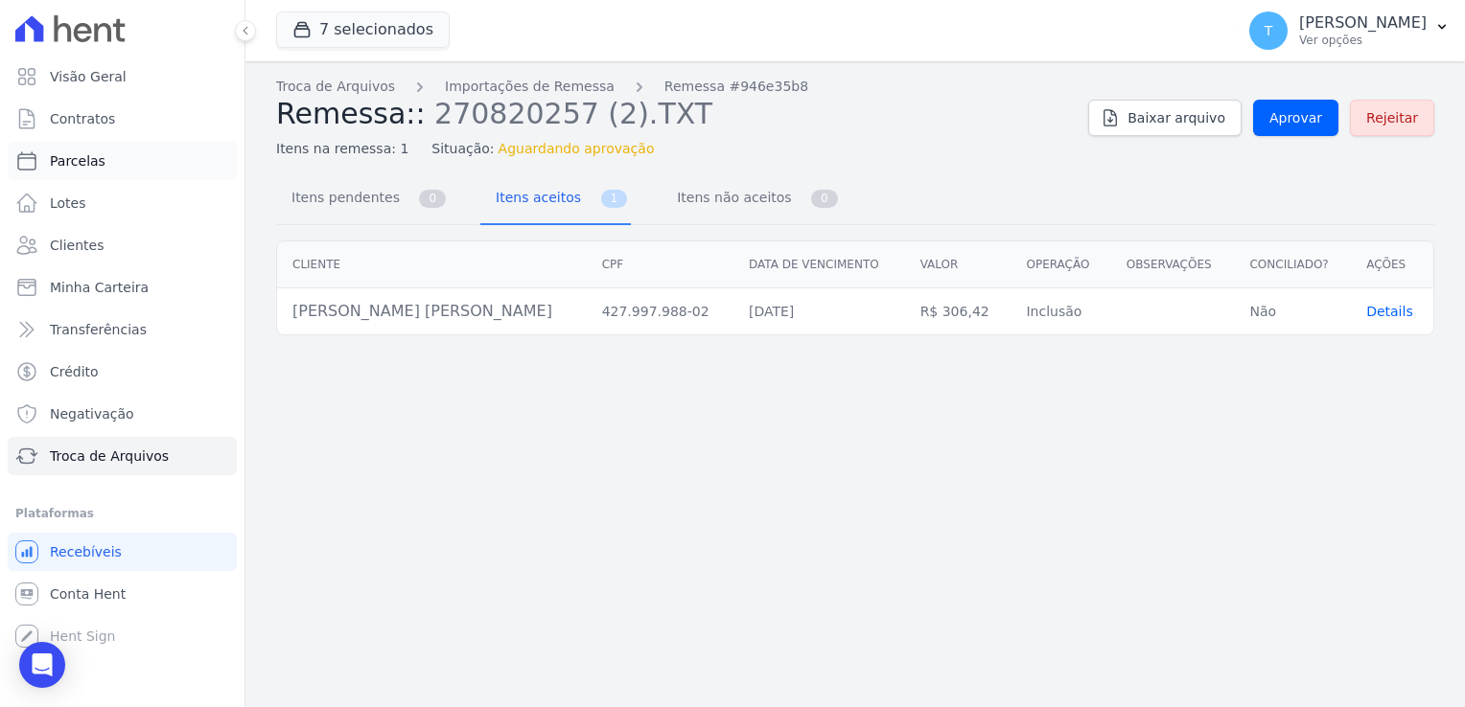
click at [113, 174] on link "Parcelas" at bounding box center [122, 161] width 229 height 38
select select
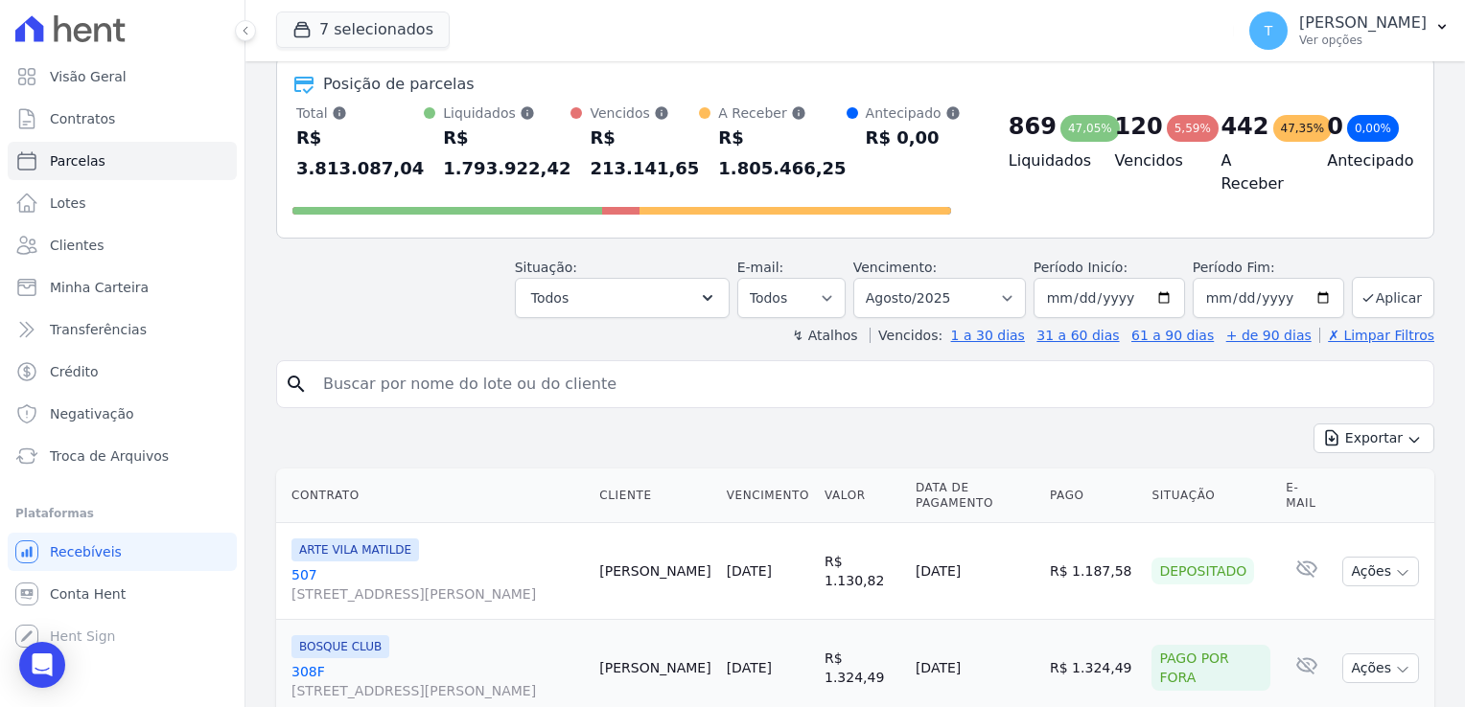
scroll to position [96, 0]
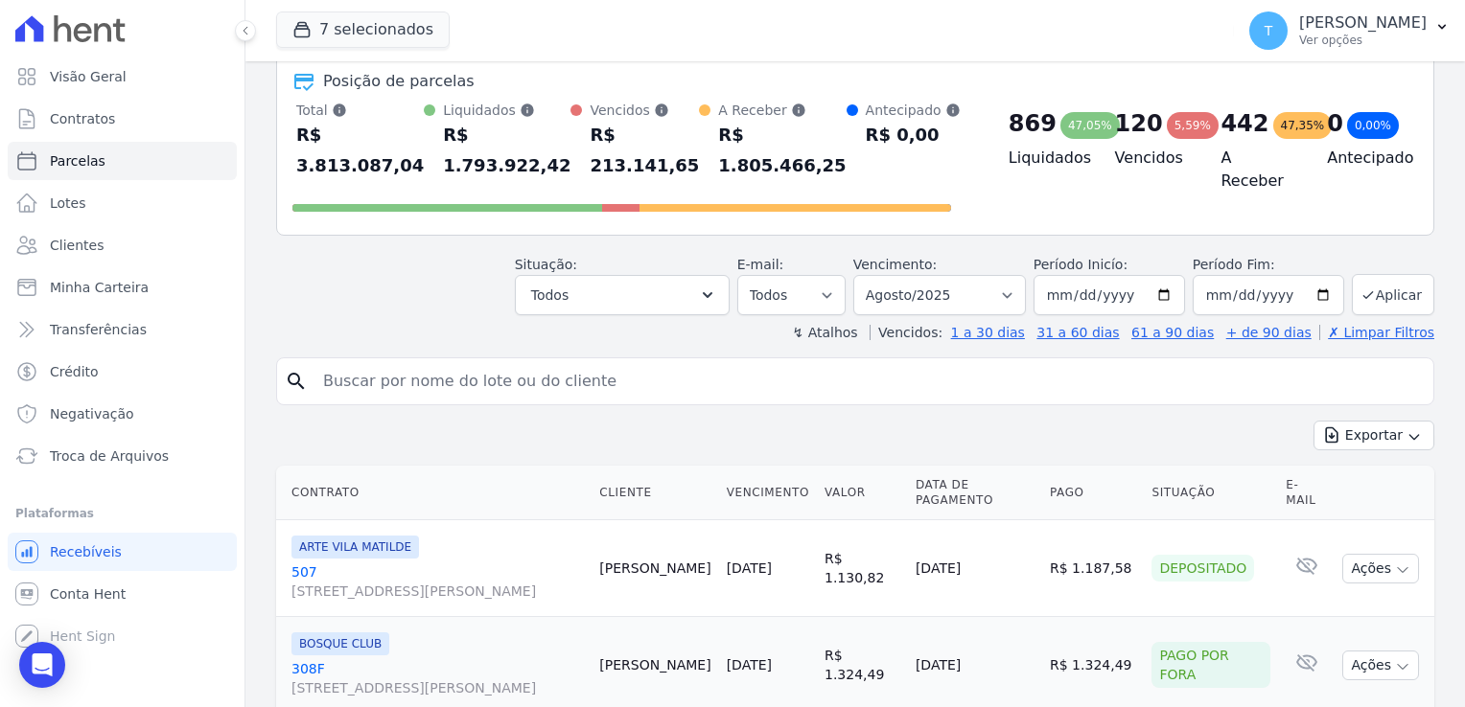
click at [590, 362] on input "search" at bounding box center [869, 381] width 1114 height 38
paste input "[PERSON_NAME] [PERSON_NAME]"
type input "[PERSON_NAME] [PERSON_NAME]"
select select
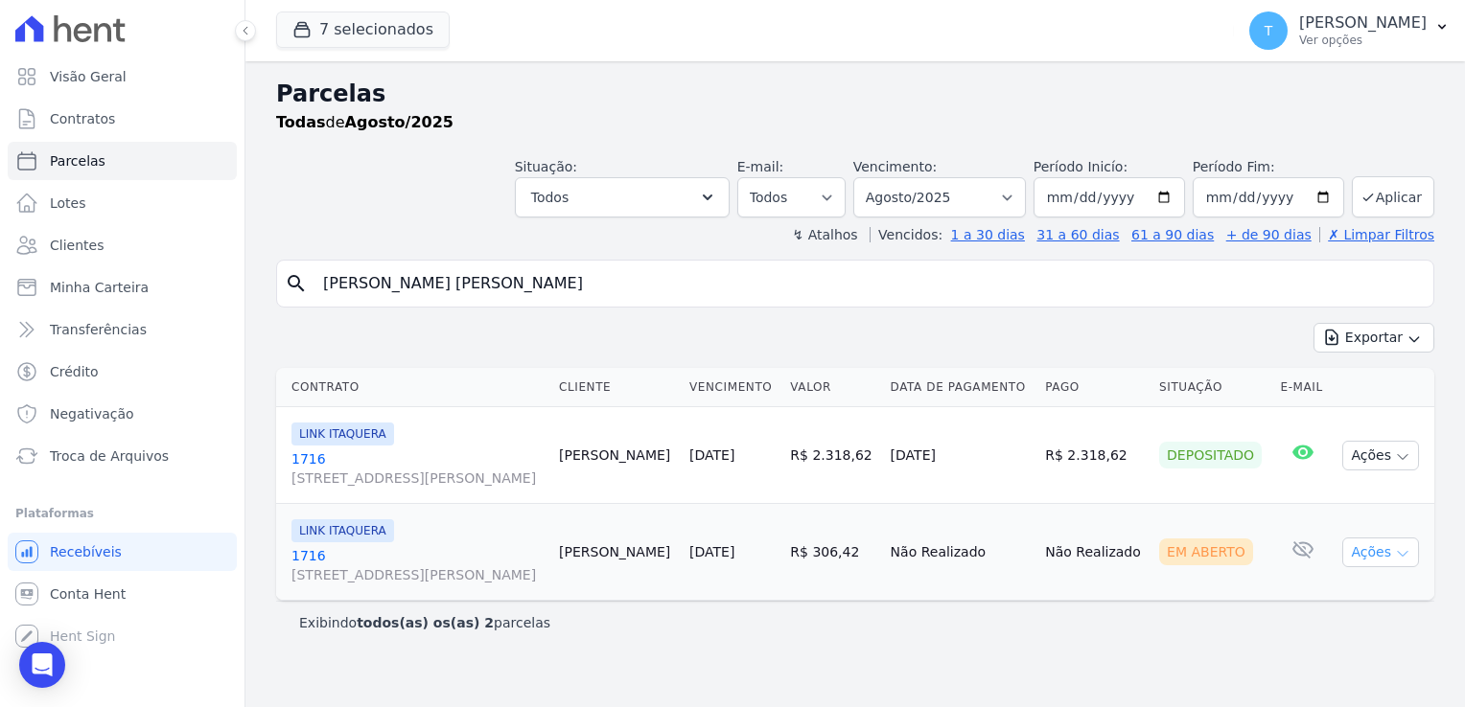
click at [1400, 554] on icon "button" at bounding box center [1402, 553] width 15 height 15
click at [1345, 600] on link "Ver boleto" at bounding box center [1373, 596] width 184 height 35
